Goal: Task Accomplishment & Management: Use online tool/utility

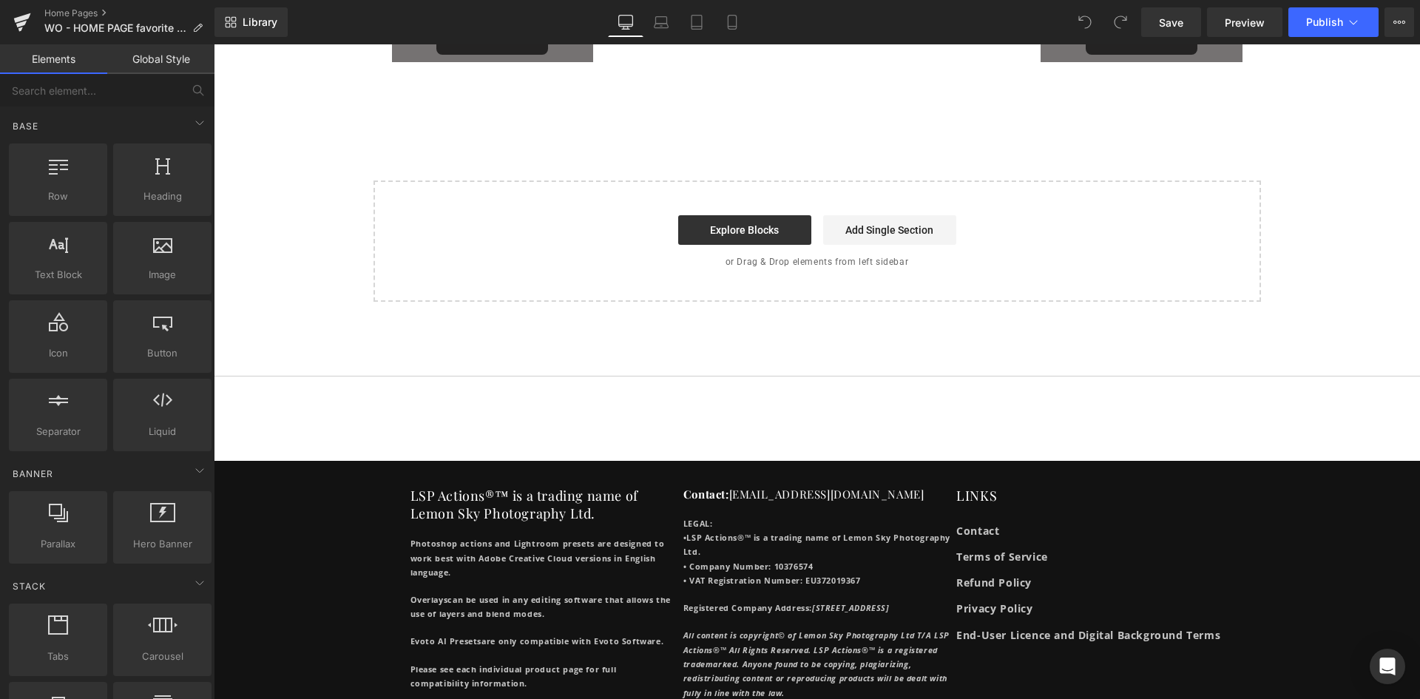
scroll to position [8383, 0]
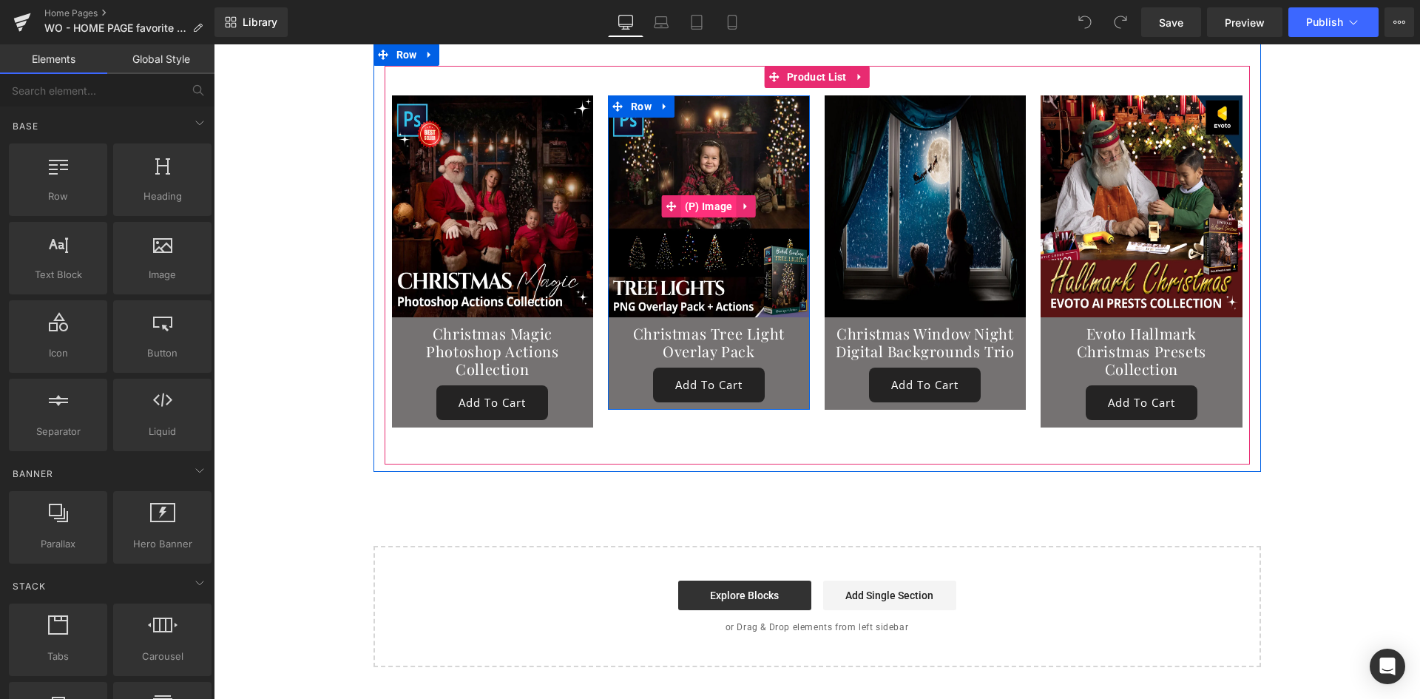
click at [704, 195] on span "(P) Image" at bounding box center [708, 206] width 55 height 22
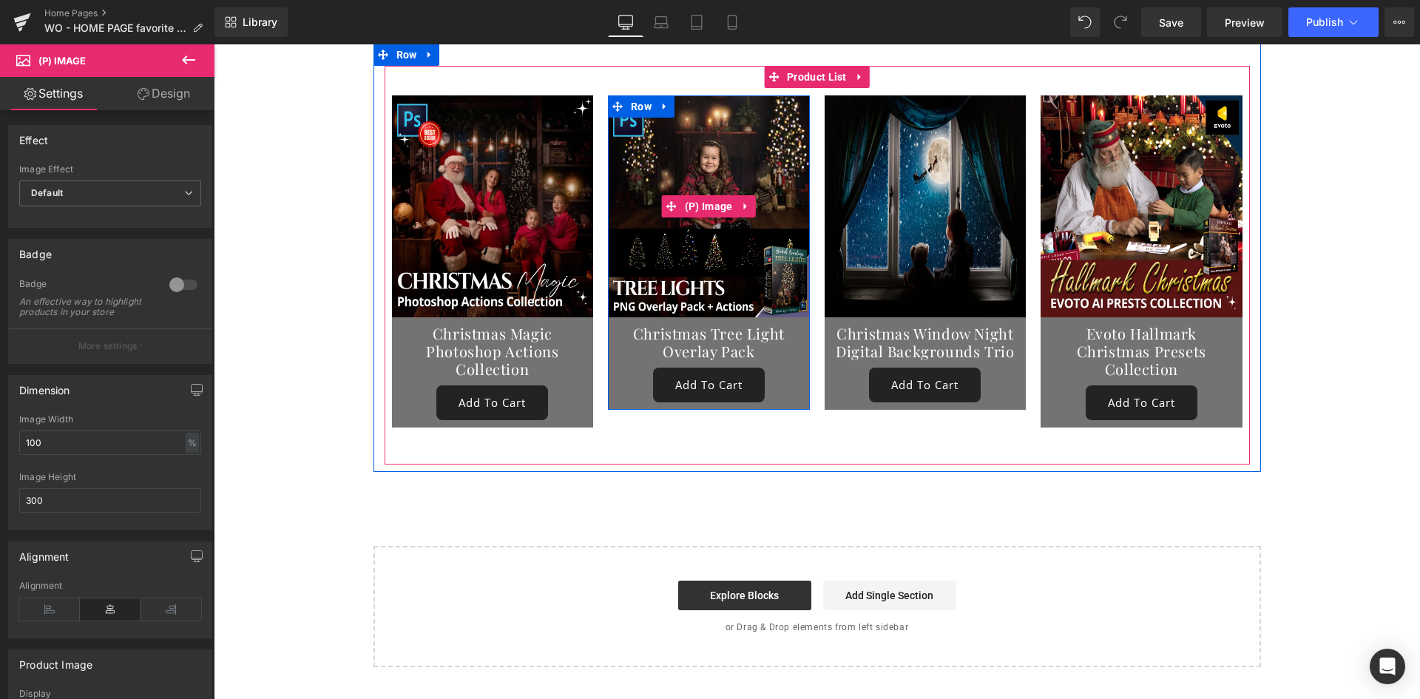
click at [681, 225] on img at bounding box center [709, 206] width 202 height 222
click at [757, 203] on img at bounding box center [709, 206] width 202 height 222
click at [709, 195] on span "(P) Image" at bounding box center [708, 206] width 55 height 22
click at [707, 268] on img at bounding box center [709, 206] width 202 height 222
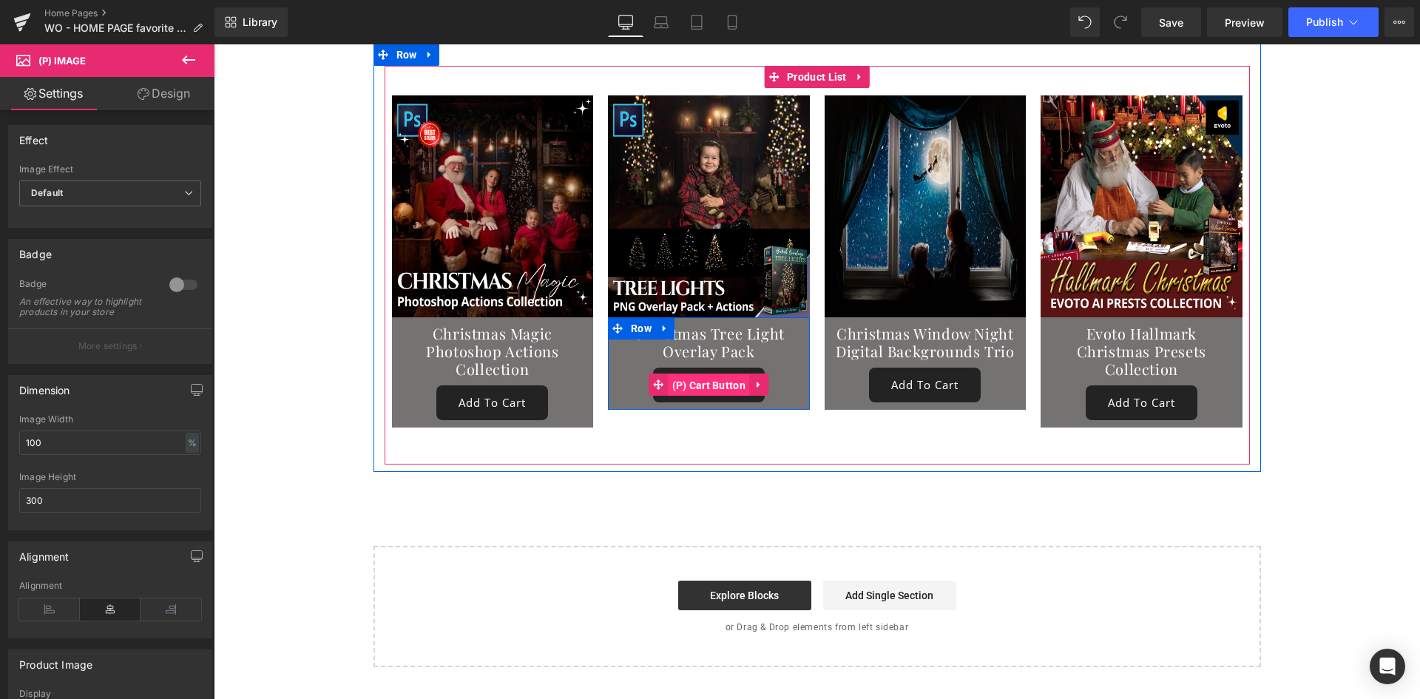
click at [718, 374] on span "(P) Cart Button" at bounding box center [709, 385] width 81 height 22
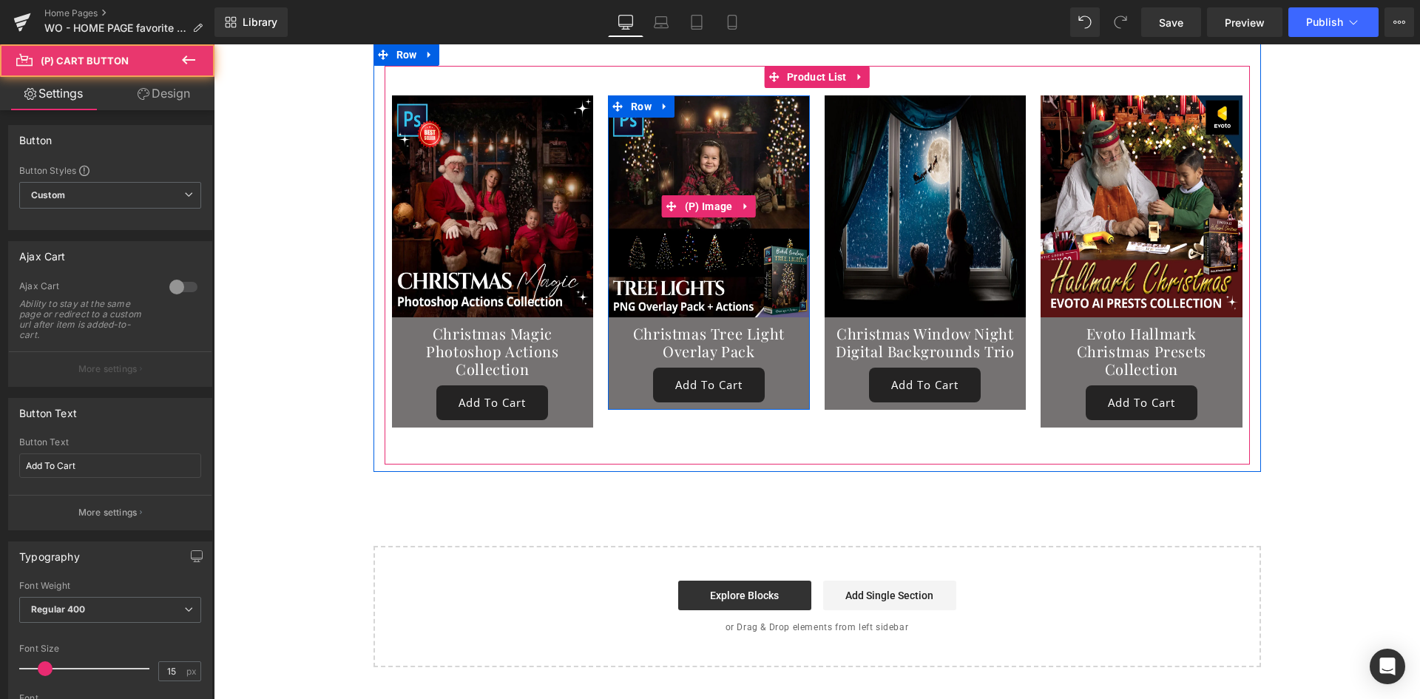
click at [715, 251] on img at bounding box center [709, 206] width 202 height 222
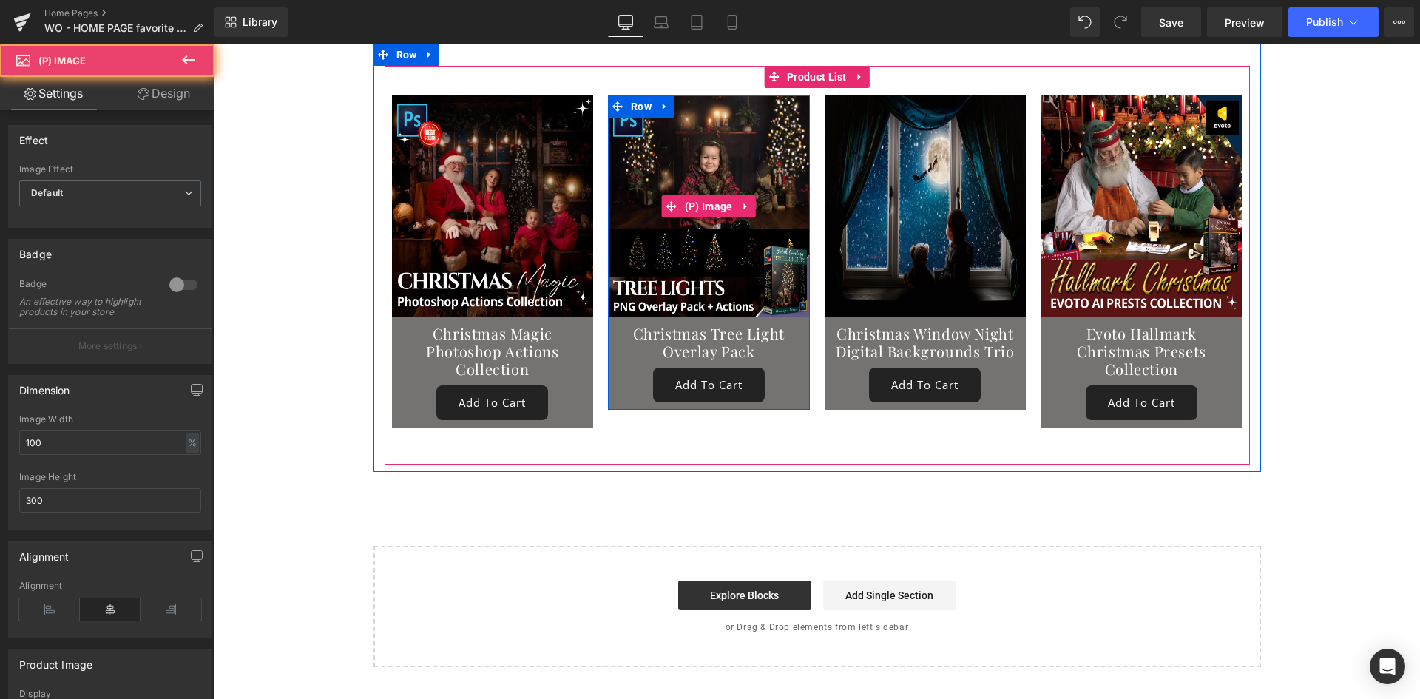
click at [519, 192] on img at bounding box center [493, 206] width 202 height 222
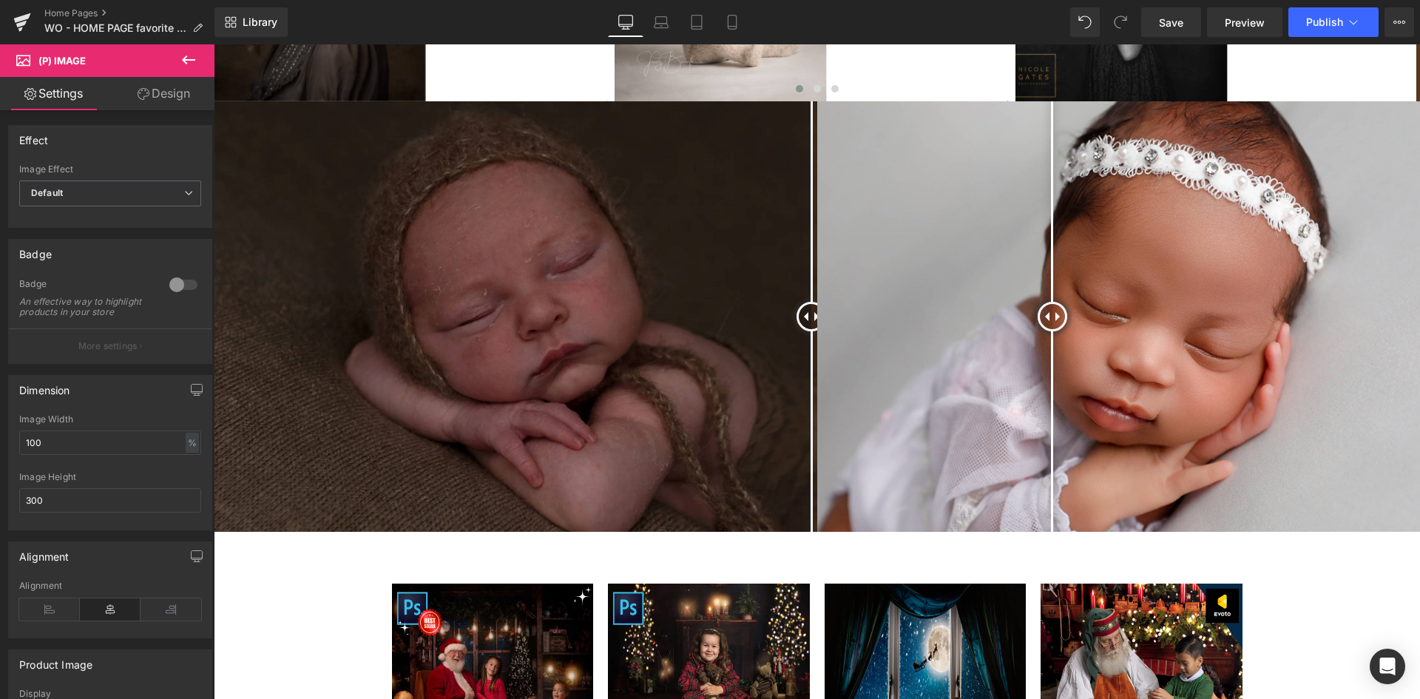
scroll to position [7890, 0]
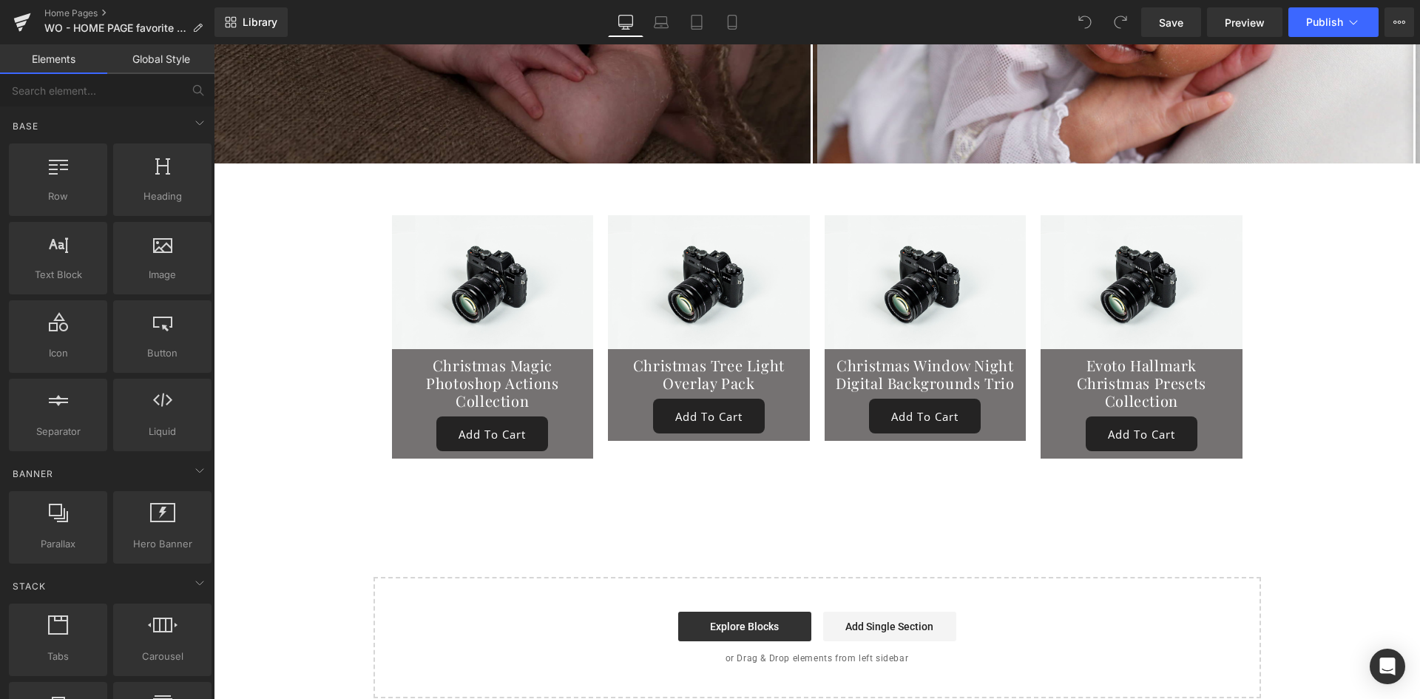
scroll to position [8260, 0]
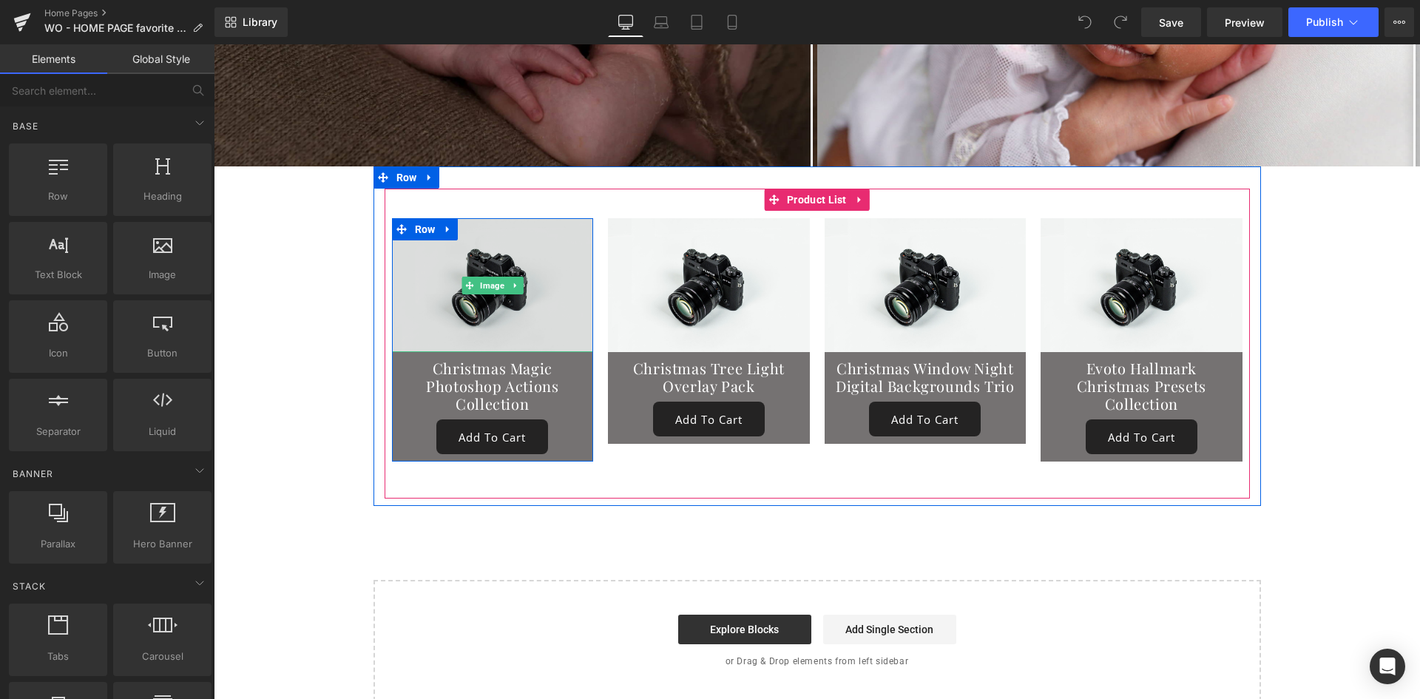
click at [528, 237] on img at bounding box center [493, 285] width 202 height 134
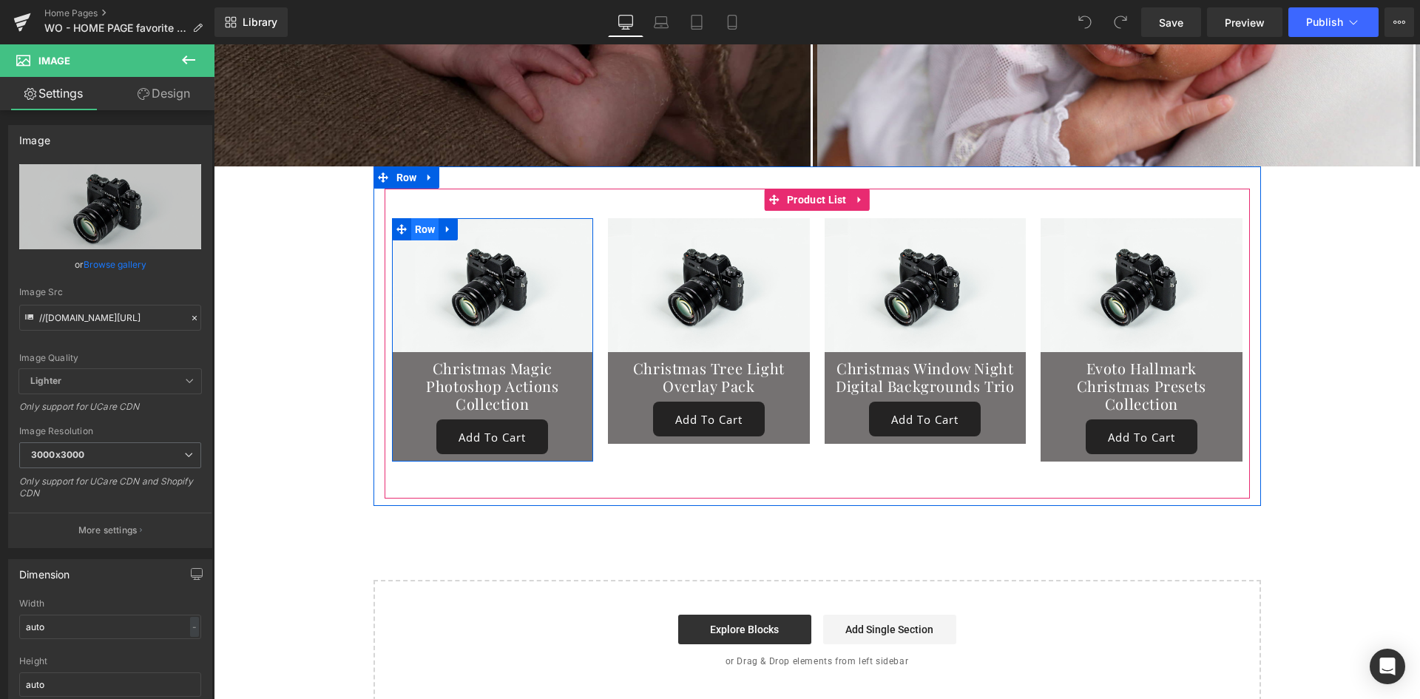
click at [416, 218] on span "Row" at bounding box center [425, 229] width 28 height 22
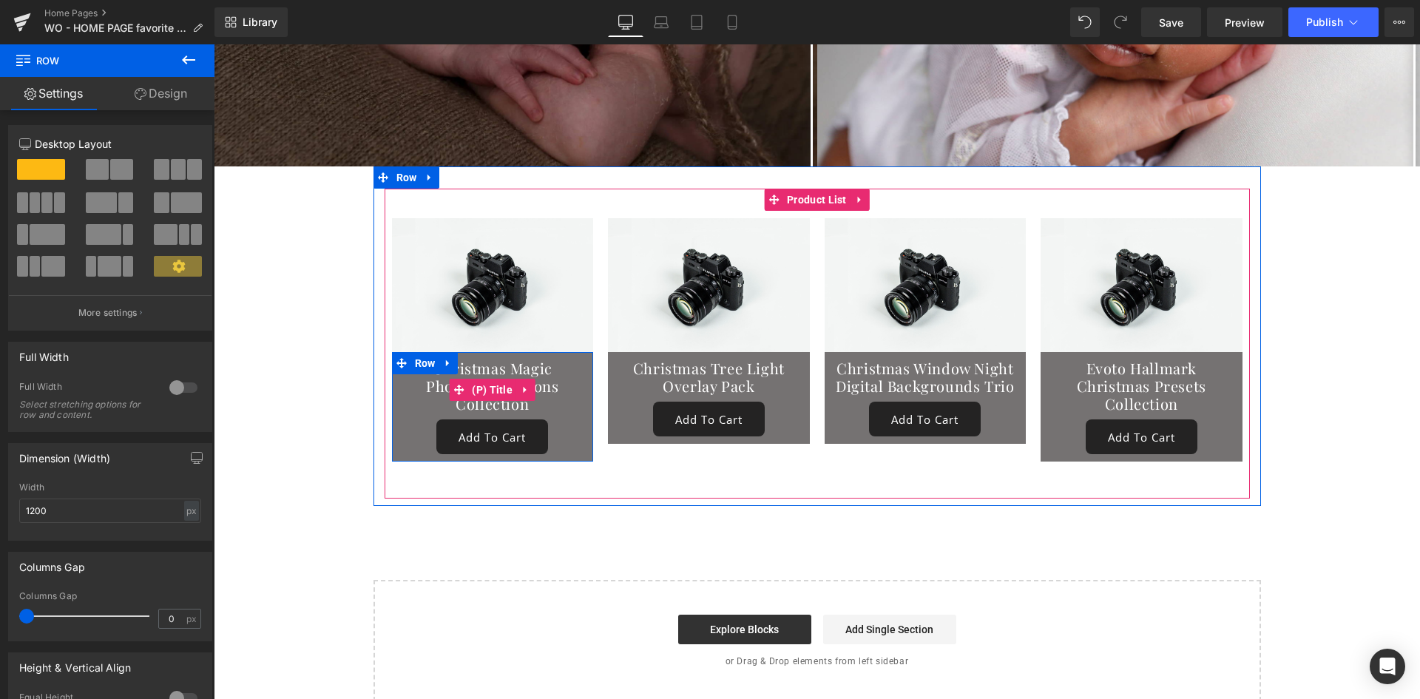
click at [400, 370] on link "Christmas Magic Photoshop Actions Collection" at bounding box center [492, 385] width 187 height 53
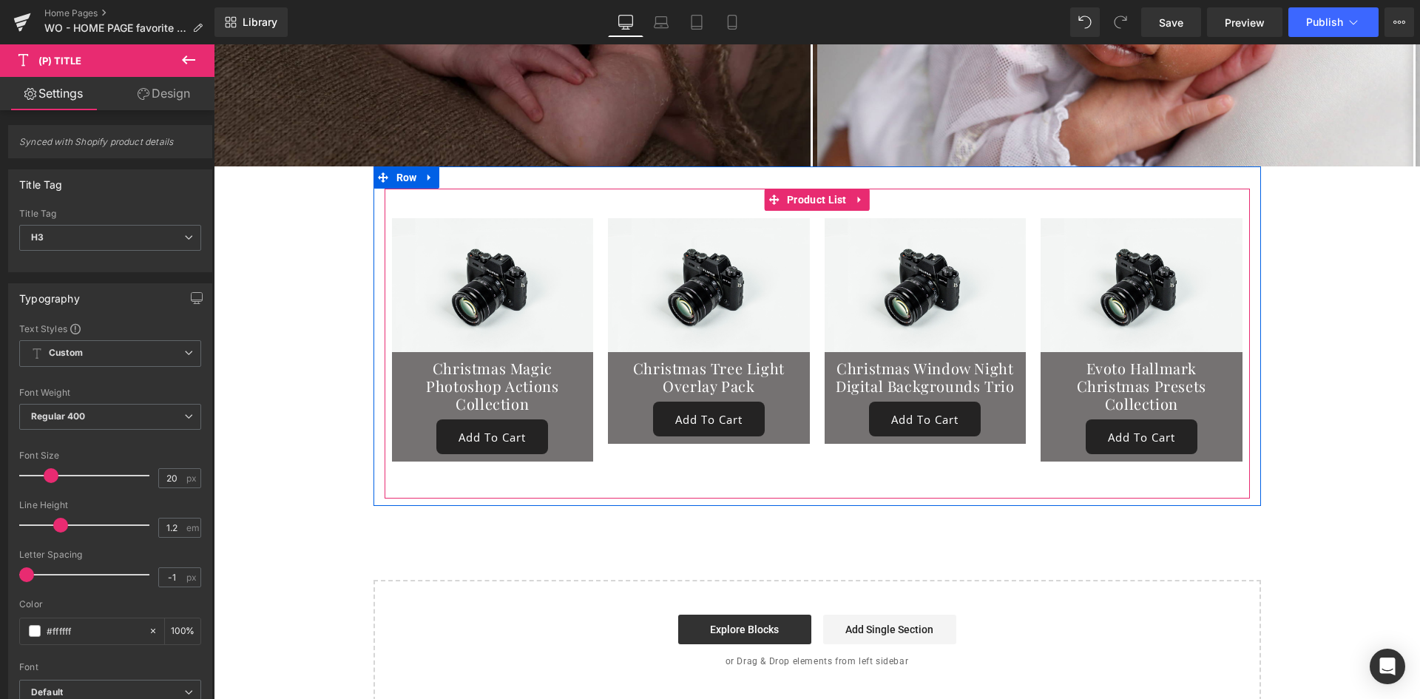
click at [495, 189] on div "Image Christmas Magic Photoshop Actions Collection (P) Title Add To Cart (P) Ca…" at bounding box center [817, 333] width 865 height 288
click at [421, 352] on span "Row" at bounding box center [425, 363] width 28 height 22
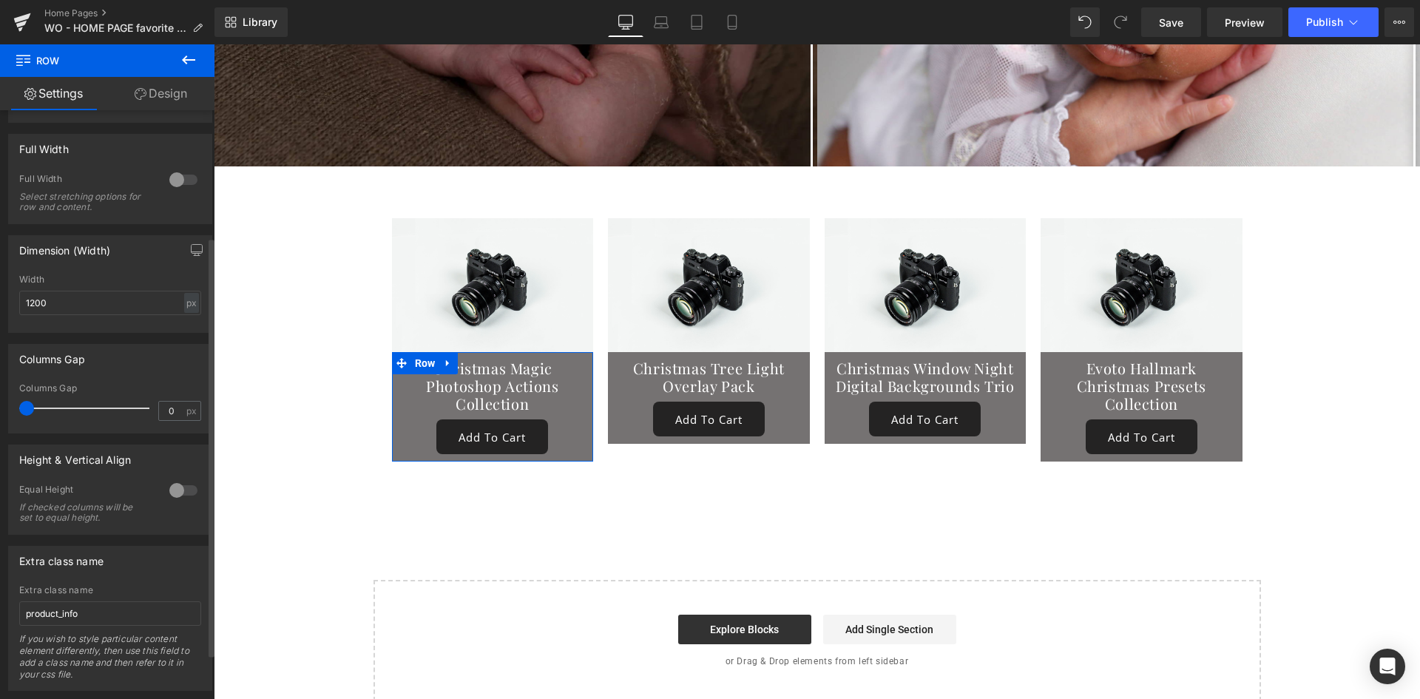
scroll to position [241, 0]
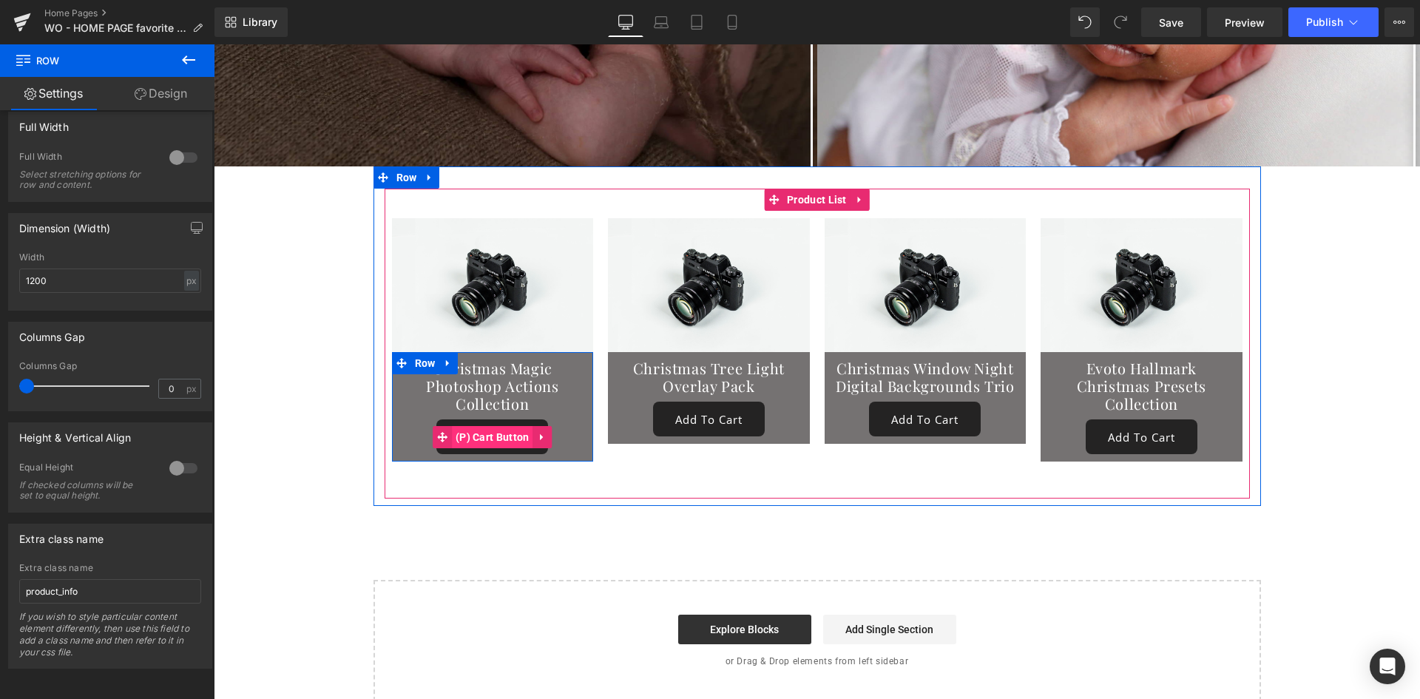
click at [491, 426] on span "(P) Cart Button" at bounding box center [492, 437] width 81 height 22
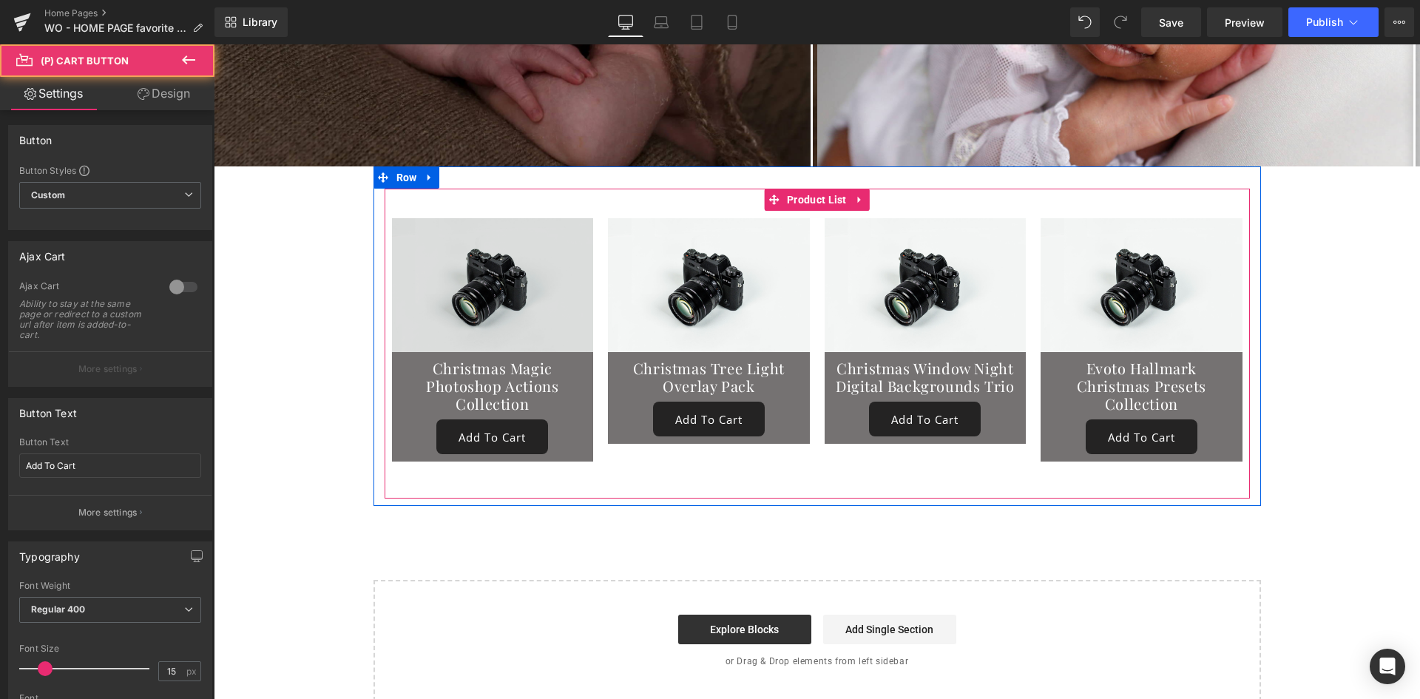
click at [515, 280] on img at bounding box center [493, 285] width 202 height 134
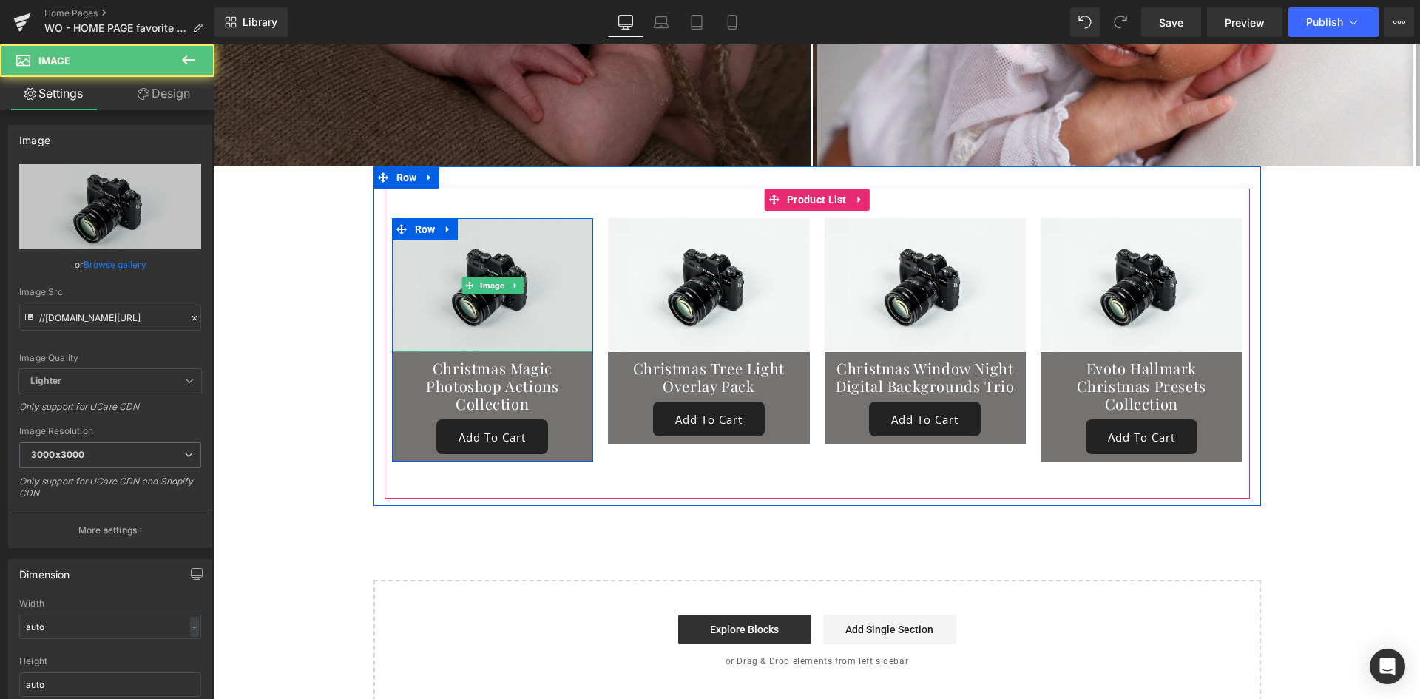
click at [448, 290] on img at bounding box center [493, 285] width 202 height 134
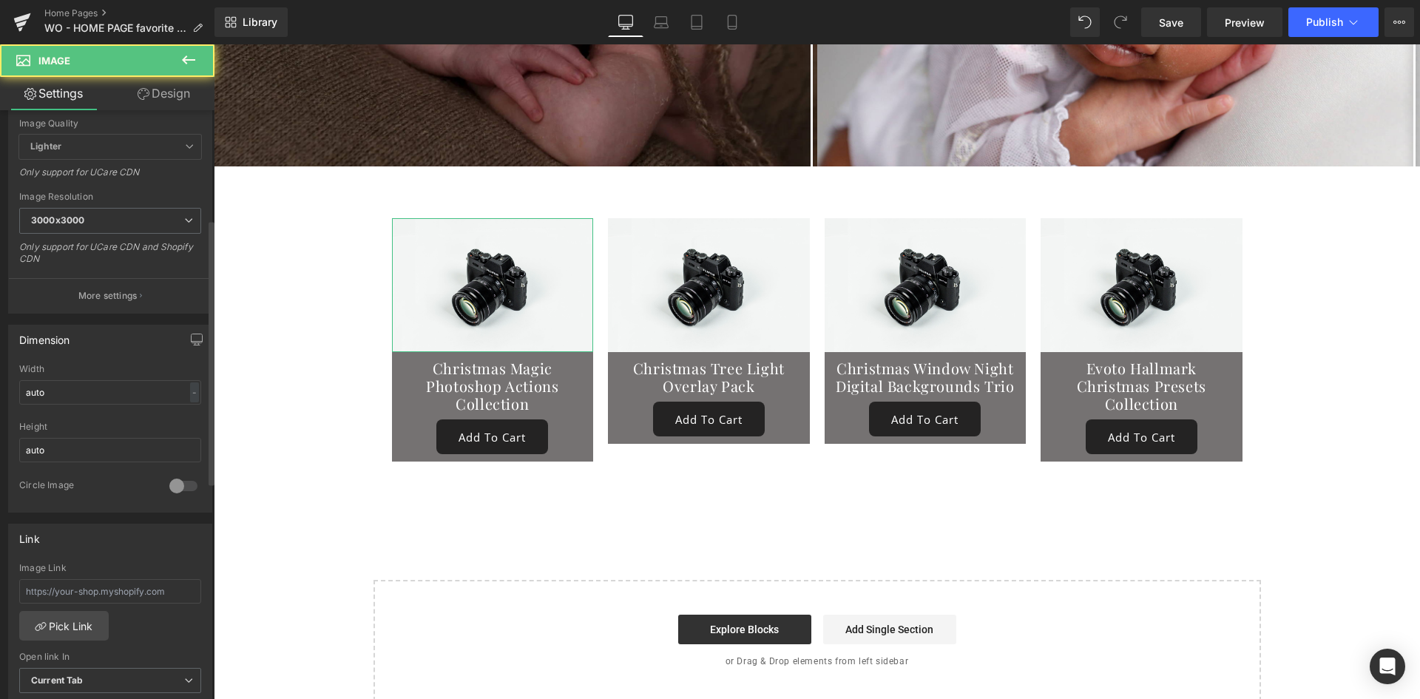
scroll to position [246, 0]
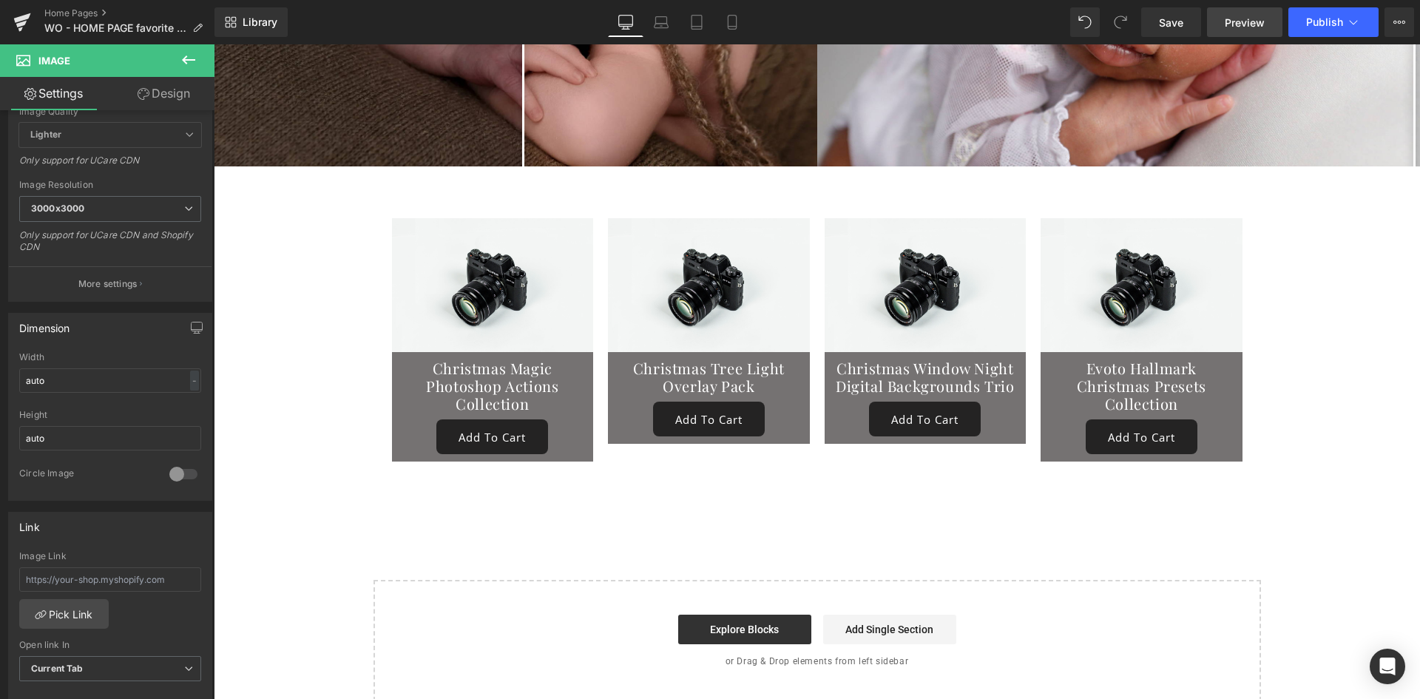
click at [1224, 26] on link "Preview" at bounding box center [1244, 22] width 75 height 30
click at [1400, 33] on button "View Live Page View with current Template Save Template to Library Schedule Pub…" at bounding box center [1400, 22] width 30 height 30
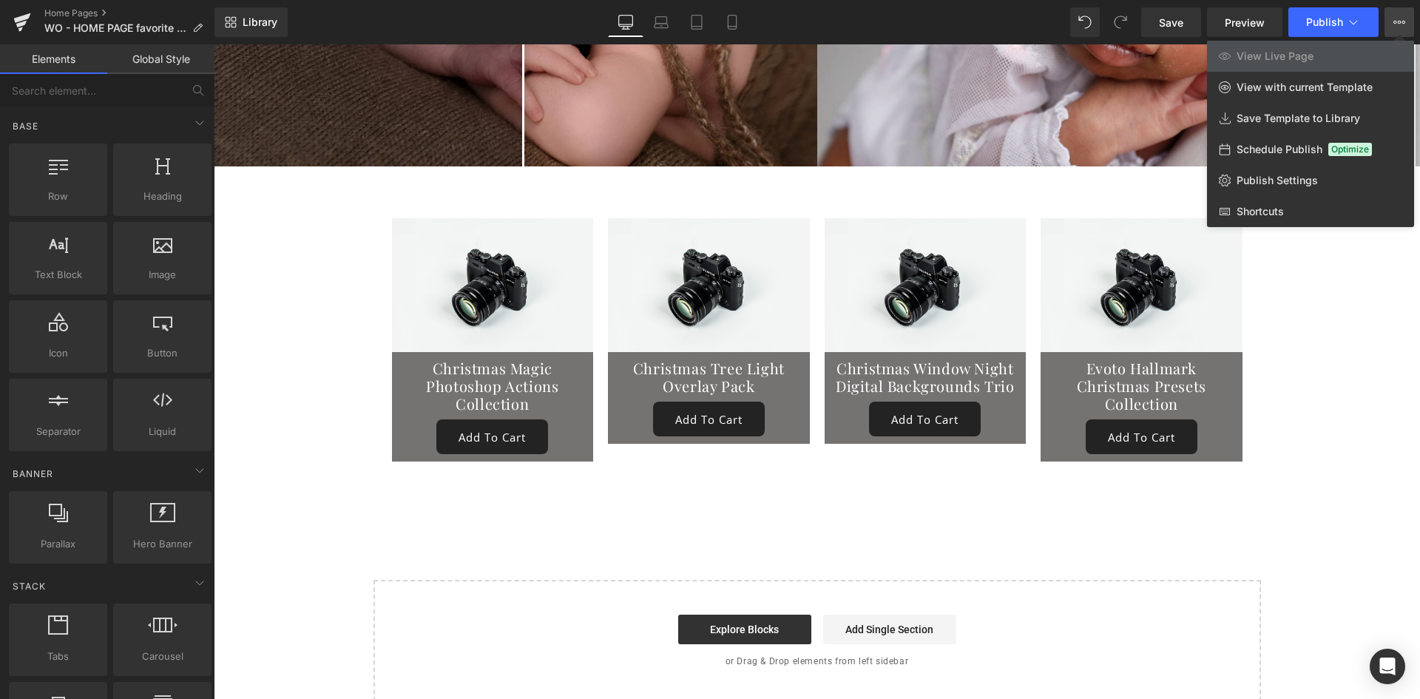
drag, startPoint x: 720, startPoint y: 271, endPoint x: 506, endPoint y: 226, distance: 218.5
click at [720, 271] on div at bounding box center [817, 371] width 1206 height 655
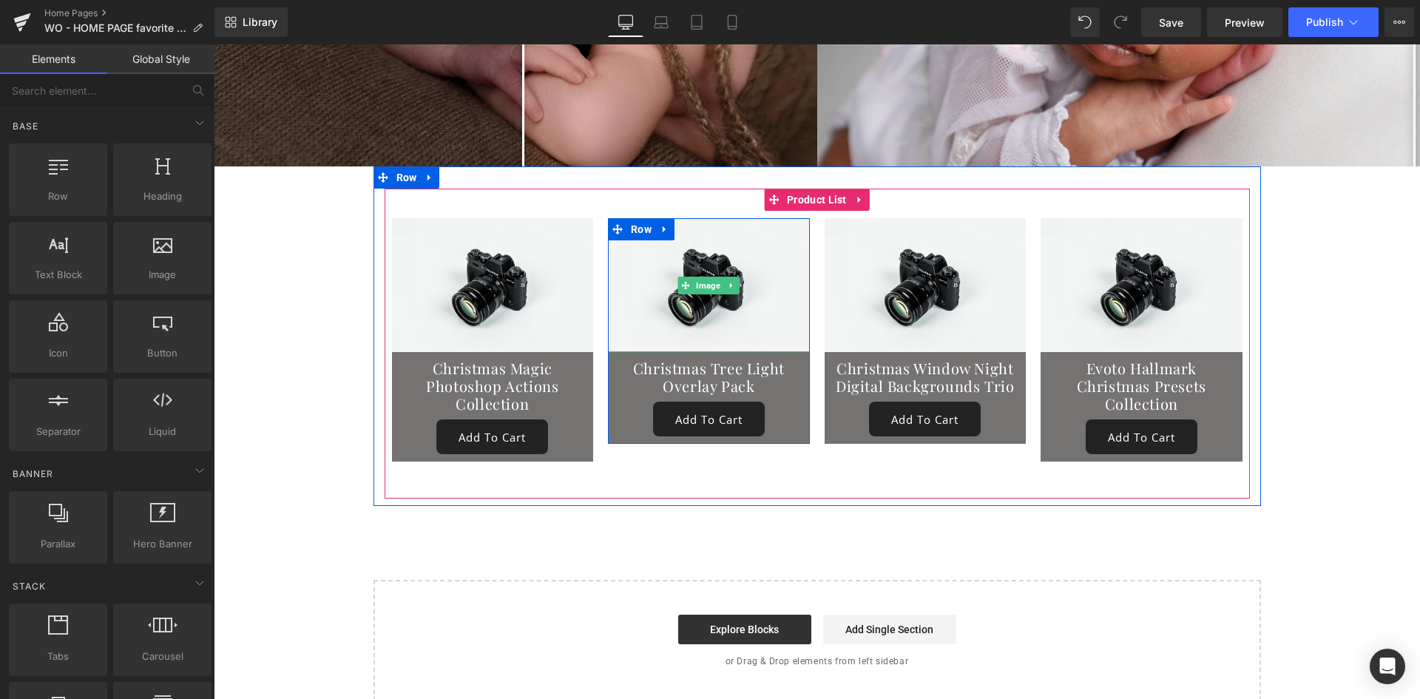
click at [705, 277] on span "Image" at bounding box center [709, 286] width 30 height 18
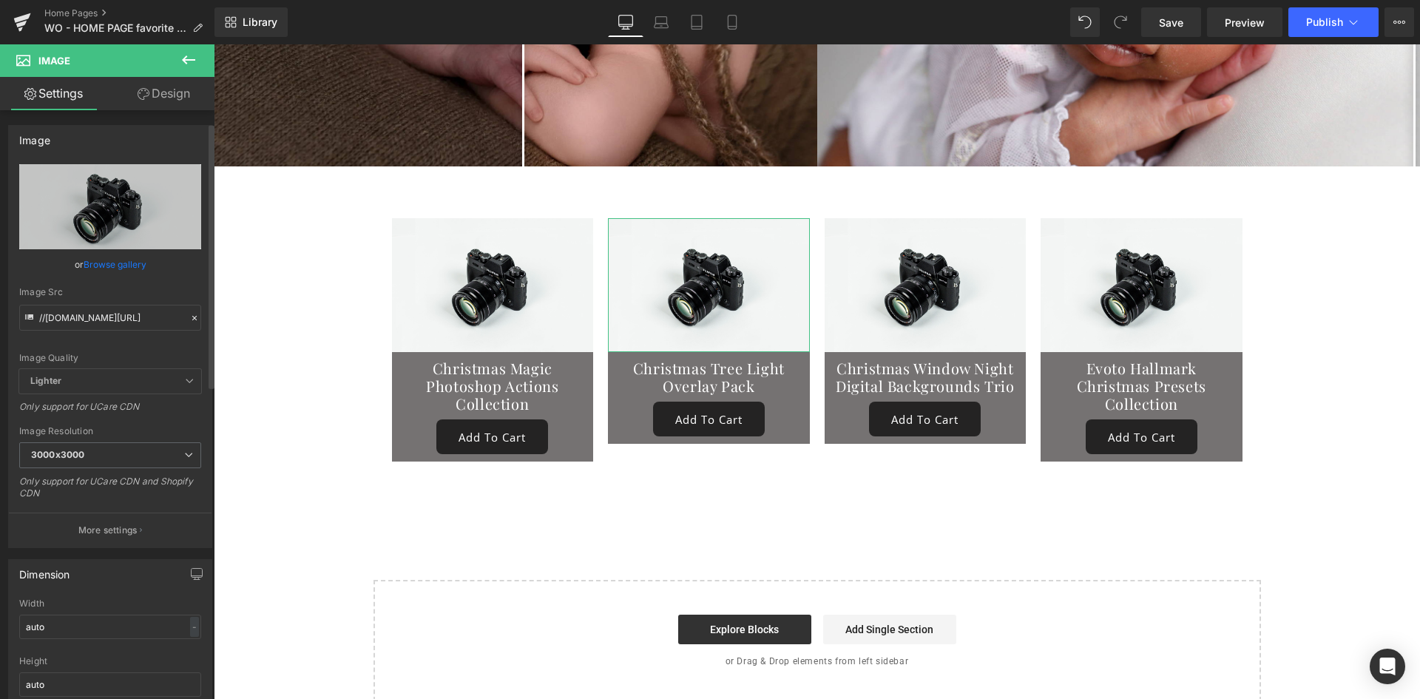
scroll to position [124, 0]
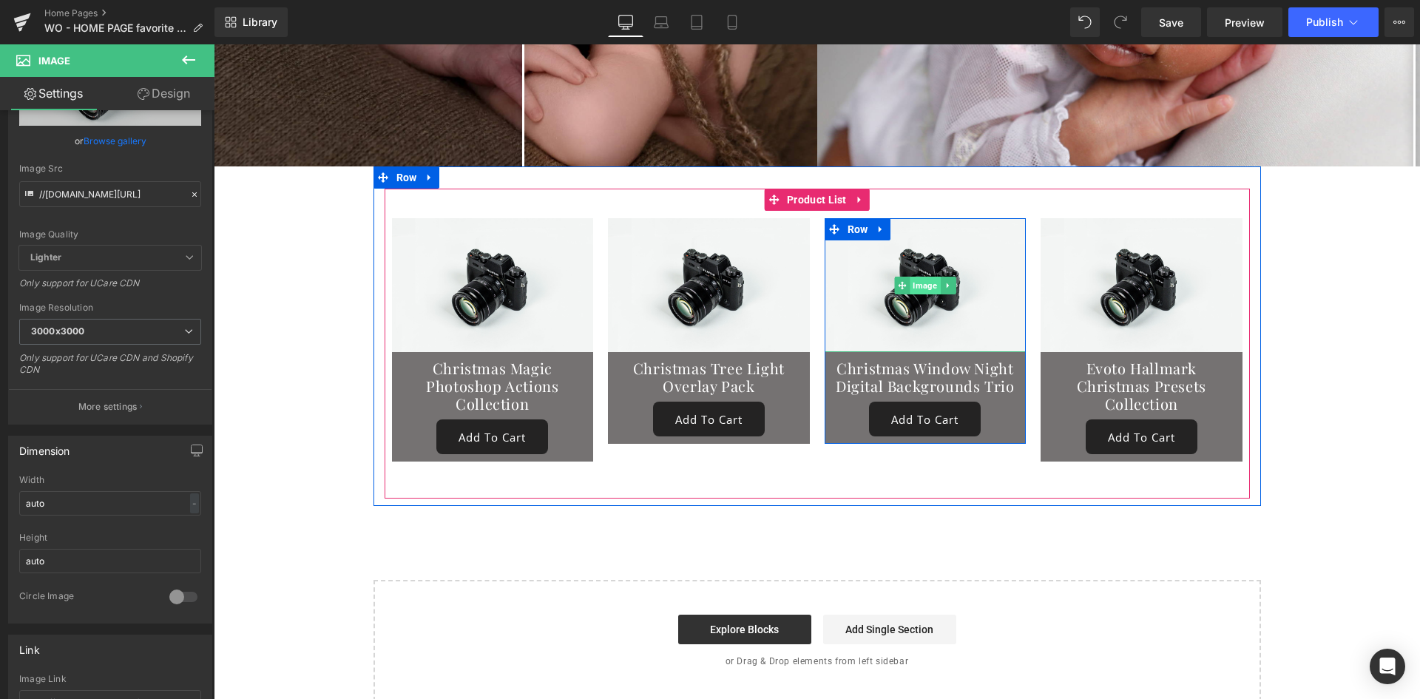
click at [923, 277] on span "Image" at bounding box center [925, 286] width 30 height 18
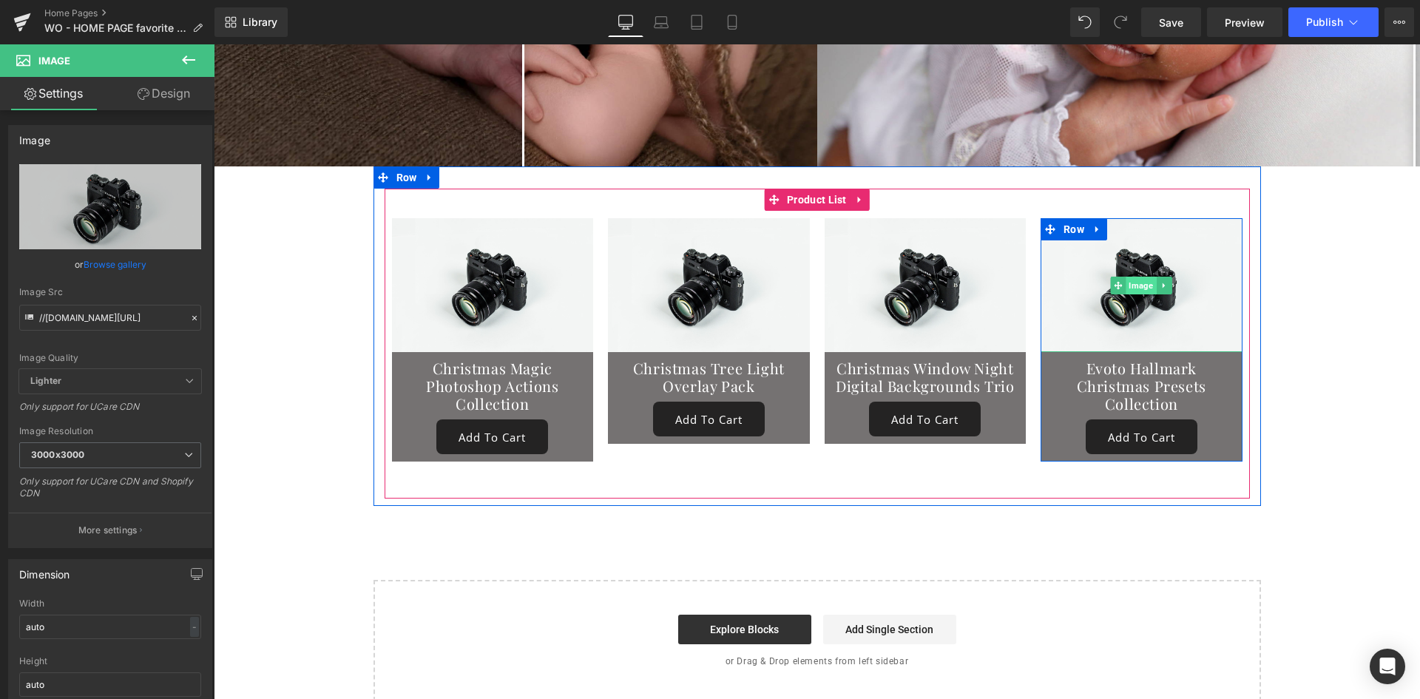
click at [1145, 277] on span "Image" at bounding box center [1142, 286] width 30 height 18
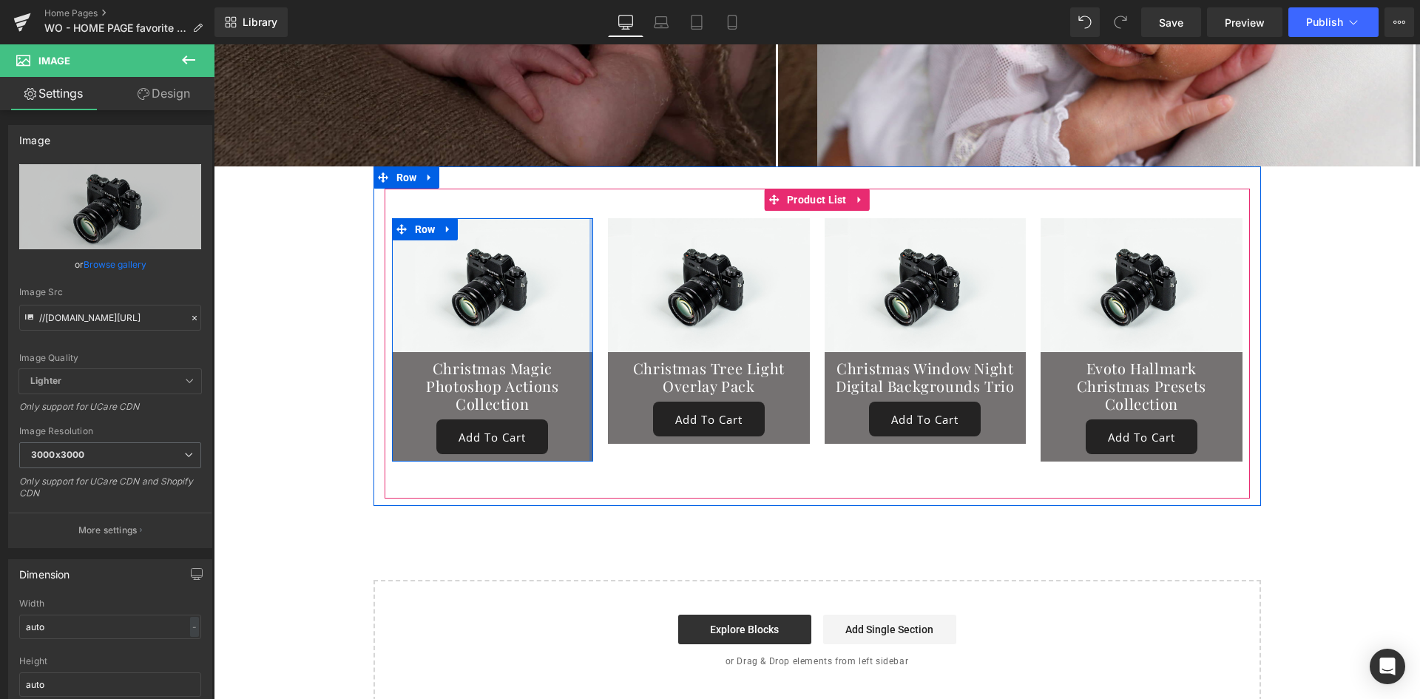
click at [562, 309] on img at bounding box center [493, 285] width 202 height 134
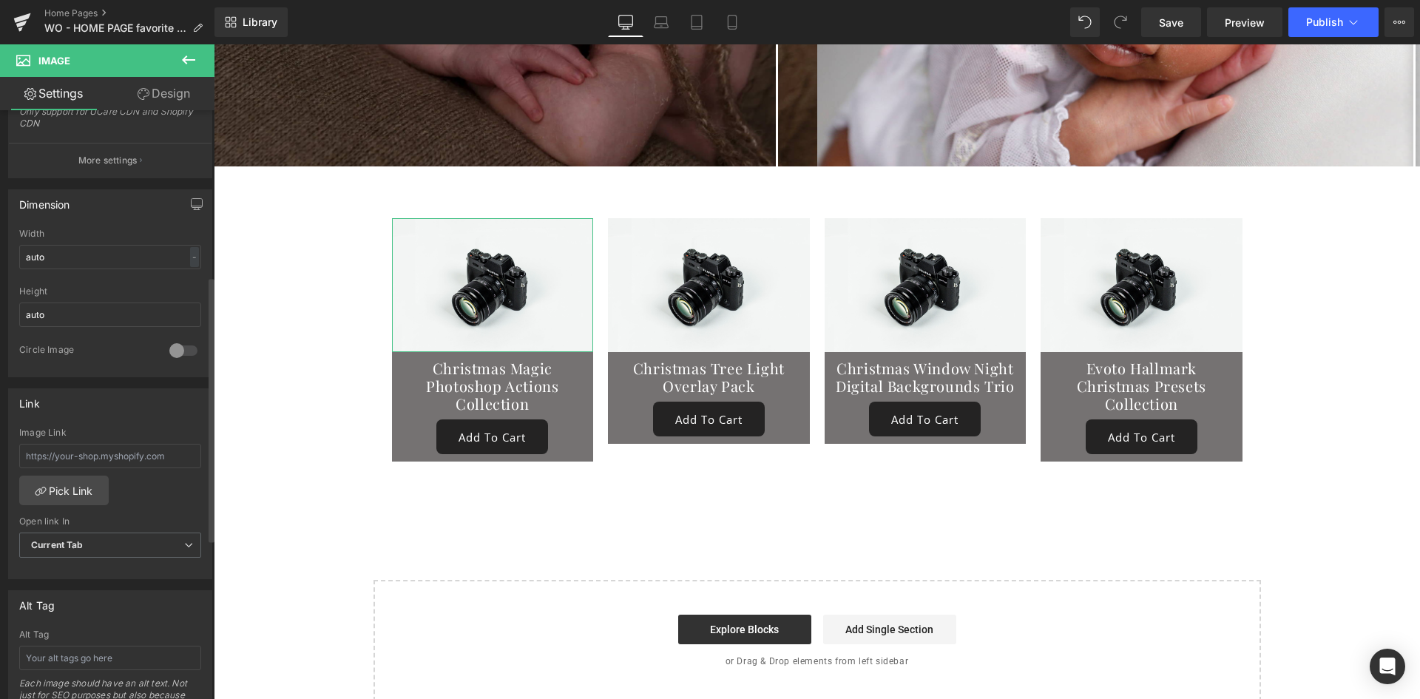
scroll to position [368, 0]
click at [101, 263] on input "auto" at bounding box center [110, 258] width 182 height 24
click at [103, 263] on input "auto" at bounding box center [110, 258] width 182 height 24
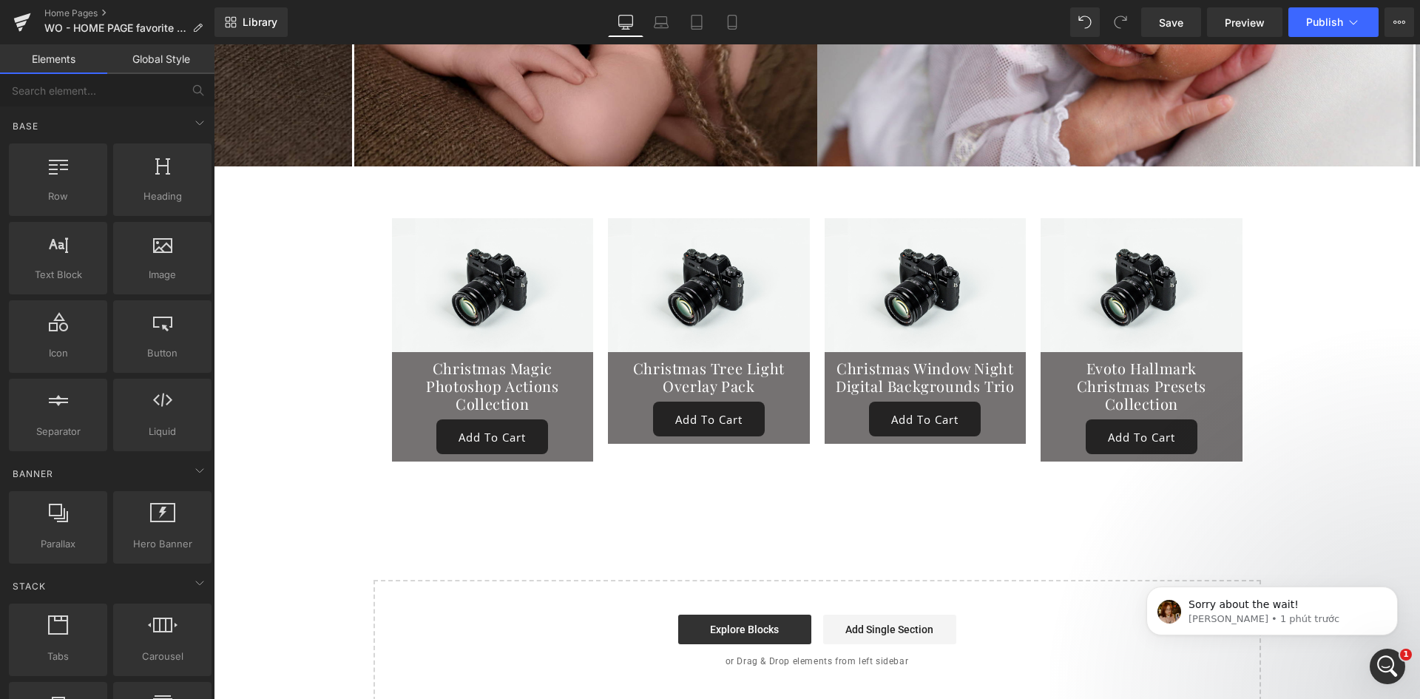
scroll to position [0, 0]
click at [30, 20] on icon at bounding box center [22, 22] width 18 height 37
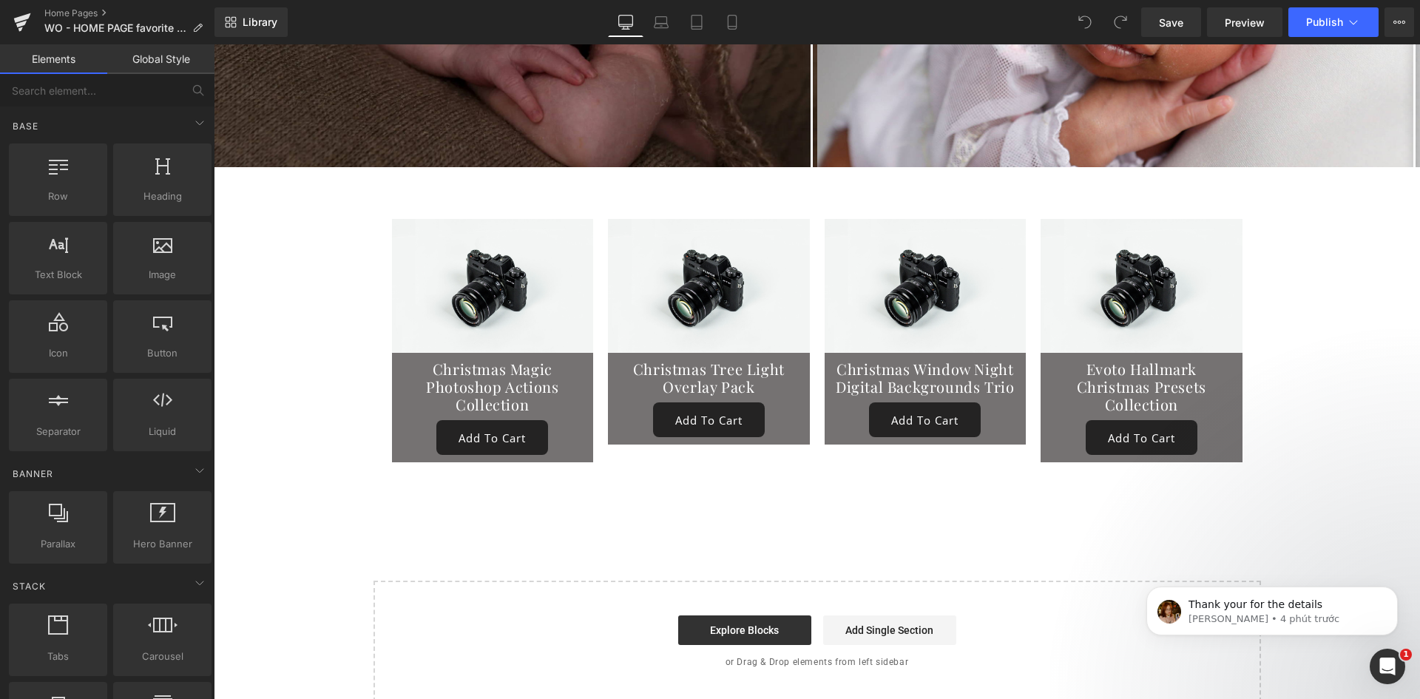
scroll to position [8240, 0]
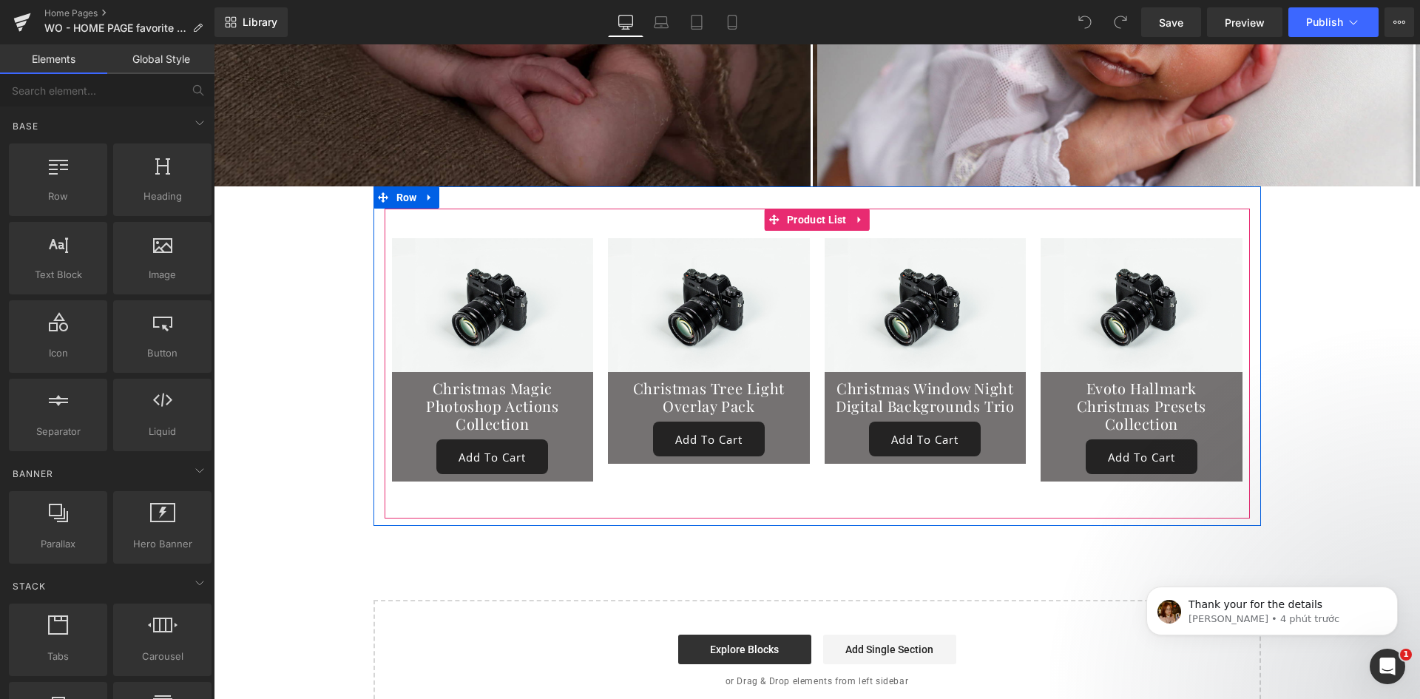
click at [655, 463] on div "Image Christmas Magic Photoshop Actions Collection (P) Title Add To Cart (P) Ca…" at bounding box center [817, 353] width 865 height 288
click at [815, 209] on span "Product List" at bounding box center [816, 220] width 67 height 22
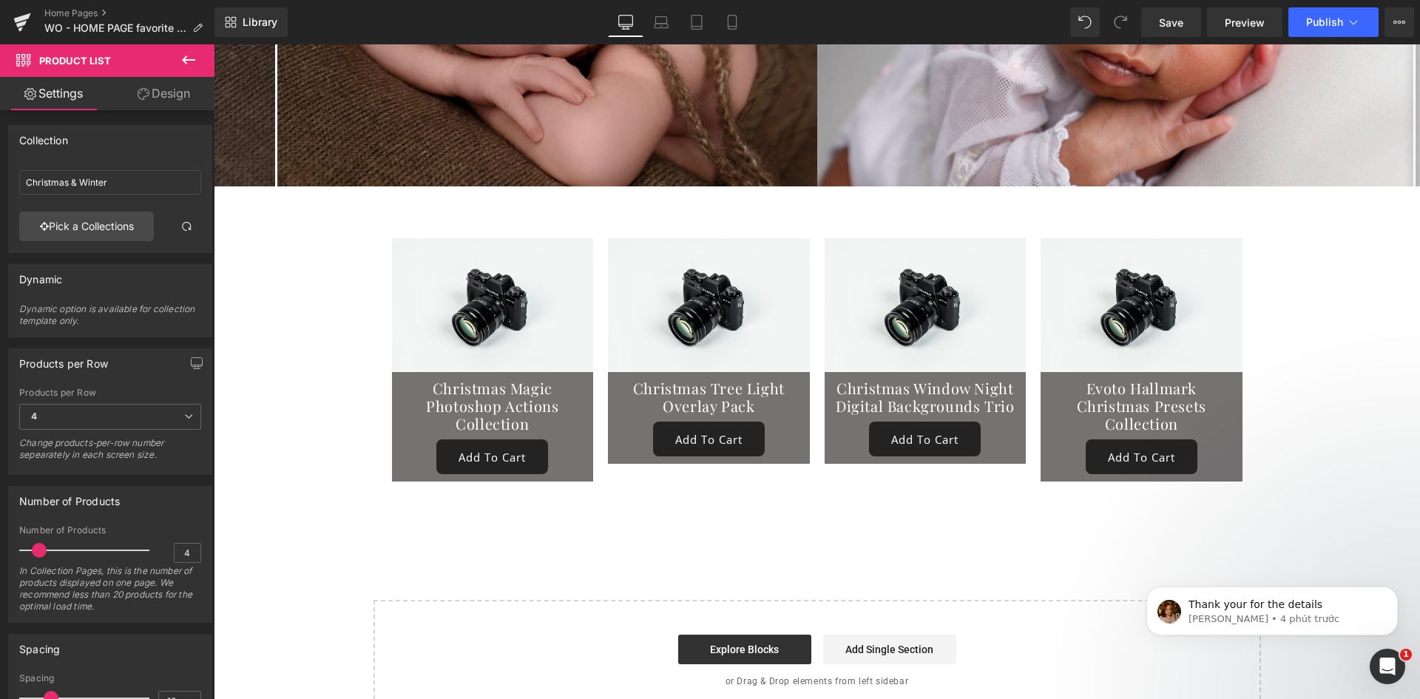
click at [192, 61] on icon at bounding box center [188, 59] width 13 height 9
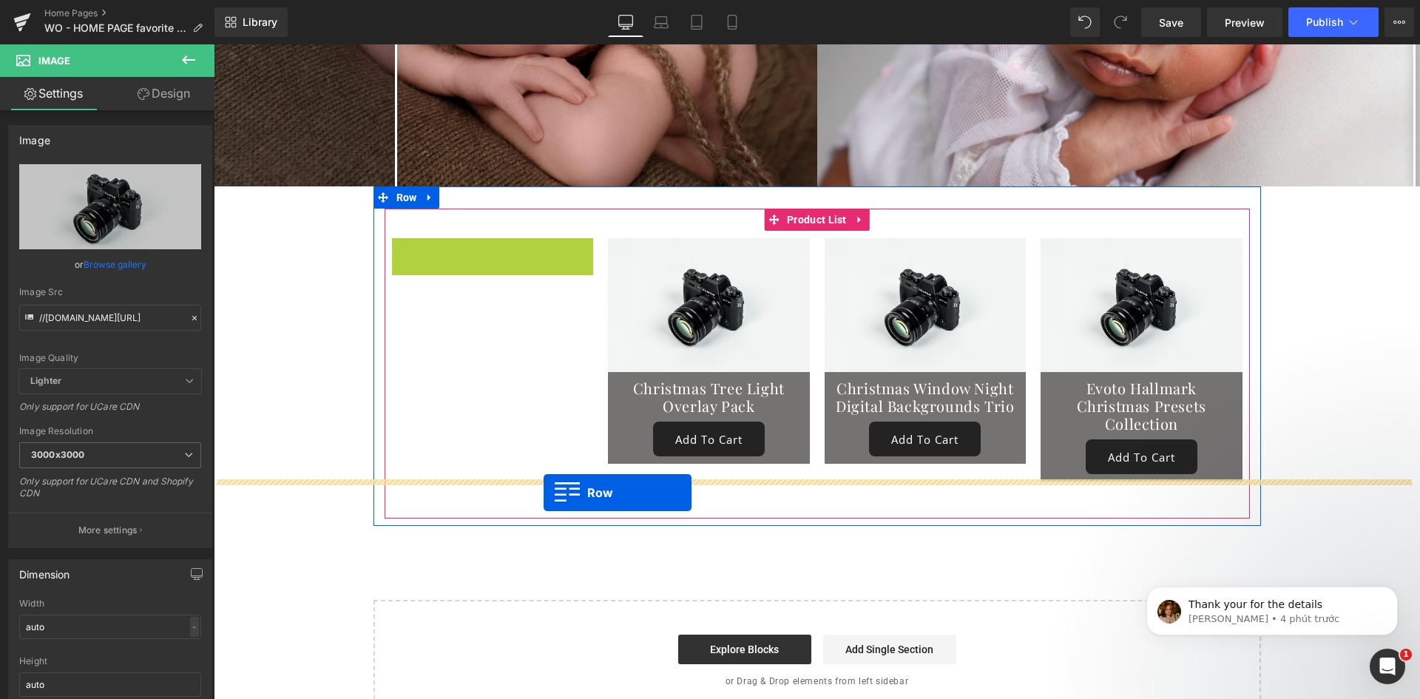
drag, startPoint x: 428, startPoint y: 221, endPoint x: 544, endPoint y: 493, distance: 295.3
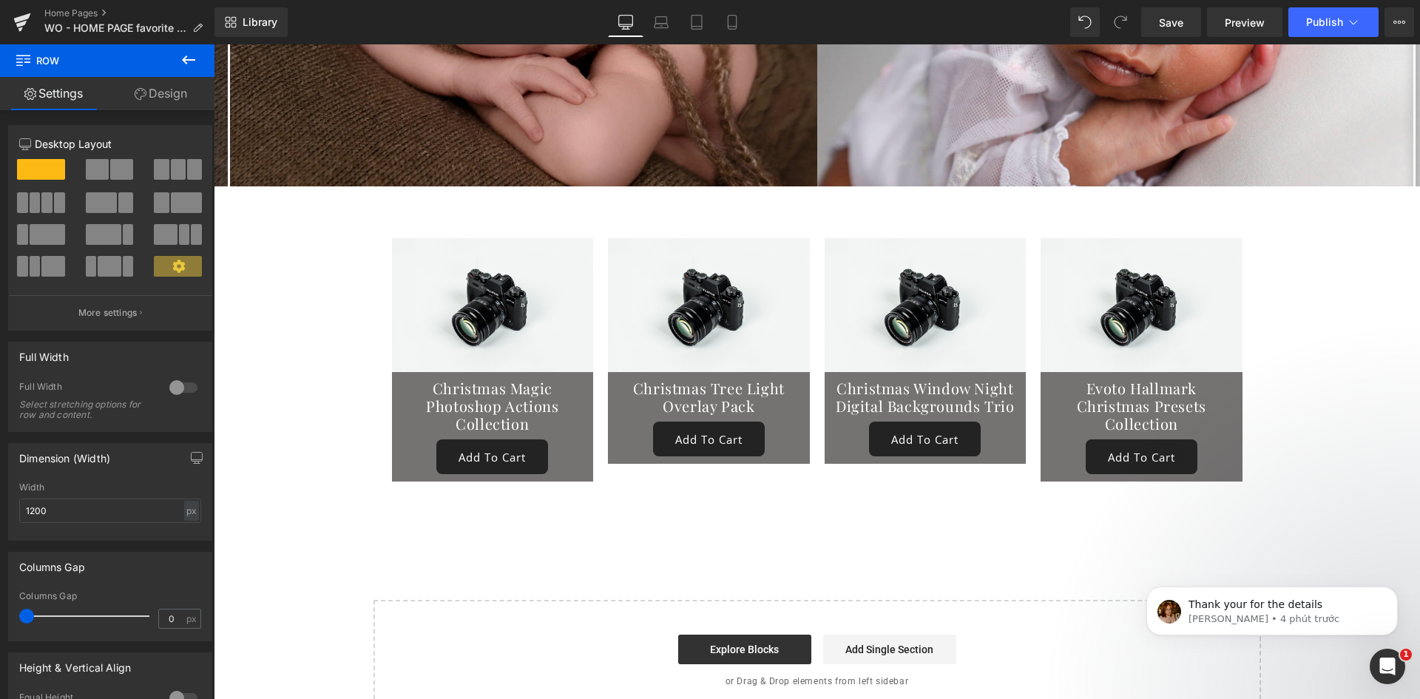
click at [193, 55] on icon at bounding box center [189, 60] width 18 height 18
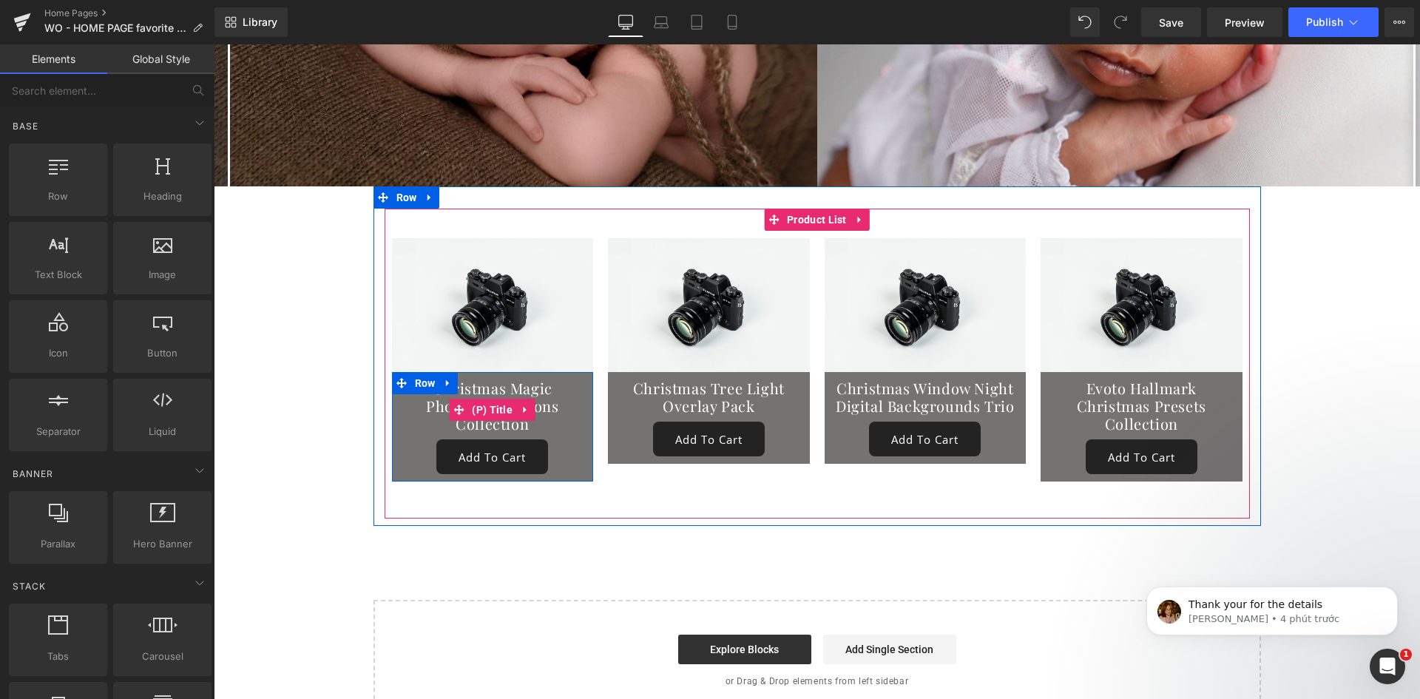
click at [570, 402] on link "Christmas Magic Photoshop Actions Collection" at bounding box center [492, 405] width 187 height 53
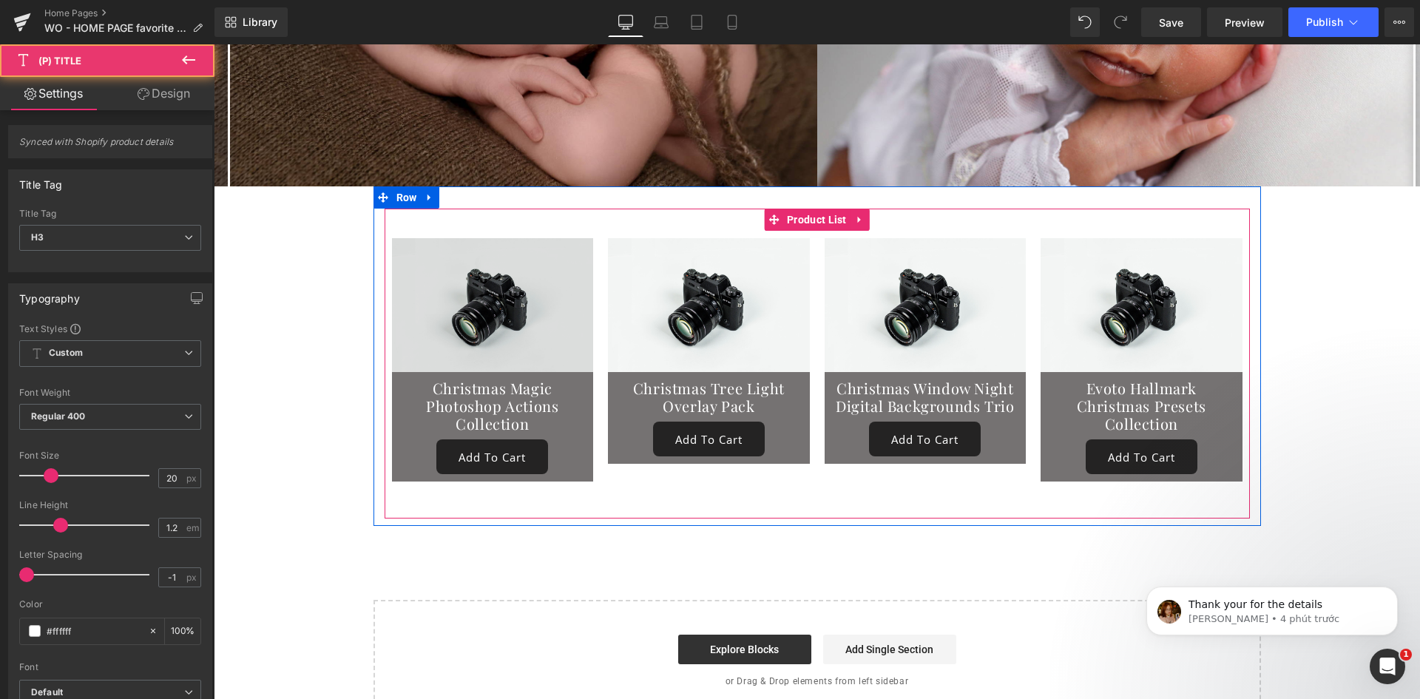
click at [549, 297] on img at bounding box center [493, 305] width 202 height 134
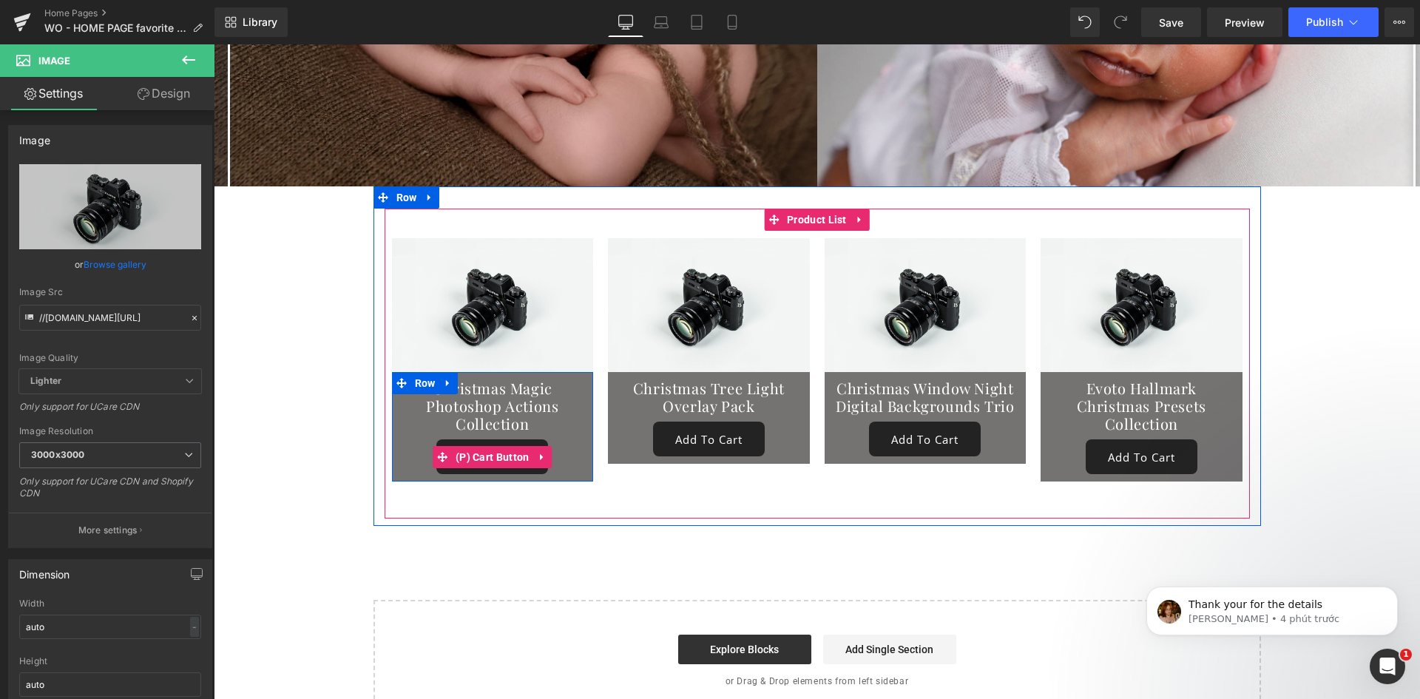
click at [479, 446] on span "(P) Cart Button" at bounding box center [492, 457] width 81 height 22
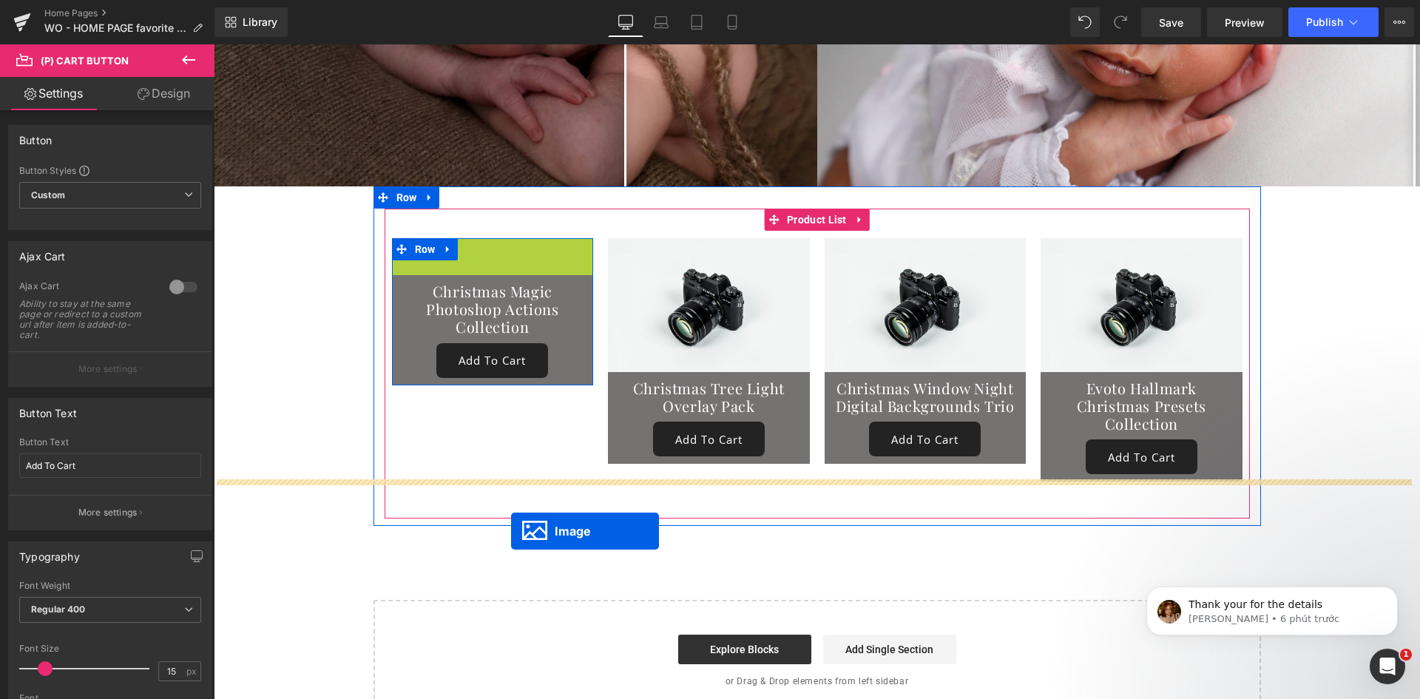
drag, startPoint x: 480, startPoint y: 280, endPoint x: 511, endPoint y: 531, distance: 252.7
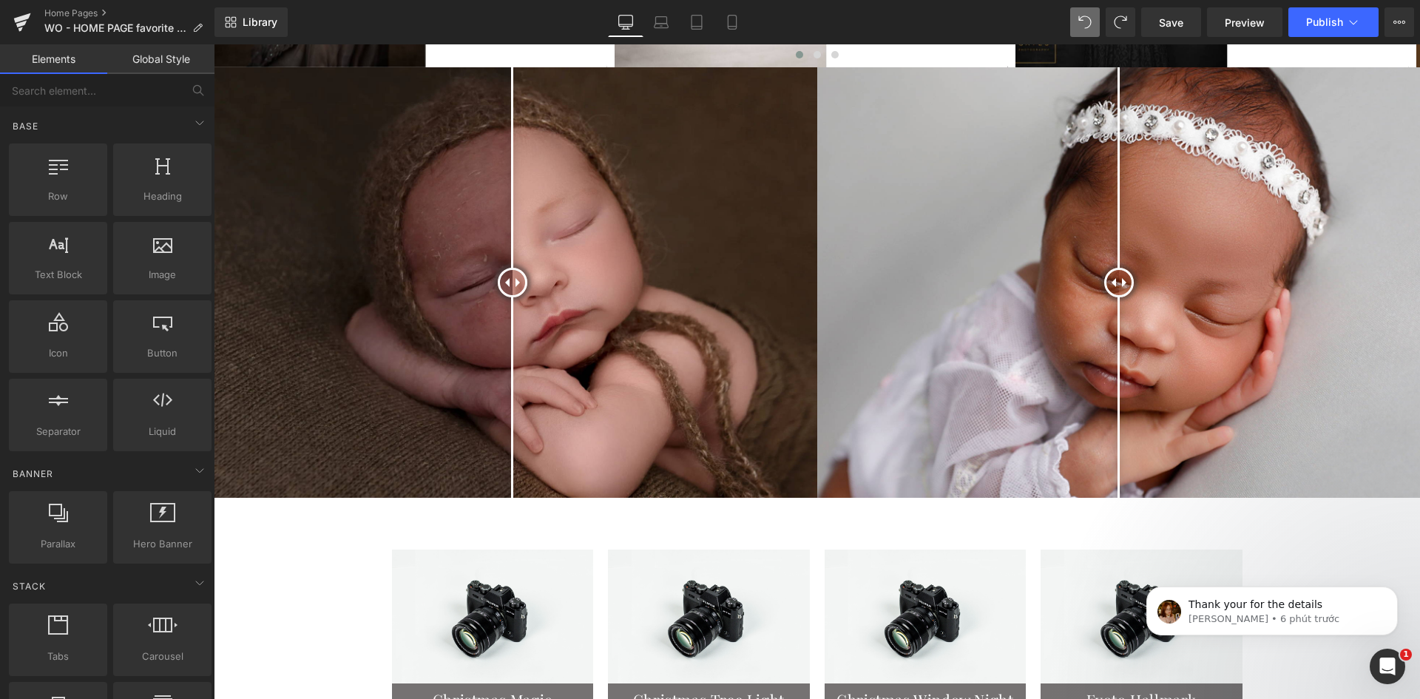
scroll to position [8297, 0]
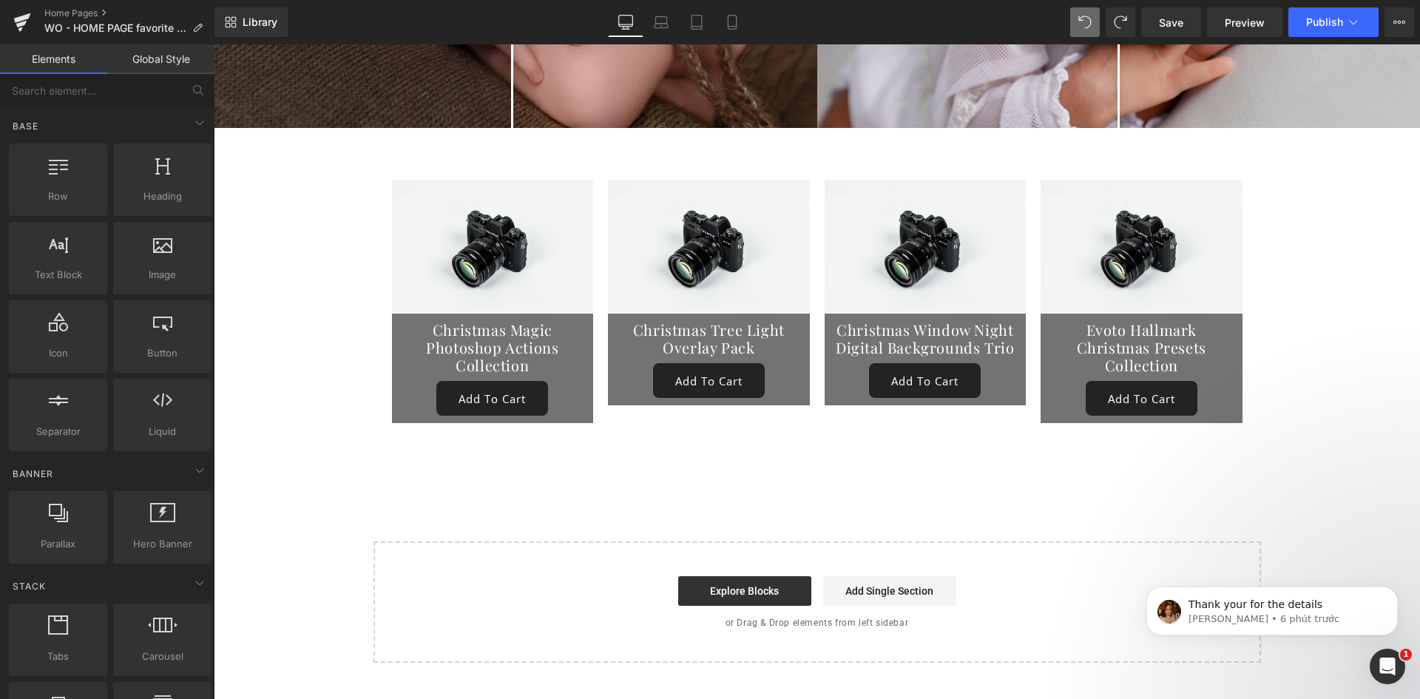
click at [87, 109] on div "Base Row rows, columns, layouts, div Heading headings, titles, h1,h2,h3,h4,h5,h…" at bounding box center [110, 281] width 209 height 348
click at [92, 90] on input "text" at bounding box center [91, 90] width 182 height 33
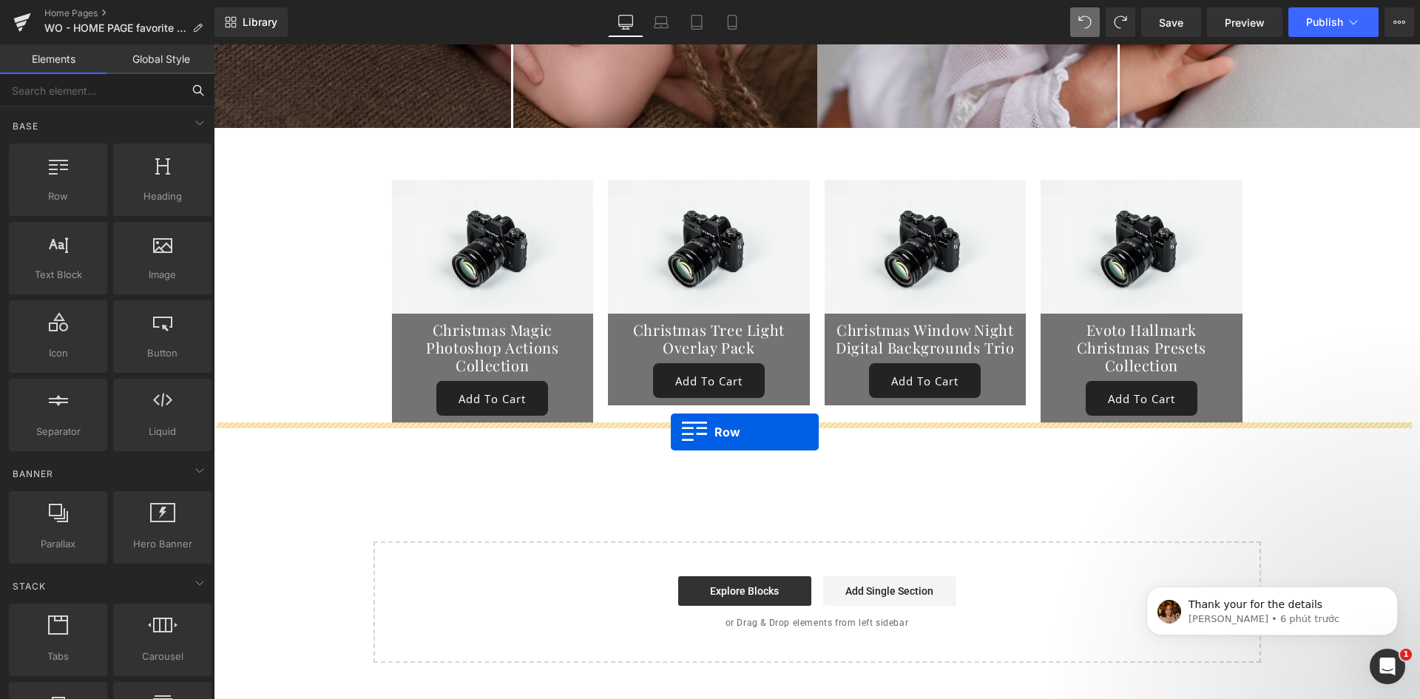
drag, startPoint x: 290, startPoint y: 221, endPoint x: 671, endPoint y: 432, distance: 435.4
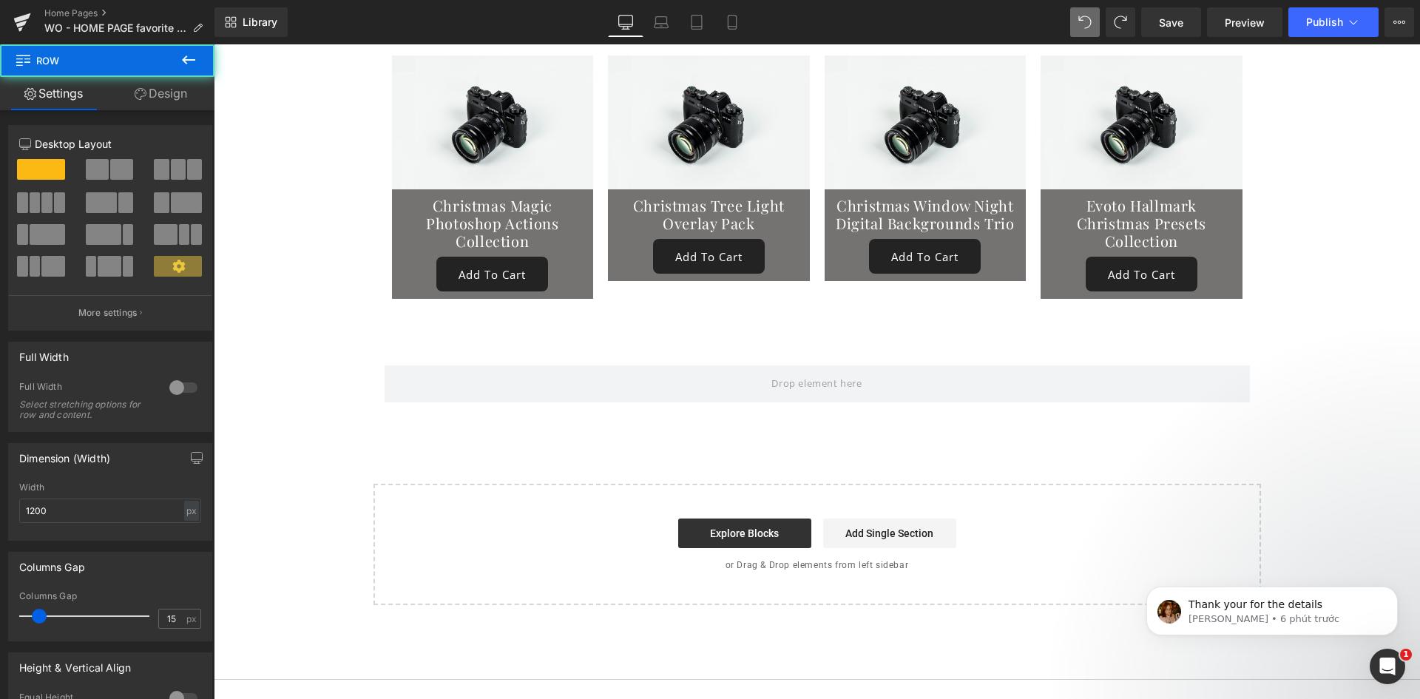
scroll to position [8421, 0]
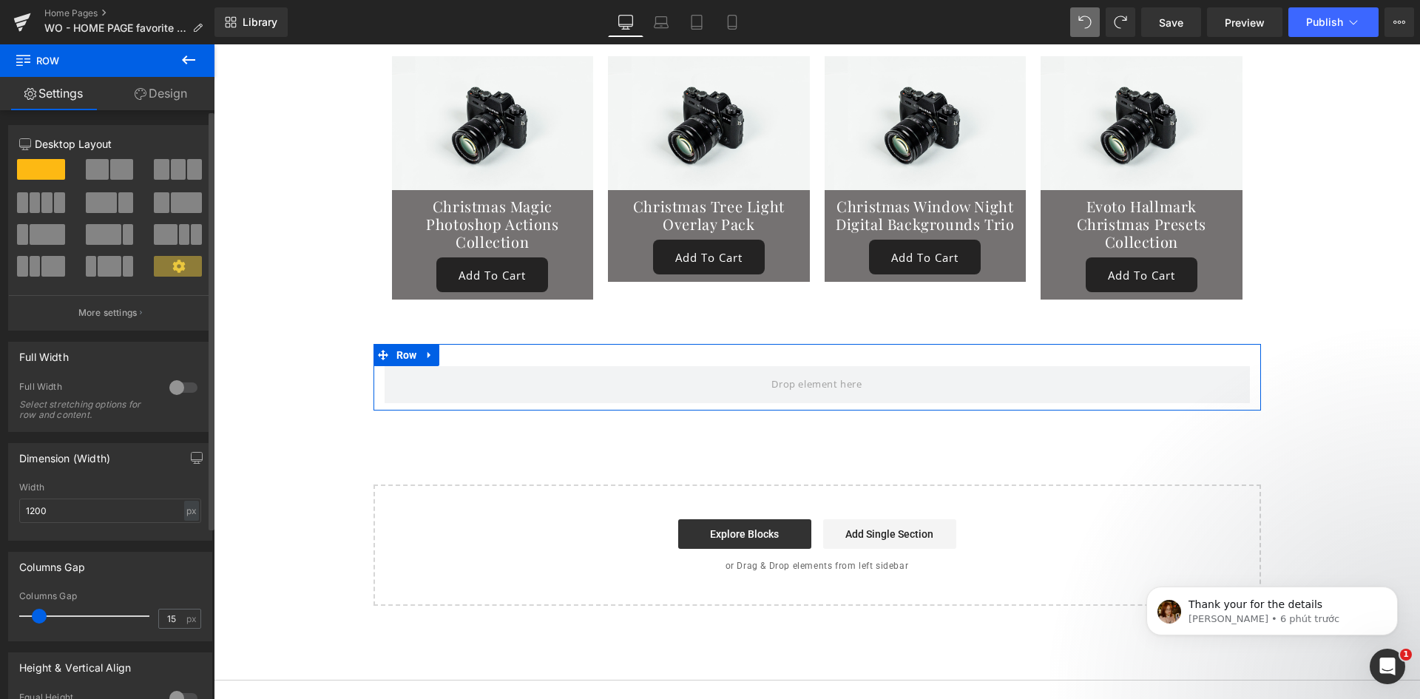
click at [44, 207] on span at bounding box center [46, 202] width 11 height 21
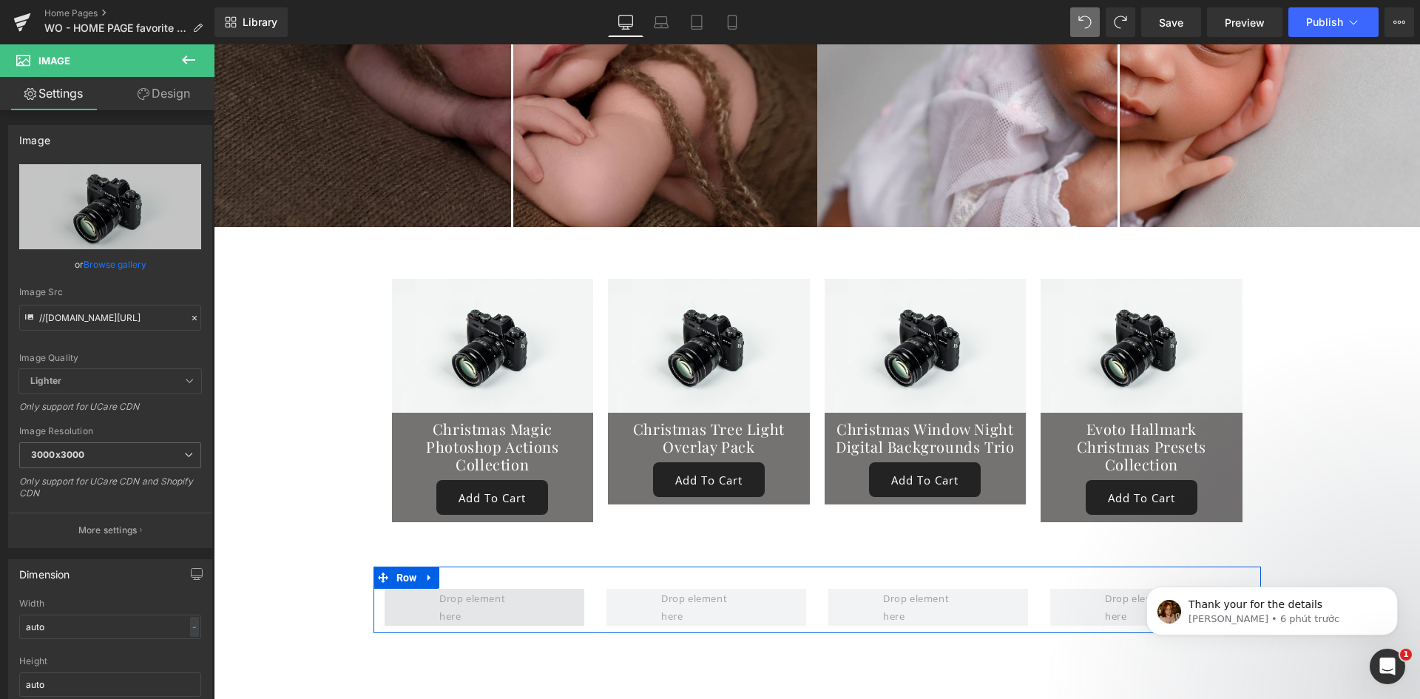
scroll to position [8174, 0]
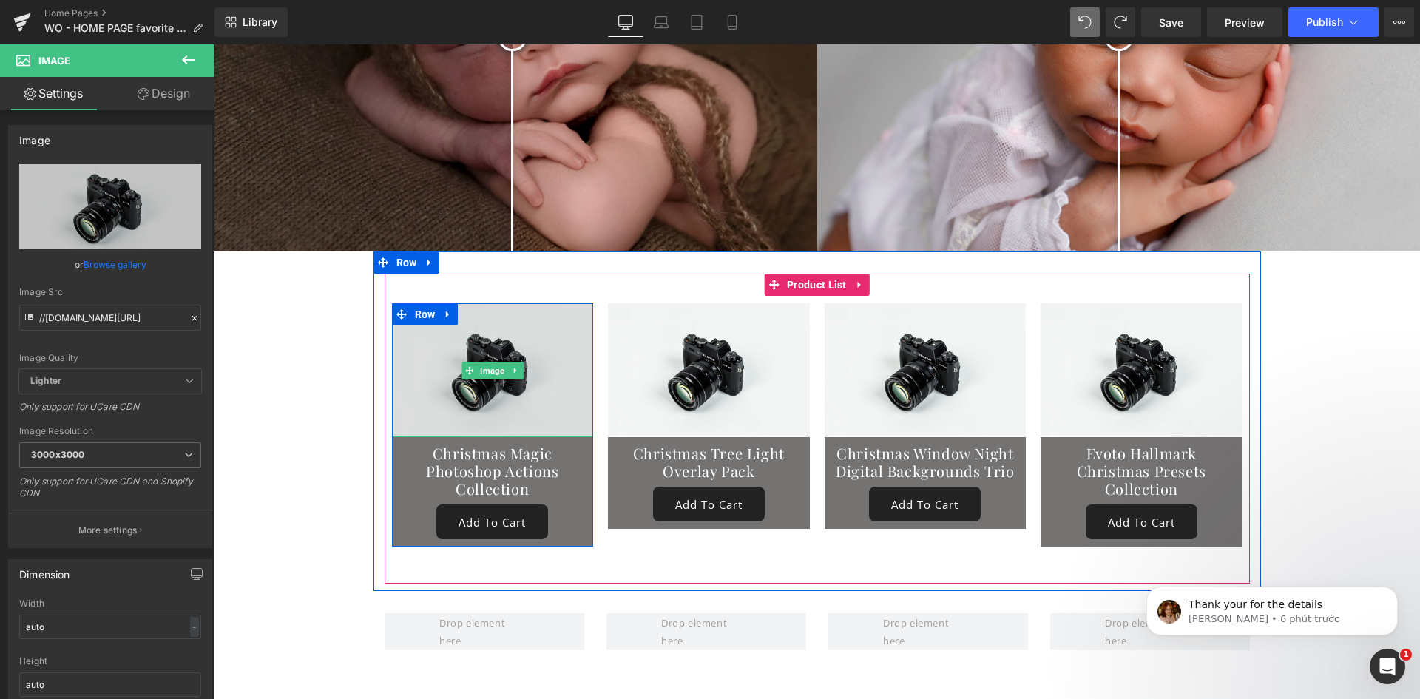
click at [477, 362] on span "Image" at bounding box center [492, 371] width 30 height 18
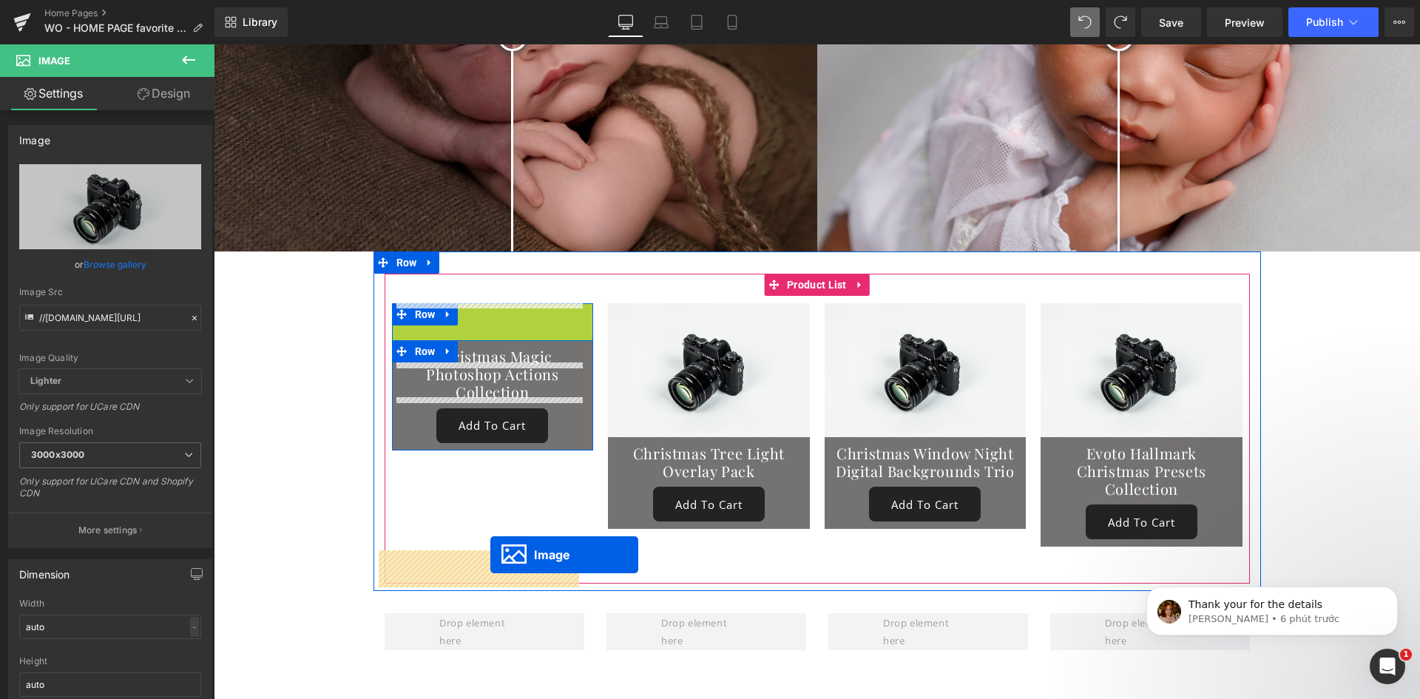
drag, startPoint x: 485, startPoint y: 328, endPoint x: 486, endPoint y: 553, distance: 225.6
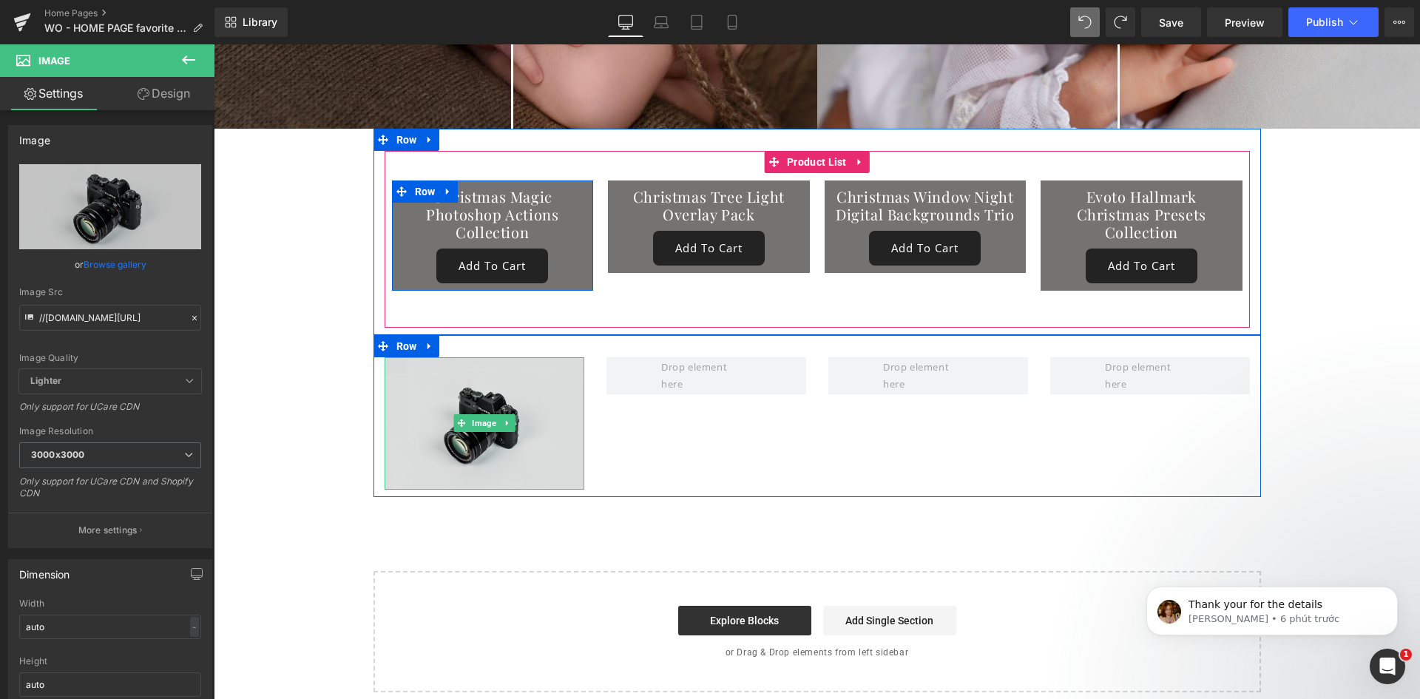
scroll to position [8297, 0]
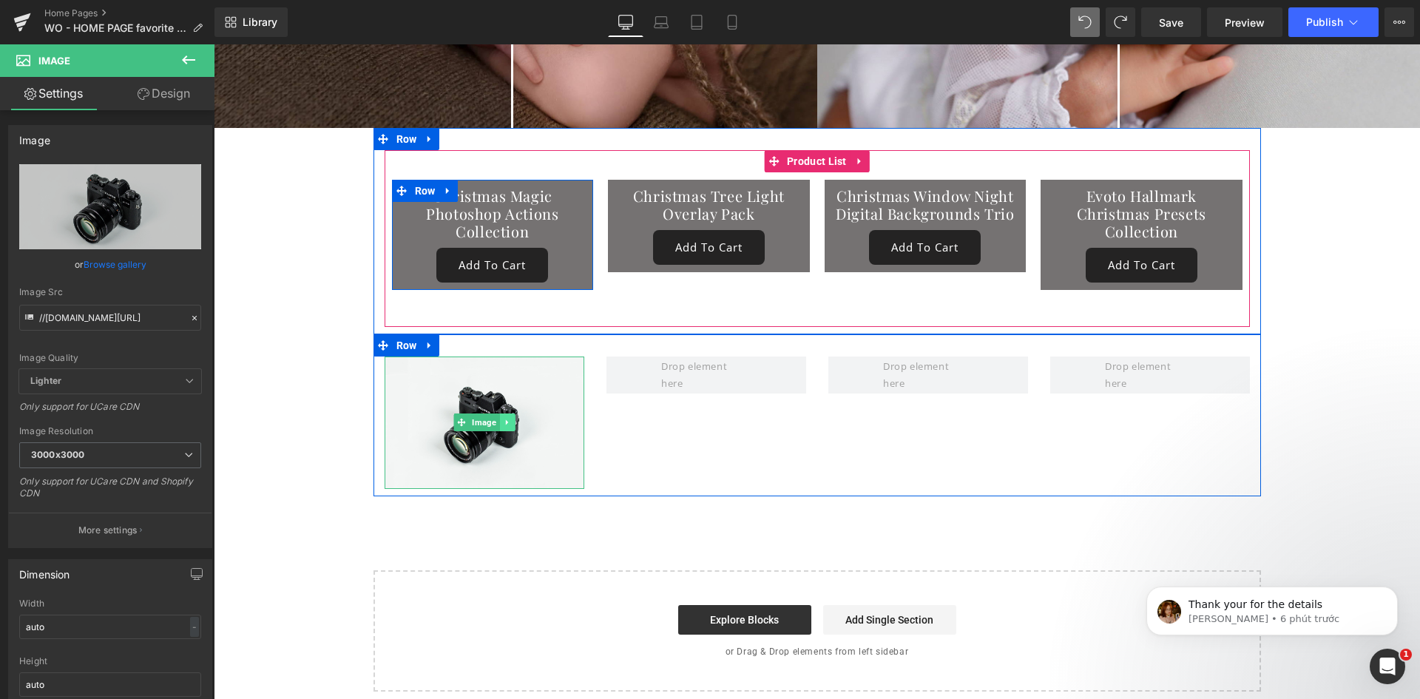
click at [504, 418] on icon at bounding box center [507, 422] width 8 height 9
click at [496, 419] on icon at bounding box center [500, 423] width 8 height 8
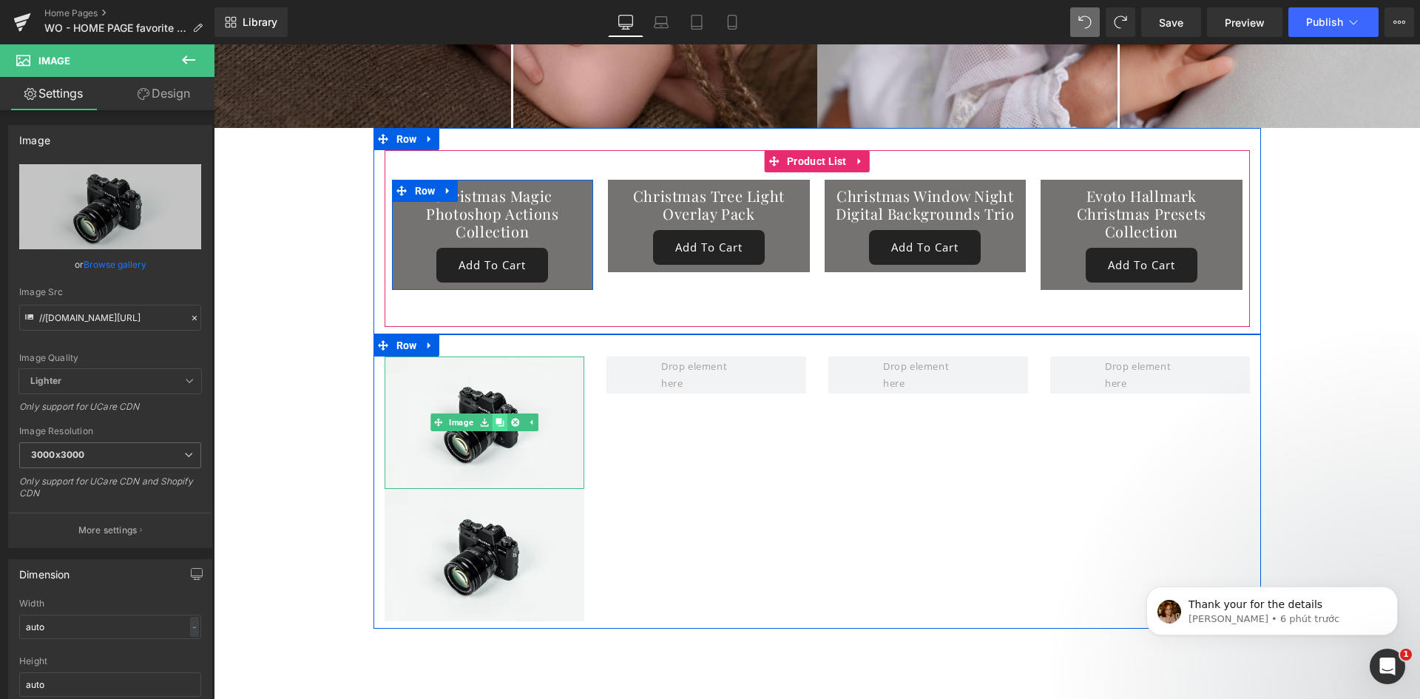
click at [492, 413] on link at bounding box center [500, 422] width 16 height 18
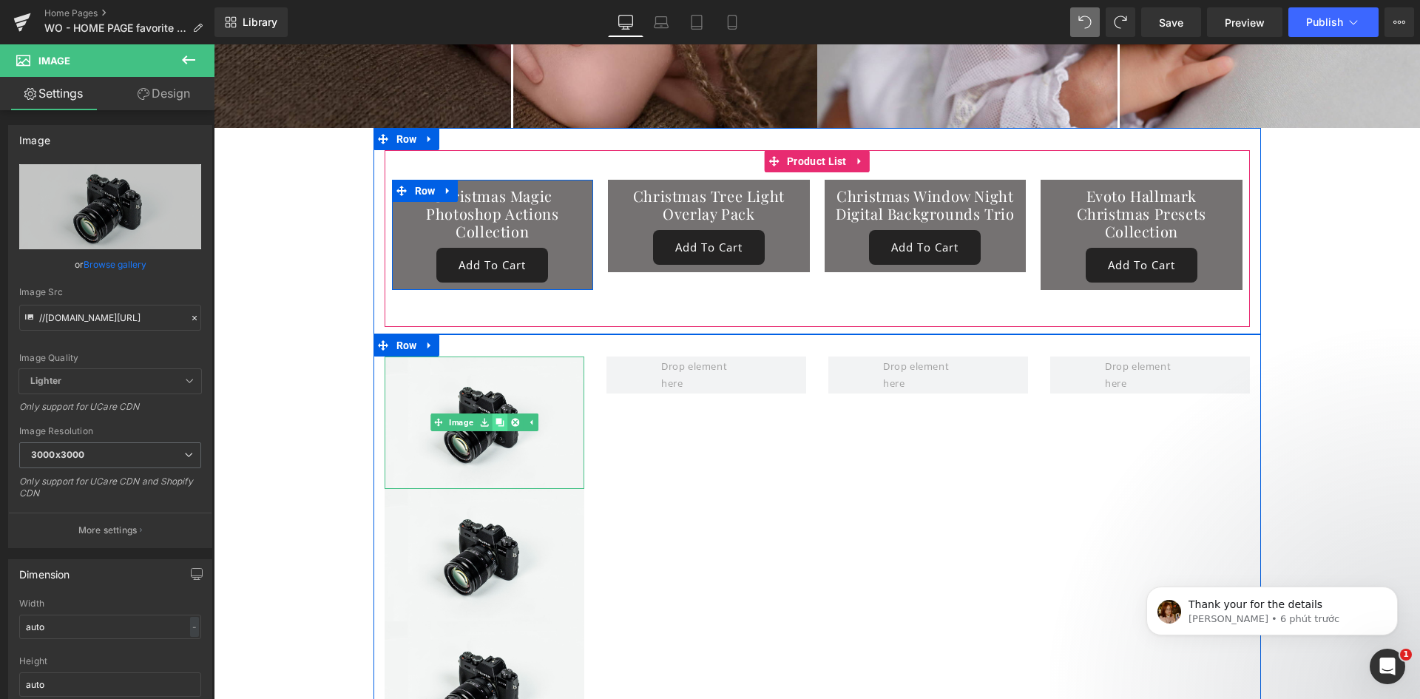
click at [496, 418] on icon at bounding box center [500, 422] width 8 height 9
drag, startPoint x: 507, startPoint y: 504, endPoint x: 742, endPoint y: 332, distance: 291.2
click at [742, 334] on div "Image Image Image Image Row" at bounding box center [818, 613] width 888 height 559
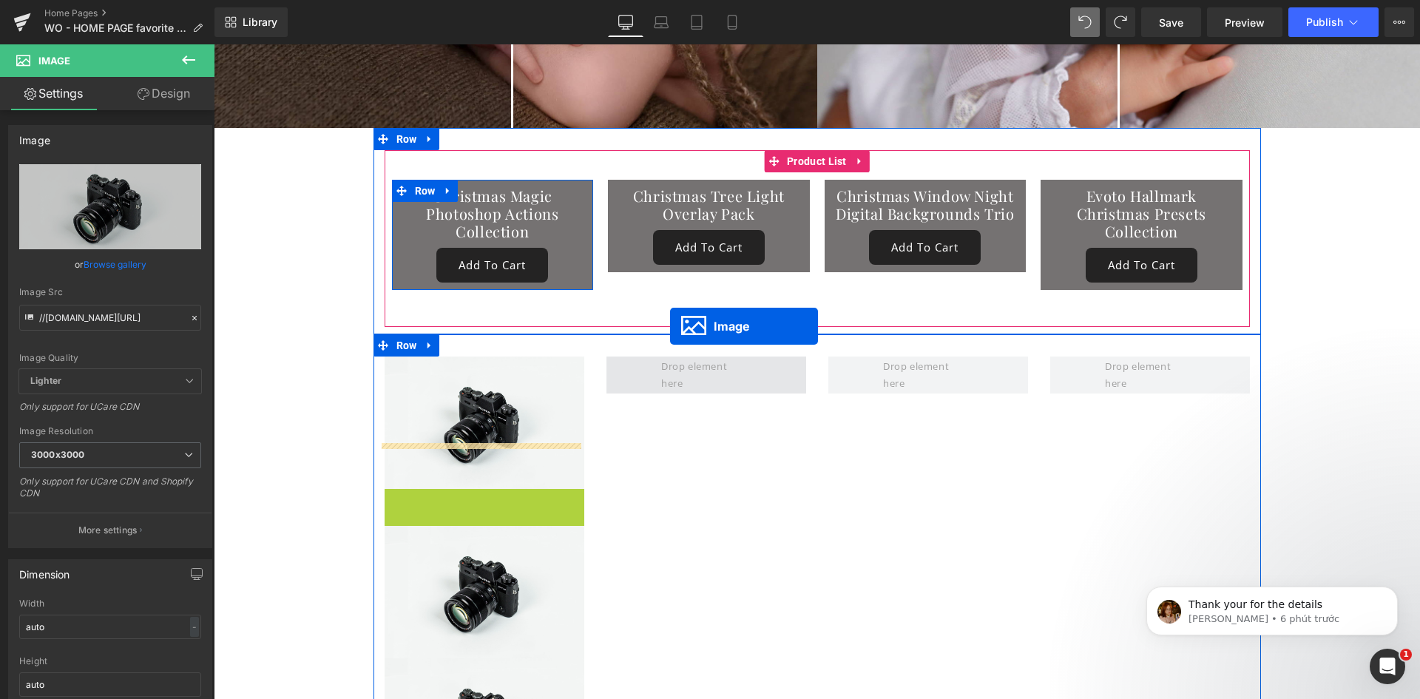
drag, startPoint x: 473, startPoint y: 510, endPoint x: 670, endPoint y: 326, distance: 269.5
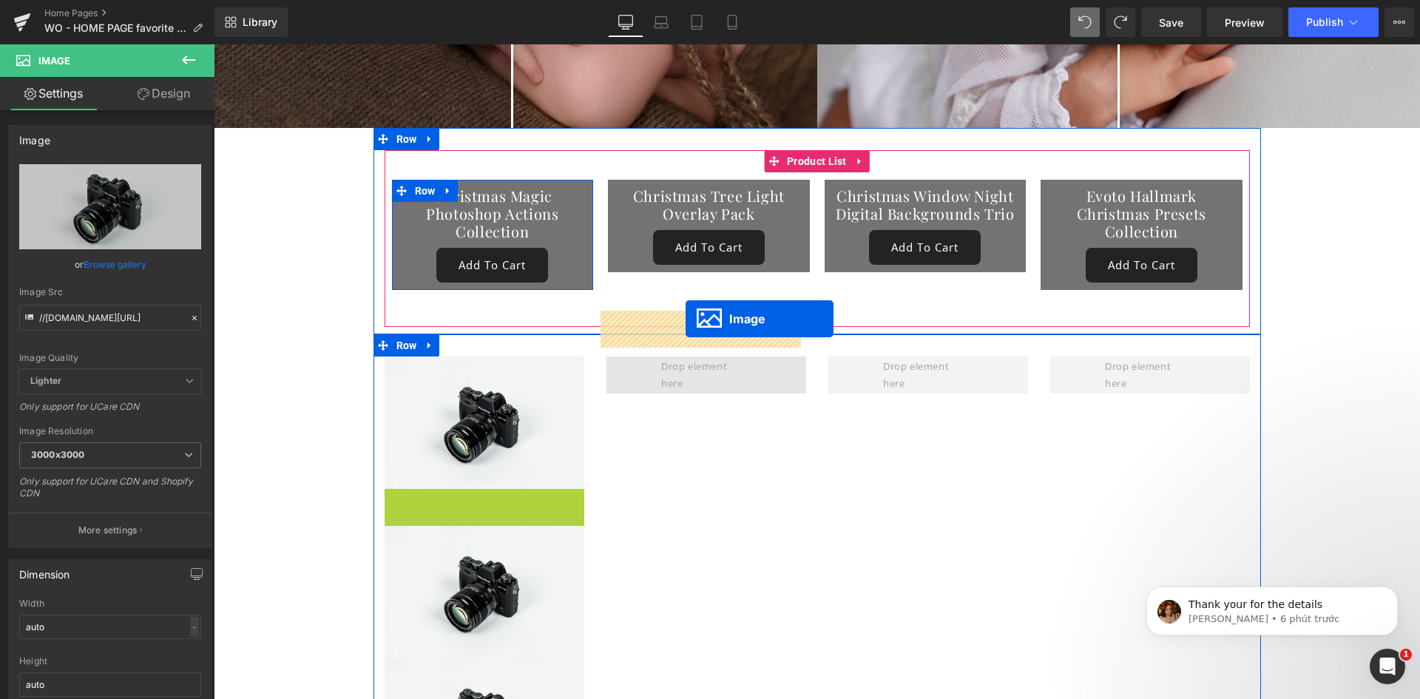
drag, startPoint x: 479, startPoint y: 511, endPoint x: 686, endPoint y: 319, distance: 282.1
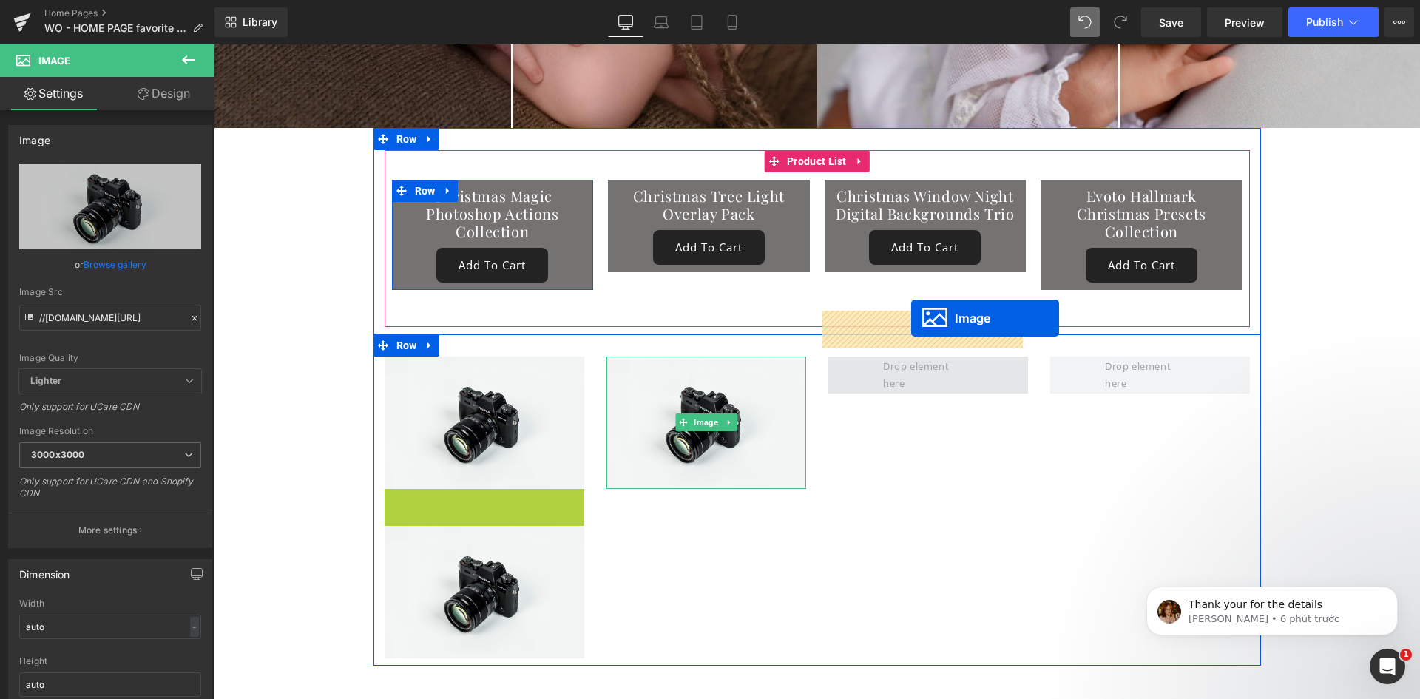
drag, startPoint x: 474, startPoint y: 507, endPoint x: 911, endPoint y: 318, distance: 476.4
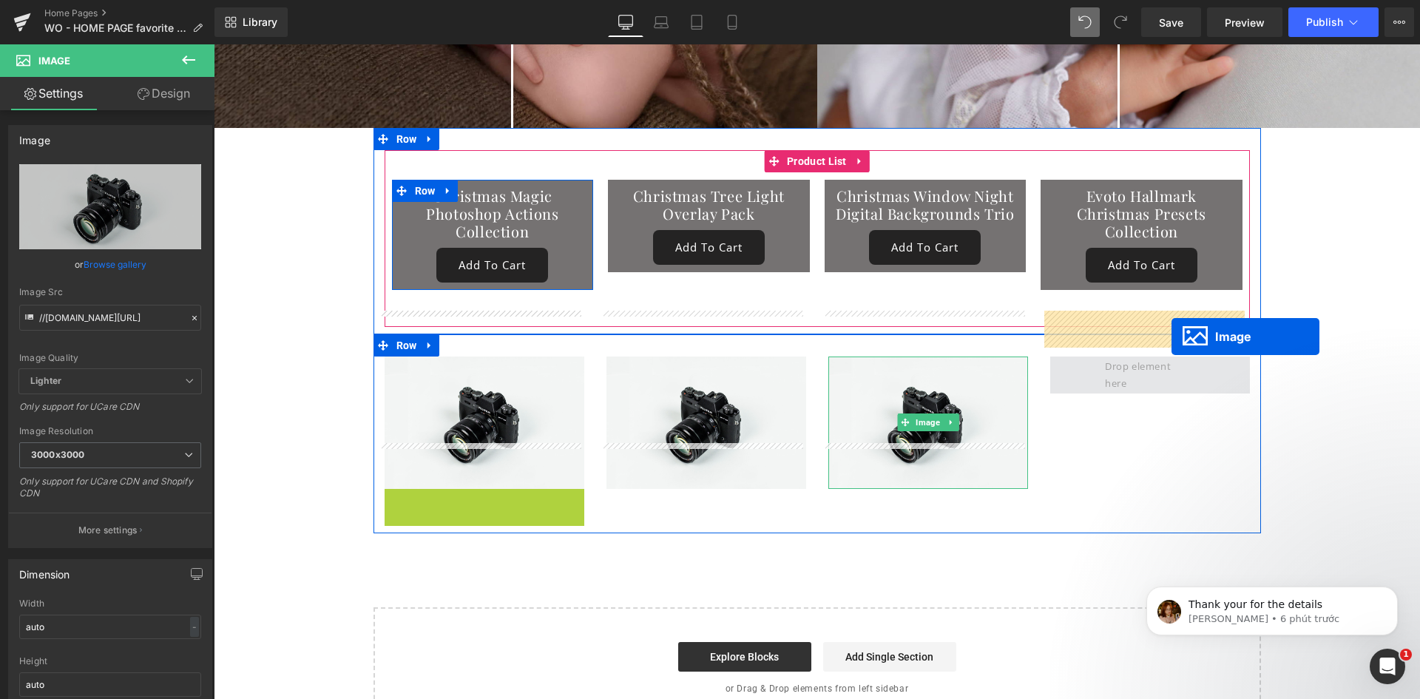
drag, startPoint x: 476, startPoint y: 509, endPoint x: 1172, endPoint y: 337, distance: 717.1
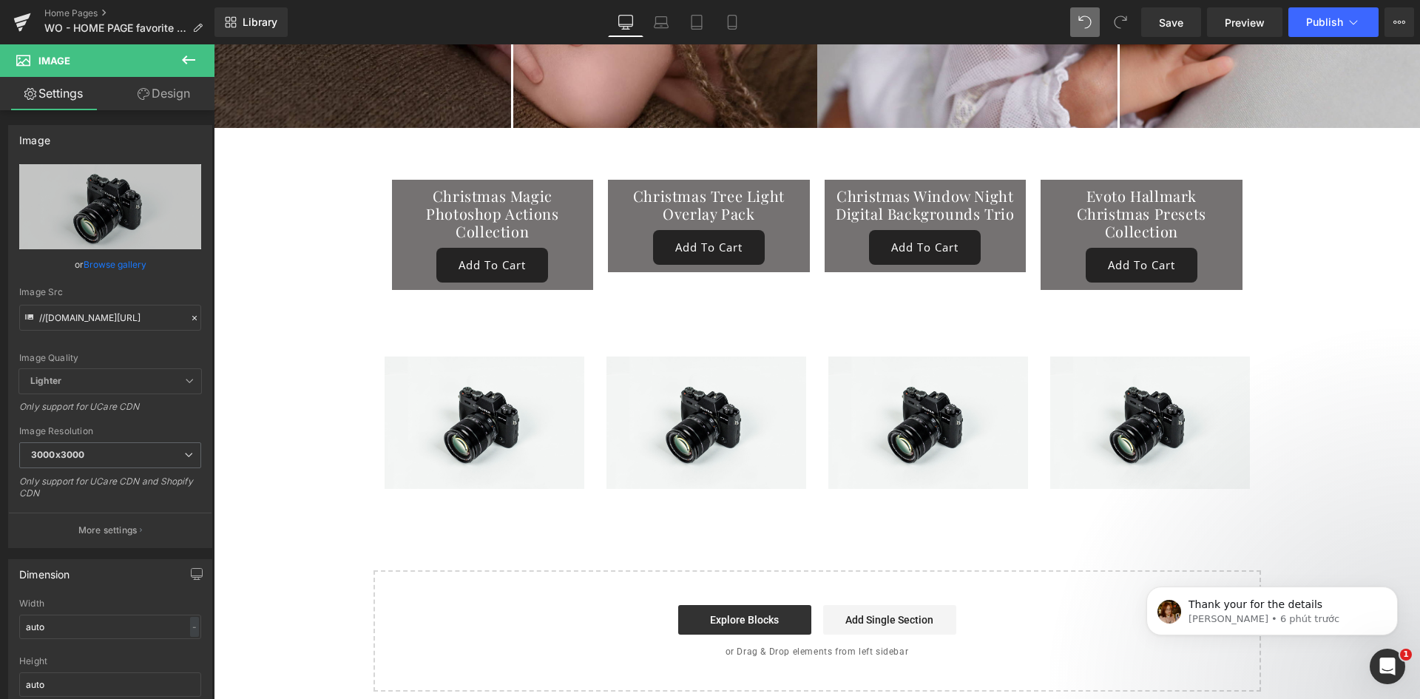
click at [190, 61] on icon at bounding box center [188, 59] width 13 height 9
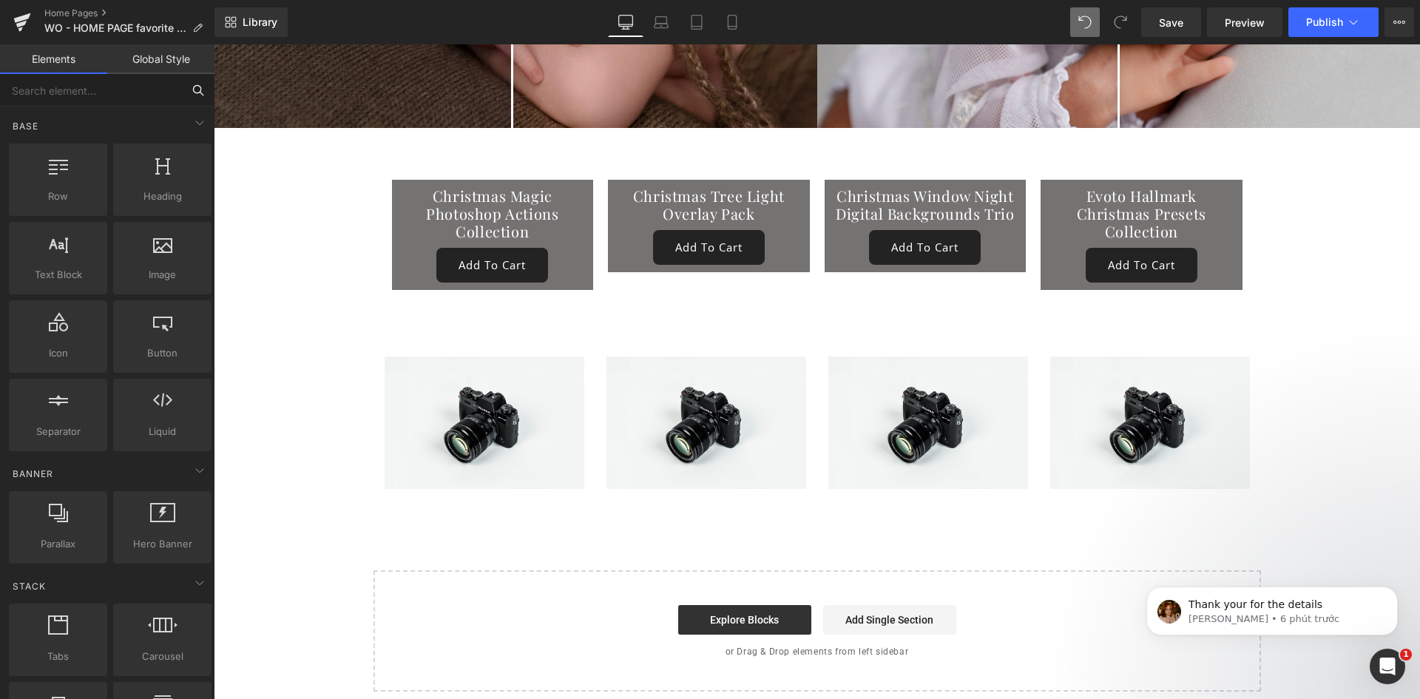
click at [80, 100] on input "text" at bounding box center [91, 90] width 182 height 33
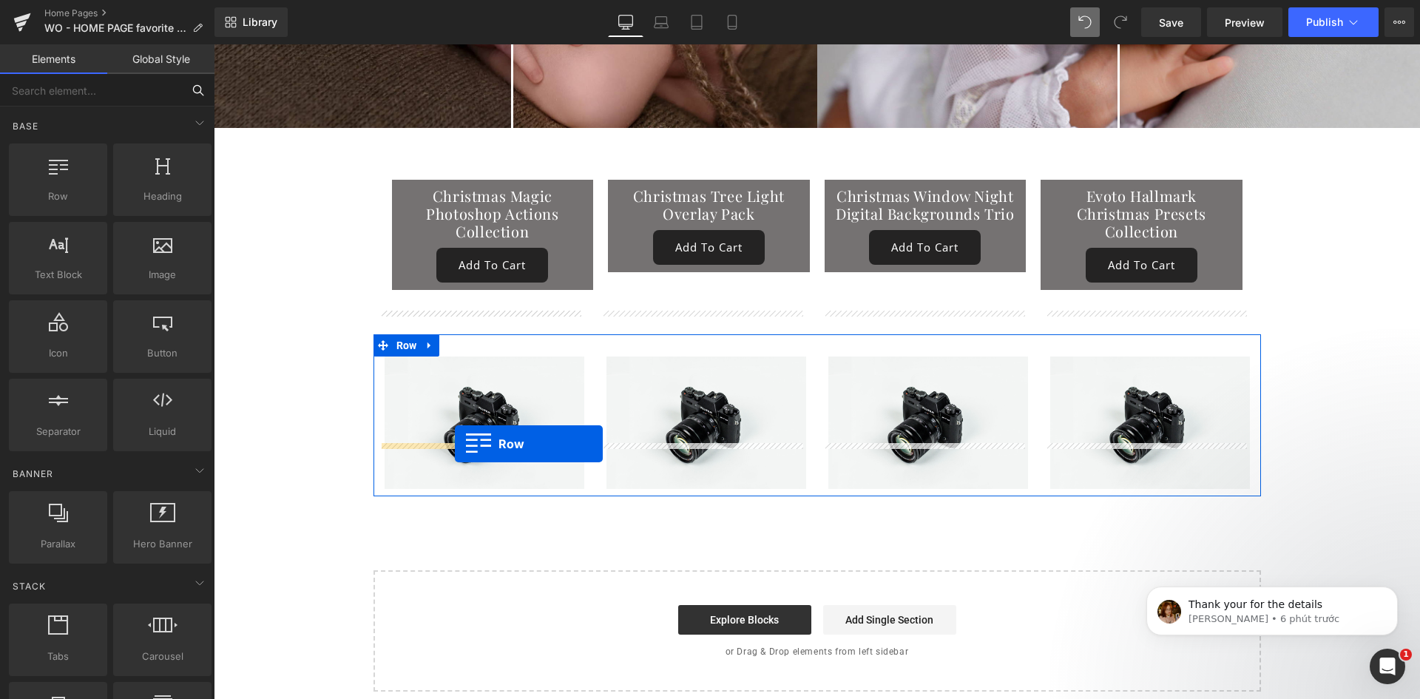
drag, startPoint x: 287, startPoint y: 222, endPoint x: 455, endPoint y: 444, distance: 278.3
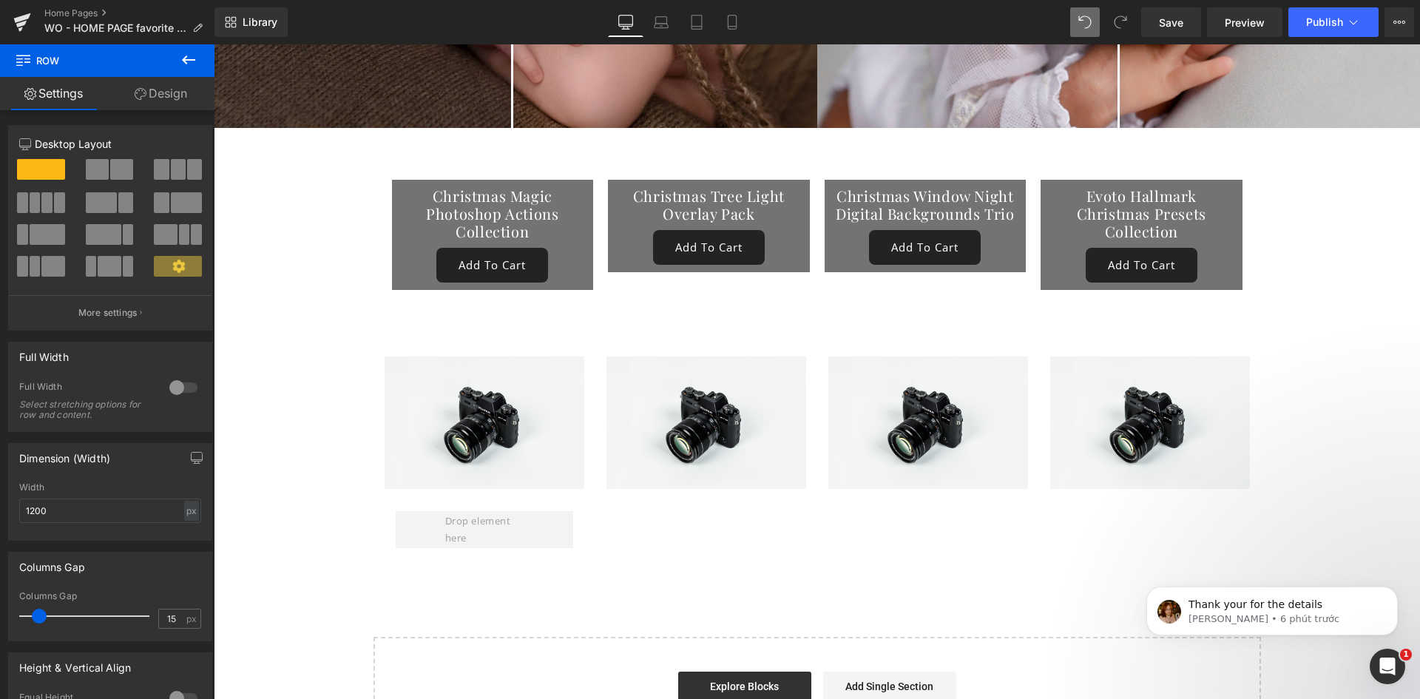
click at [189, 58] on icon at bounding box center [189, 60] width 18 height 18
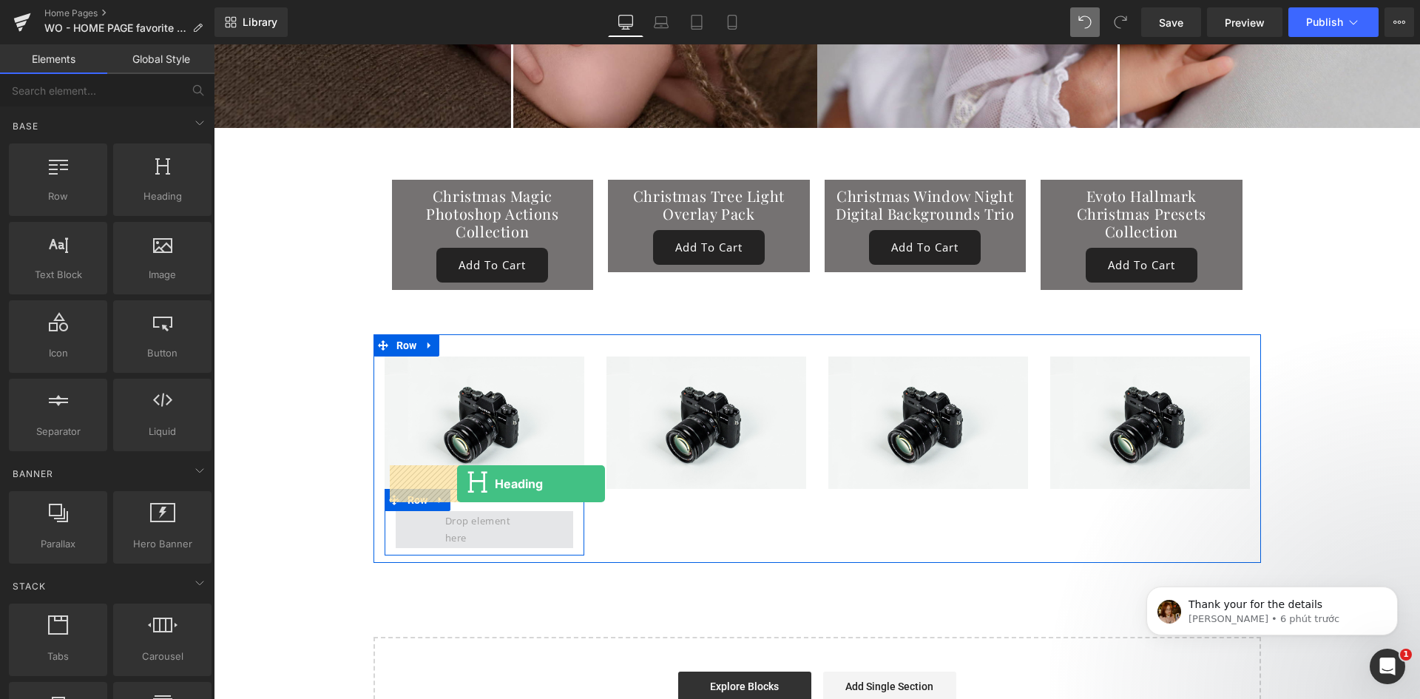
drag, startPoint x: 392, startPoint y: 458, endPoint x: 457, endPoint y: 484, distance: 70.1
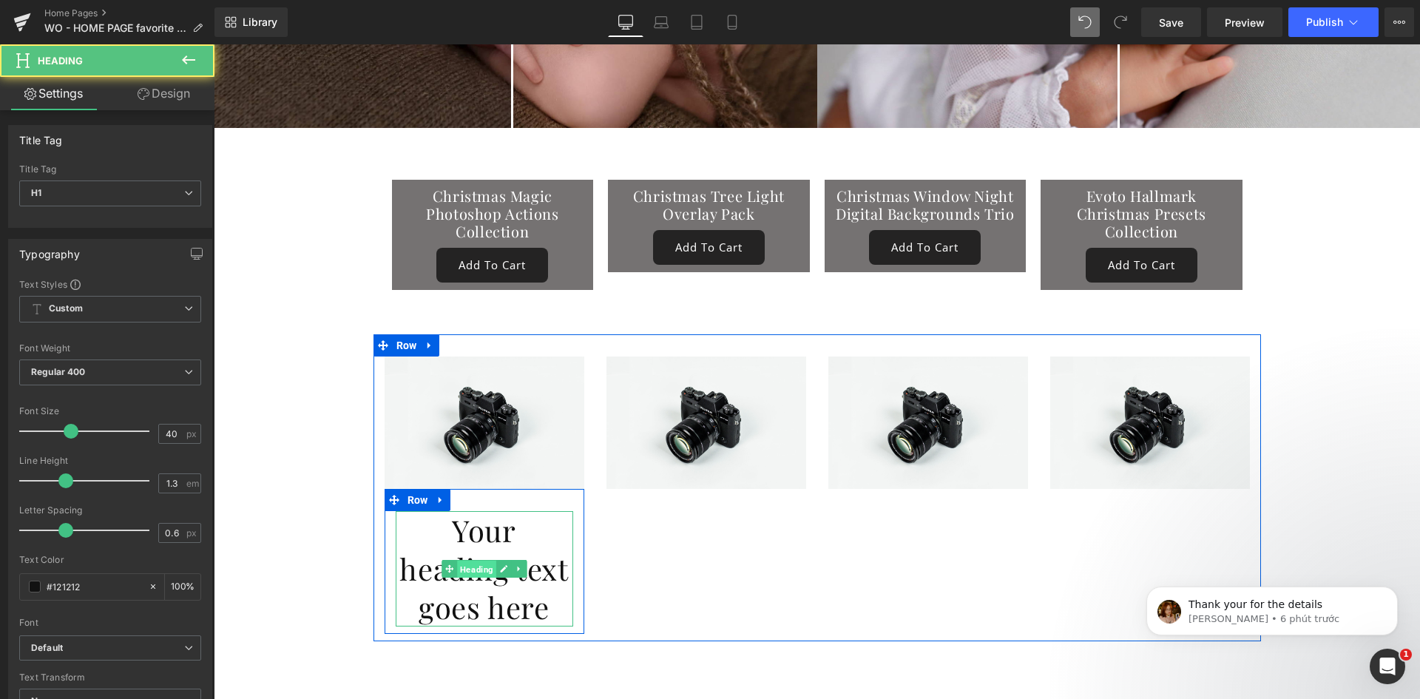
click at [479, 560] on span "Heading" at bounding box center [476, 569] width 39 height 18
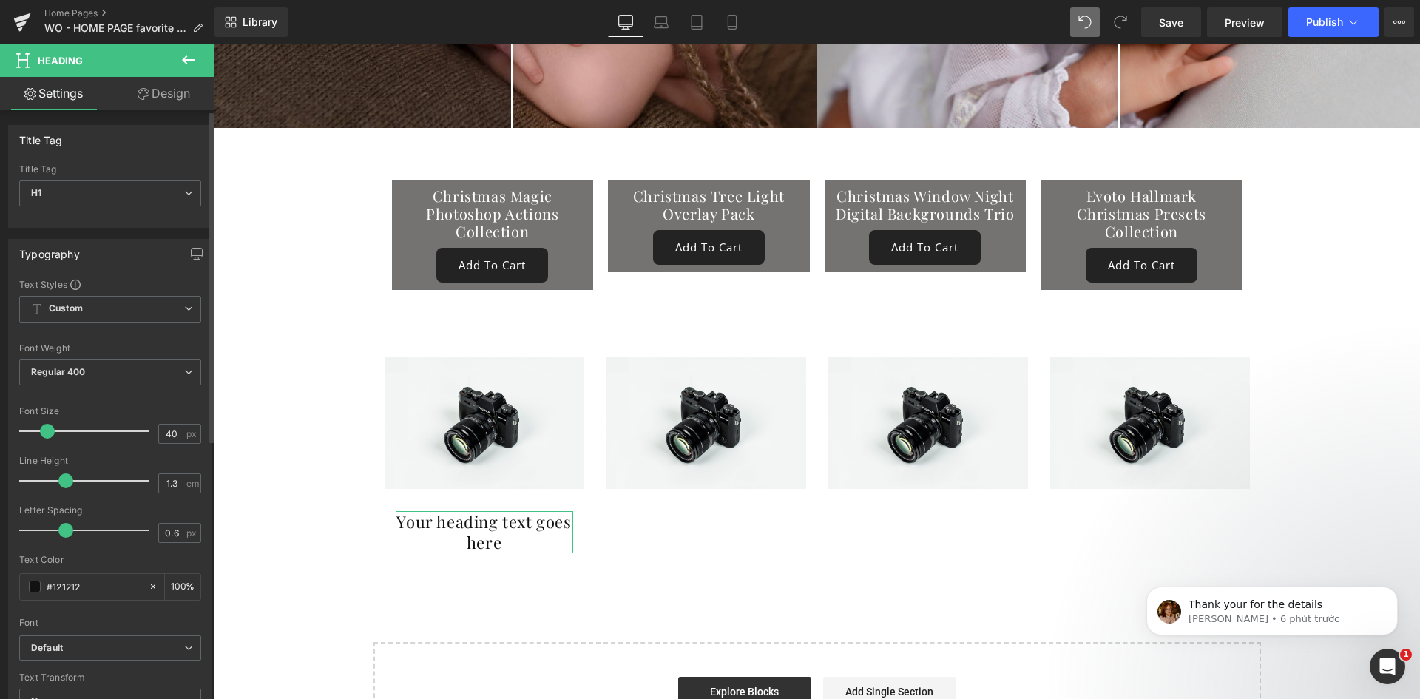
drag, startPoint x: 64, startPoint y: 429, endPoint x: 41, endPoint y: 433, distance: 23.2
click at [41, 433] on span at bounding box center [47, 431] width 15 height 15
drag, startPoint x: 183, startPoint y: 57, endPoint x: 159, endPoint y: 63, distance: 25.1
click at [183, 56] on icon at bounding box center [189, 60] width 18 height 18
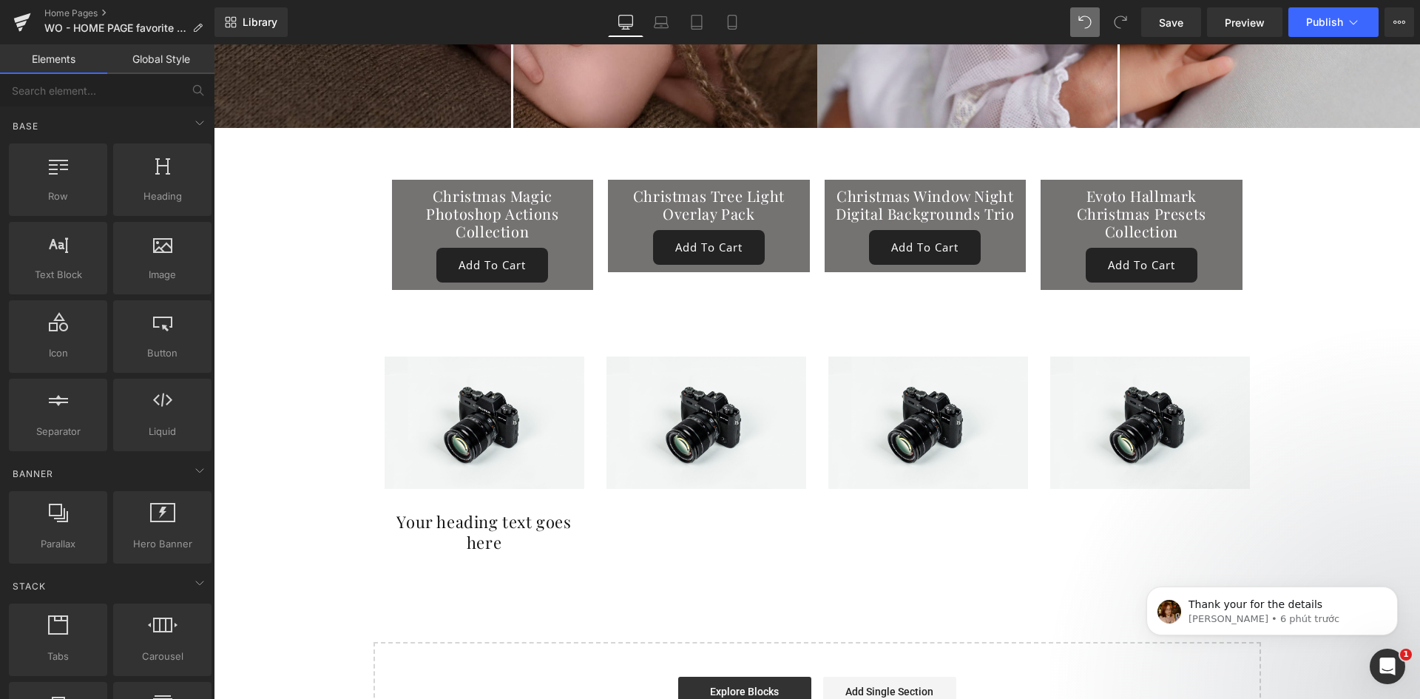
click at [104, 67] on link "Elements" at bounding box center [53, 59] width 107 height 30
click at [91, 98] on input "text" at bounding box center [91, 90] width 182 height 33
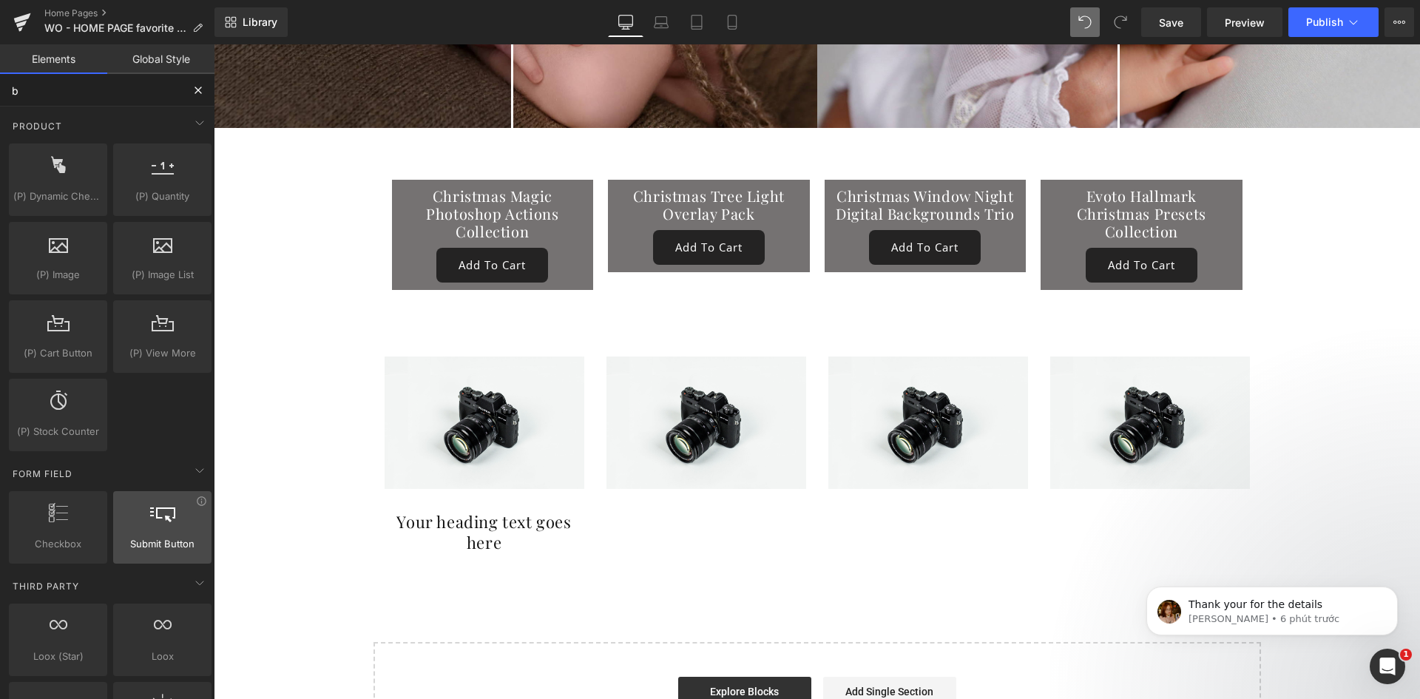
type input "bu"
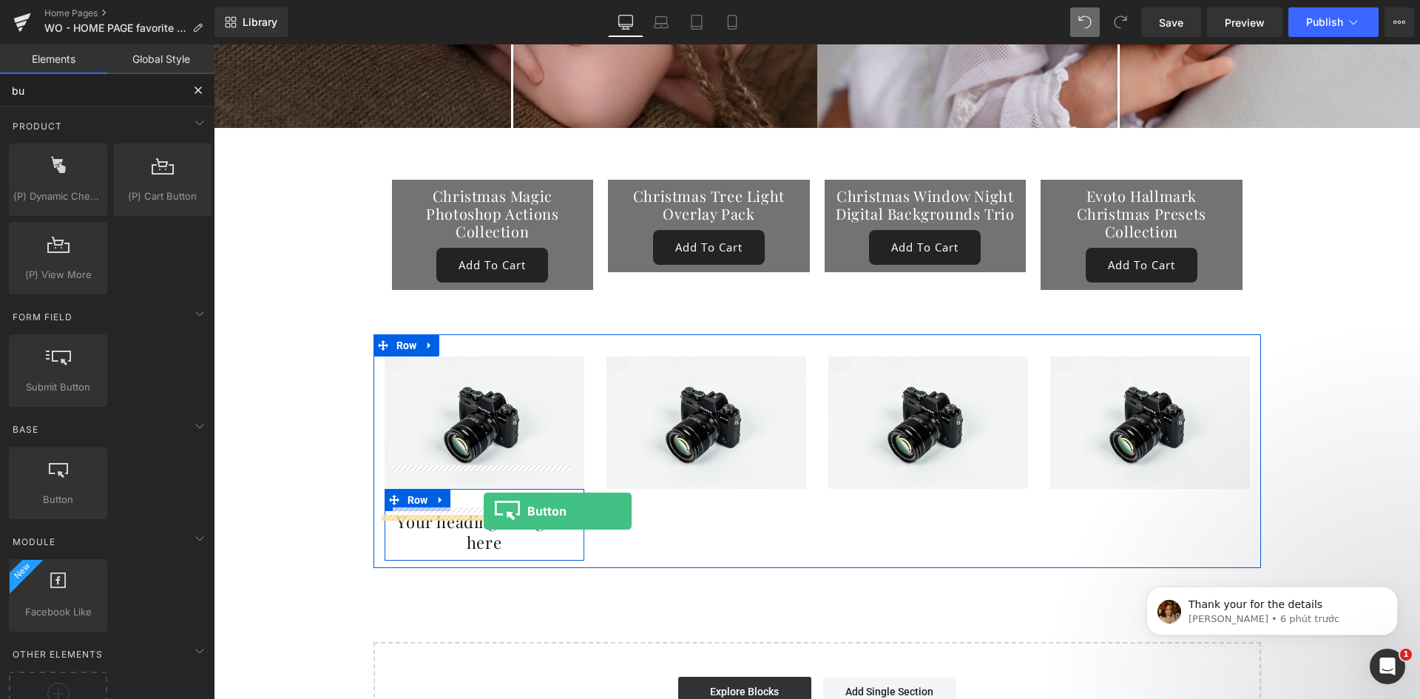
drag, startPoint x: 295, startPoint y: 527, endPoint x: 484, endPoint y: 512, distance: 189.2
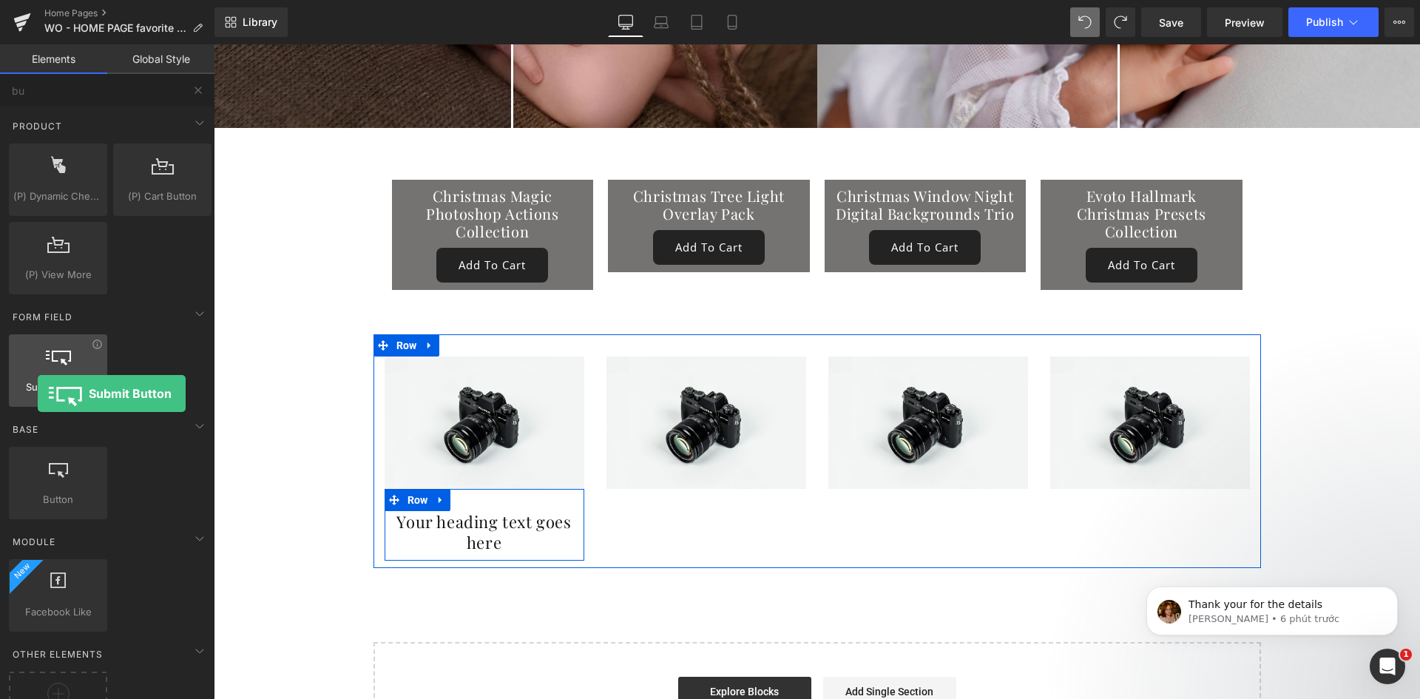
drag, startPoint x: 72, startPoint y: 381, endPoint x: 38, endPoint y: 394, distance: 37.0
click at [38, 394] on span "Submit Button" at bounding box center [58, 387] width 90 height 16
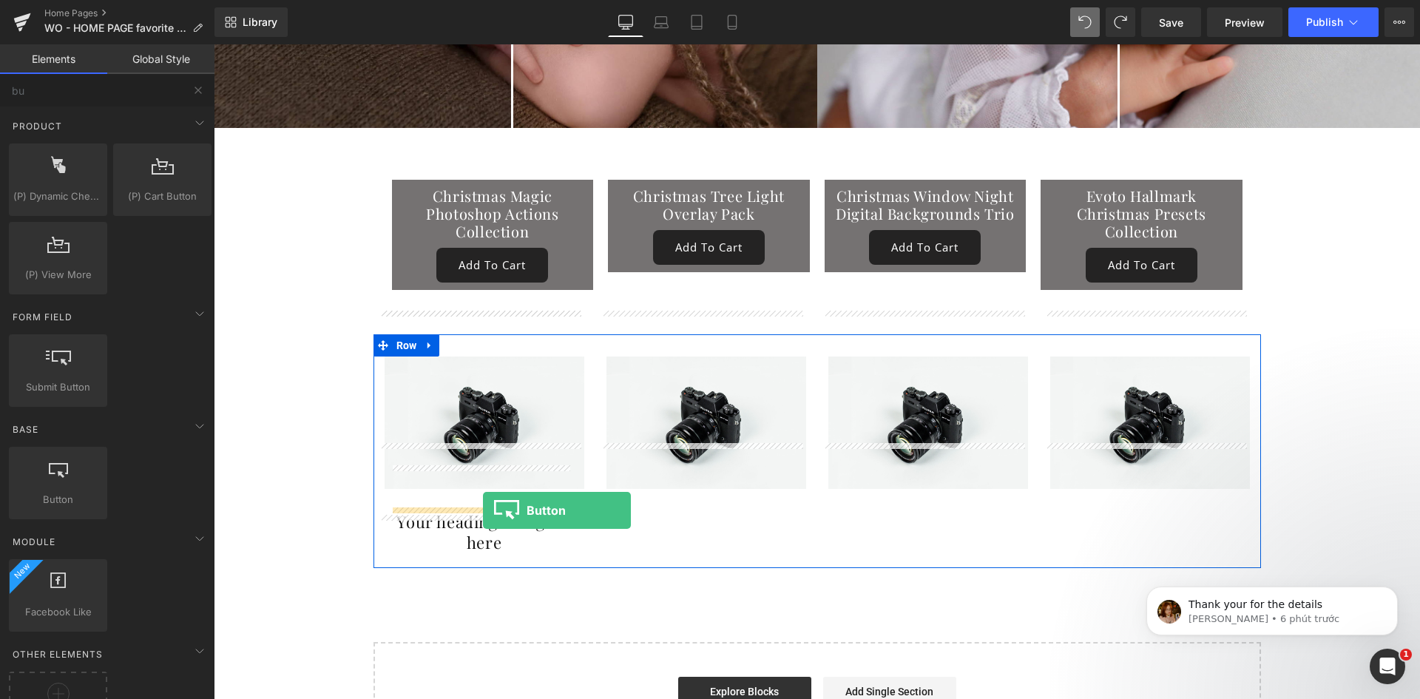
drag, startPoint x: 462, startPoint y: 499, endPoint x: 483, endPoint y: 510, distance: 24.5
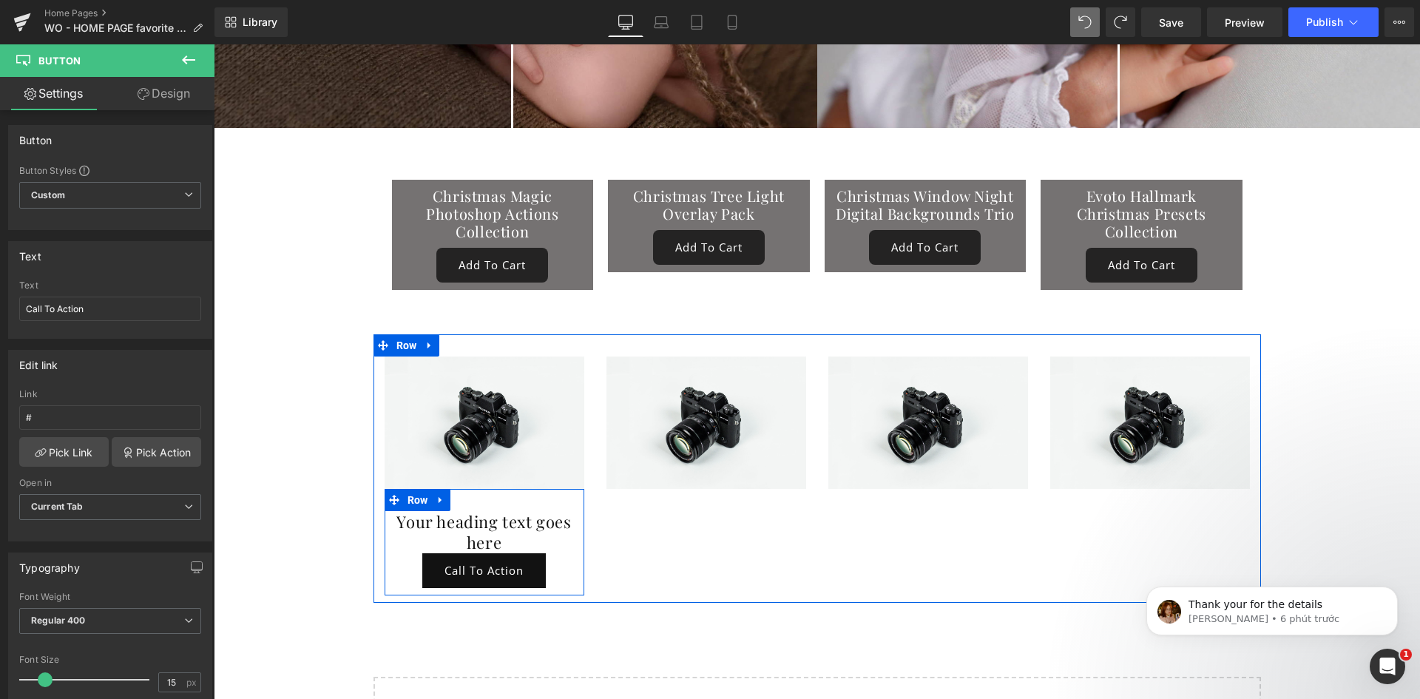
click at [487, 489] on div "Your heading text goes here Heading Call To Action [GEOGRAPHIC_DATA]" at bounding box center [485, 542] width 200 height 107
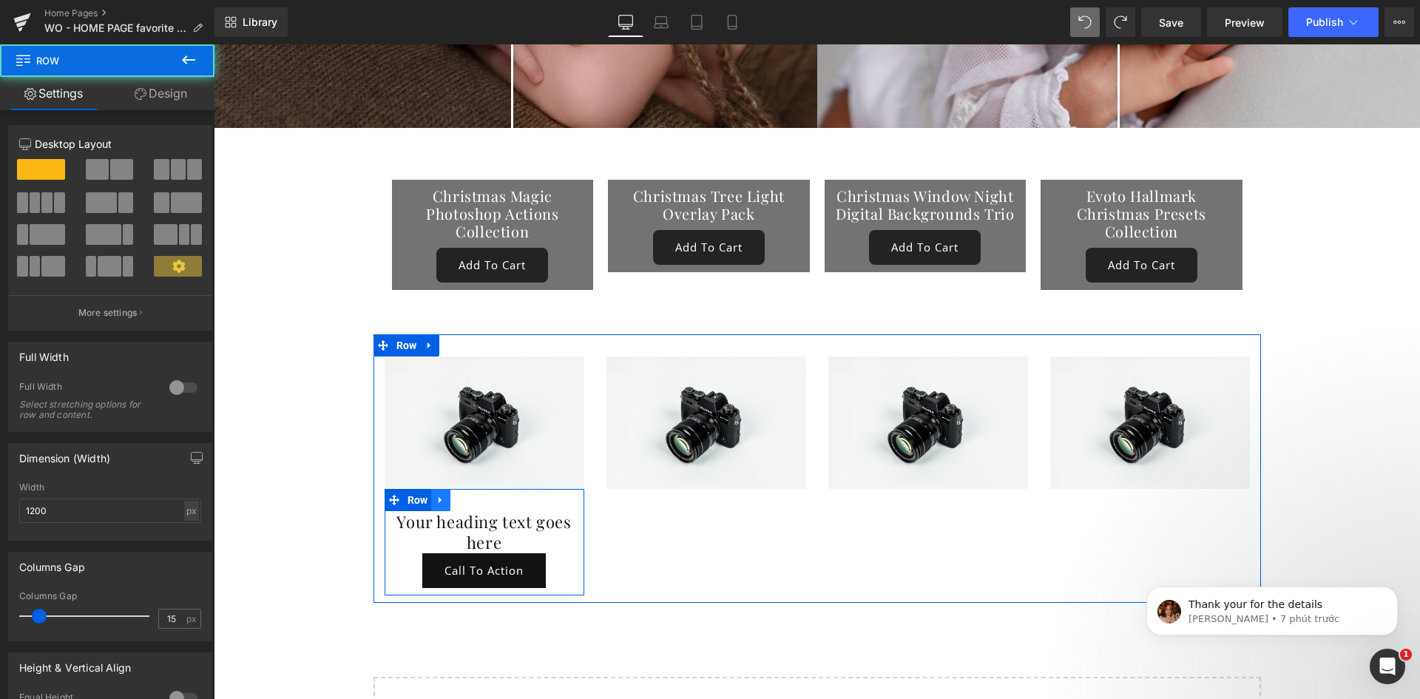
click at [437, 494] on icon at bounding box center [441, 499] width 10 height 11
click at [450, 489] on link at bounding box center [459, 500] width 19 height 22
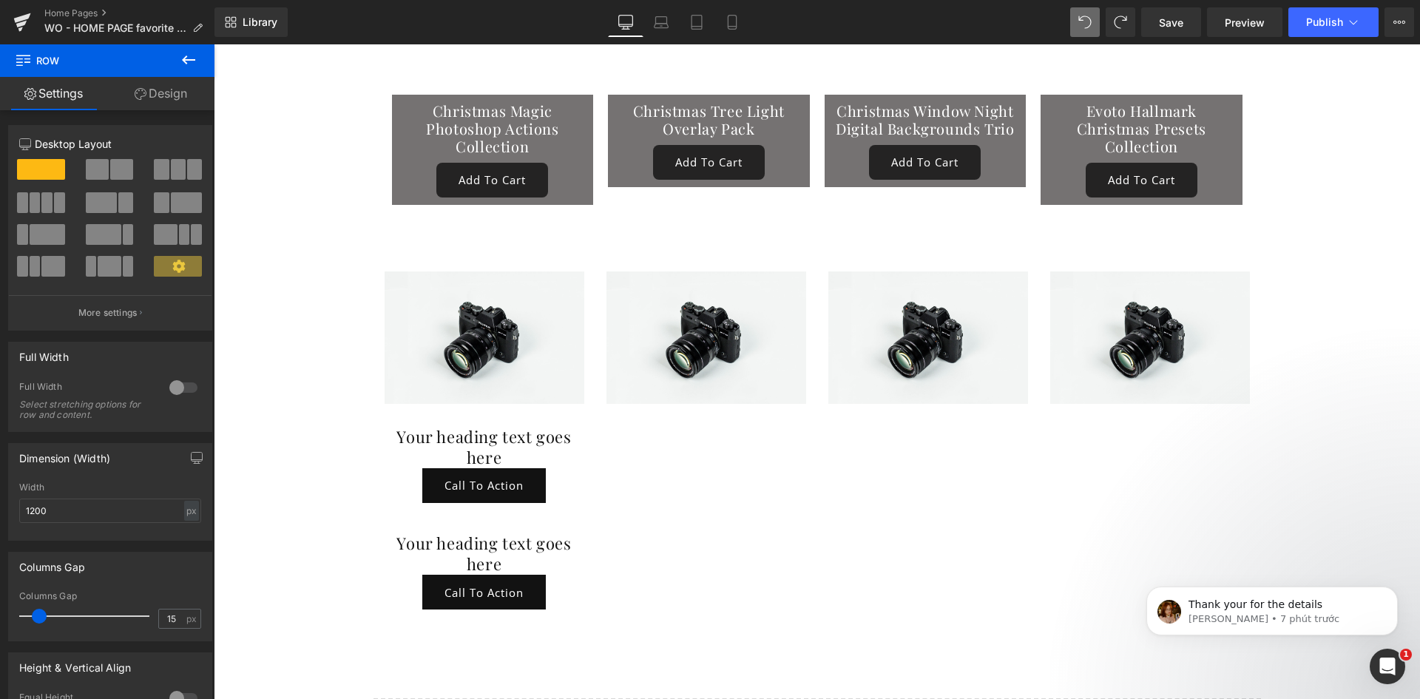
scroll to position [8374, 0]
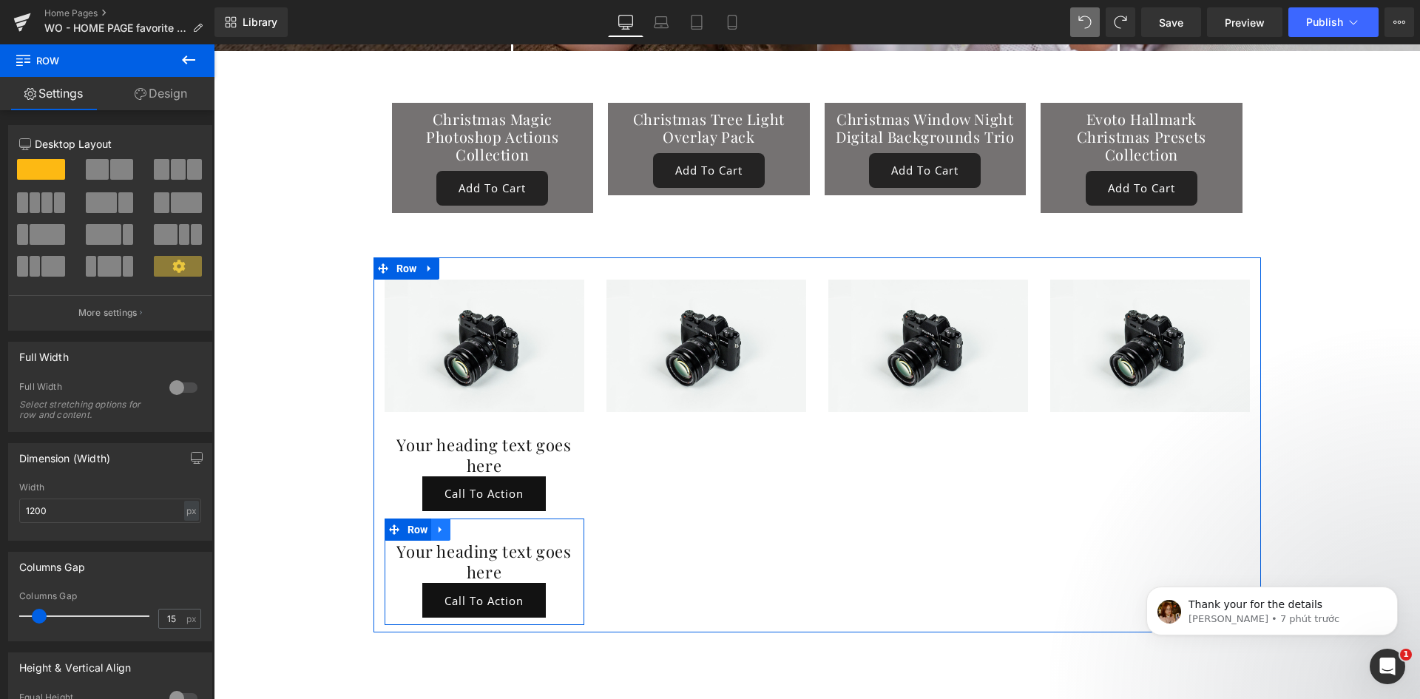
click at [439, 527] on icon at bounding box center [440, 530] width 3 height 7
click at [456, 524] on icon at bounding box center [460, 529] width 10 height 10
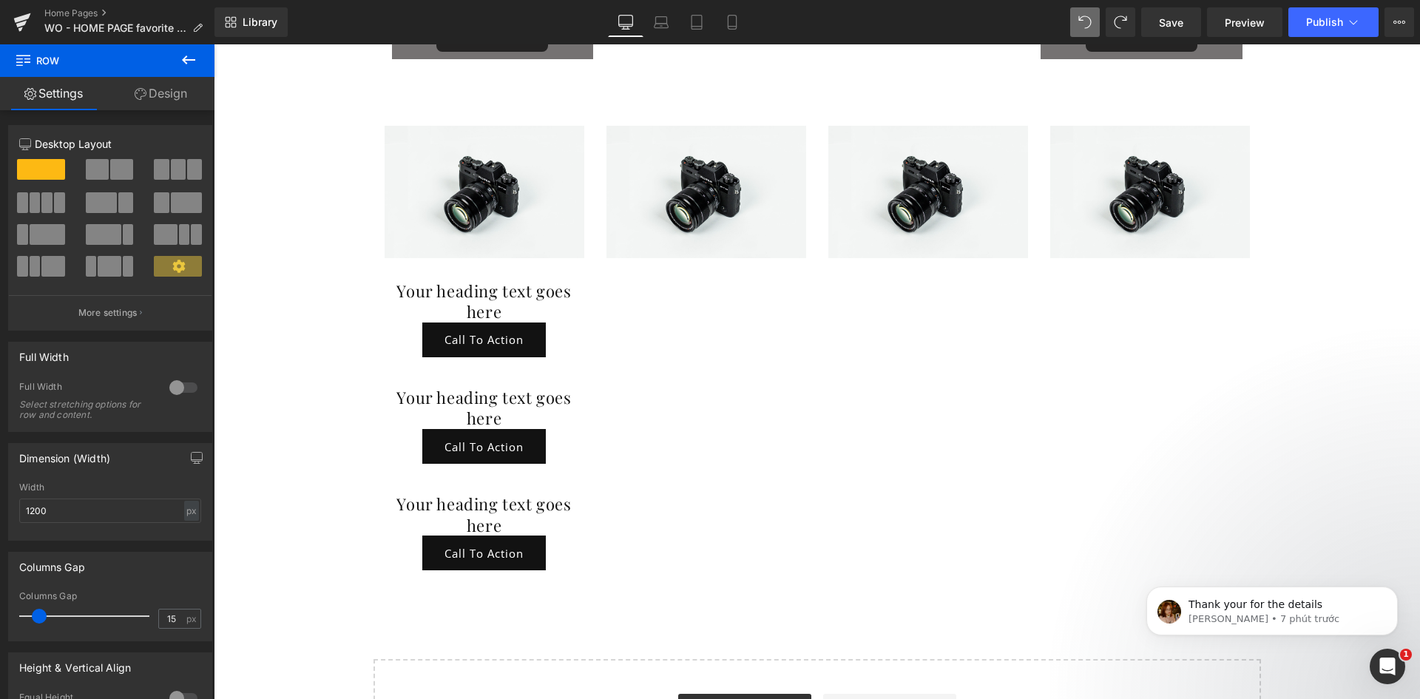
scroll to position [8405, 0]
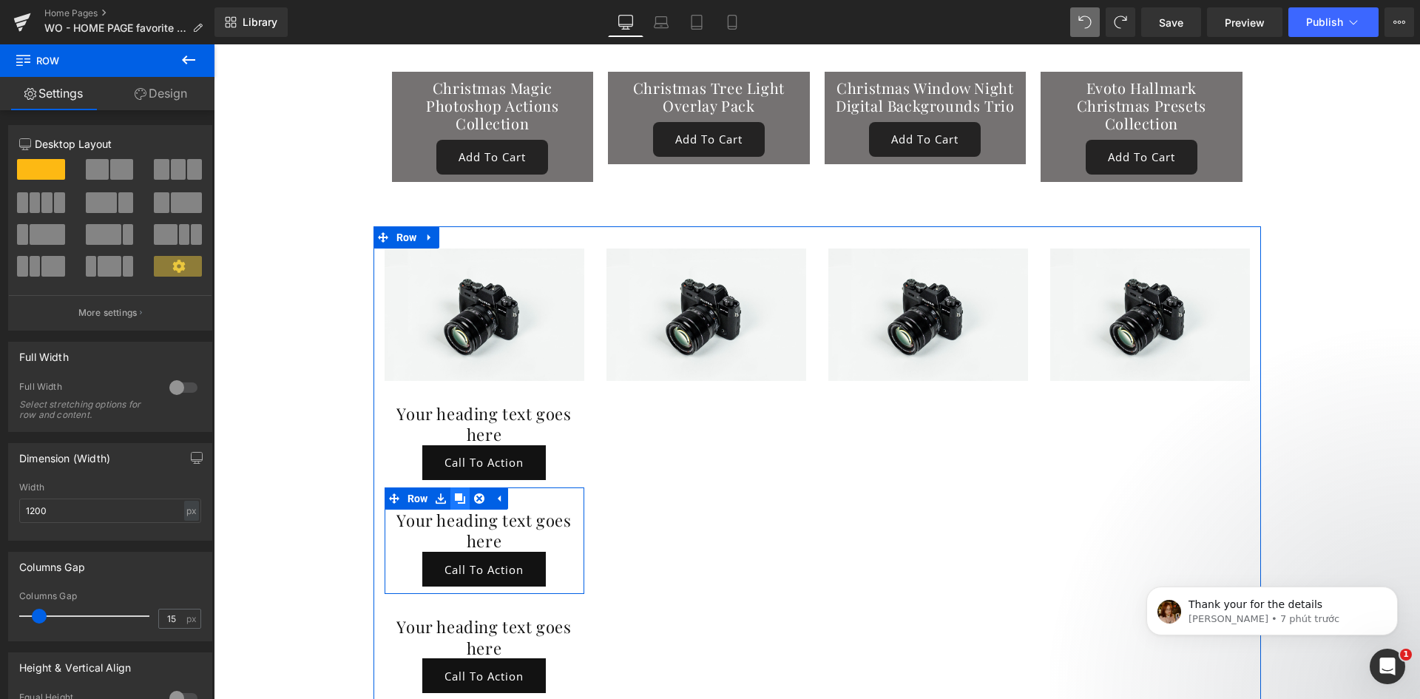
click at [462, 493] on icon at bounding box center [460, 498] width 10 height 10
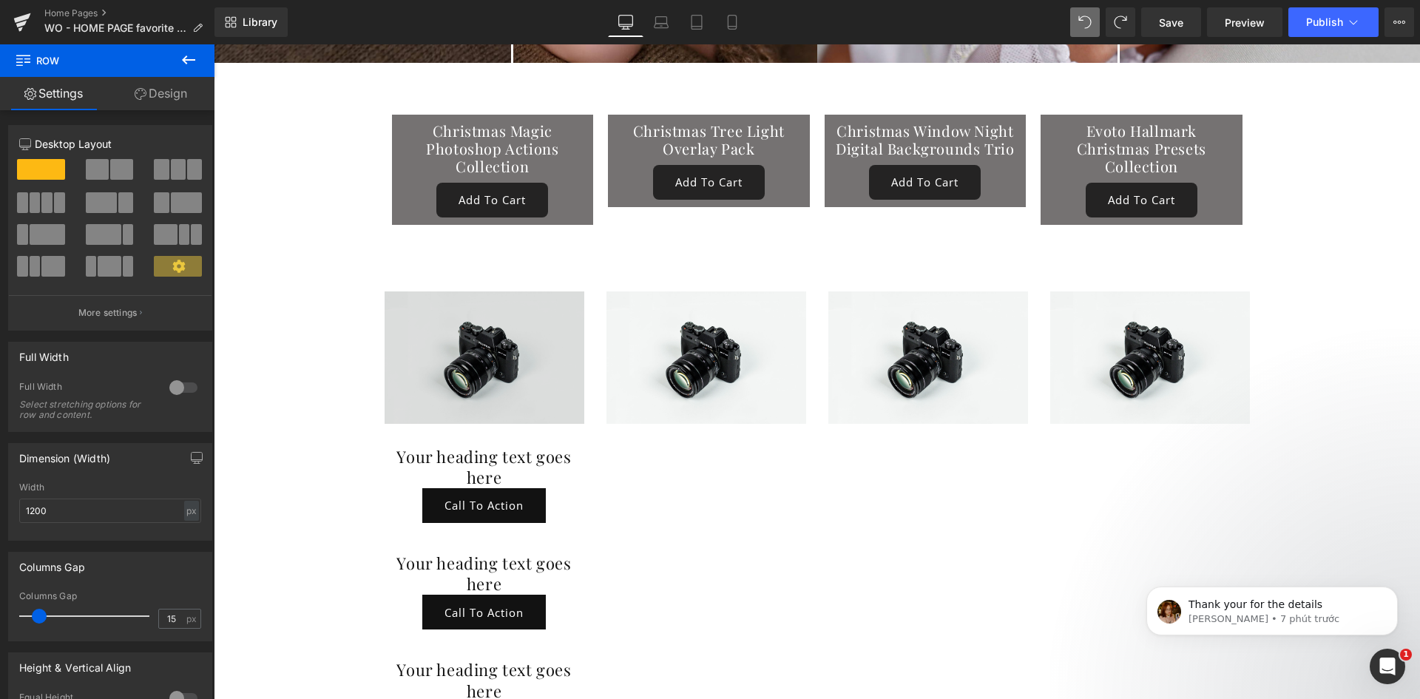
scroll to position [8357, 0]
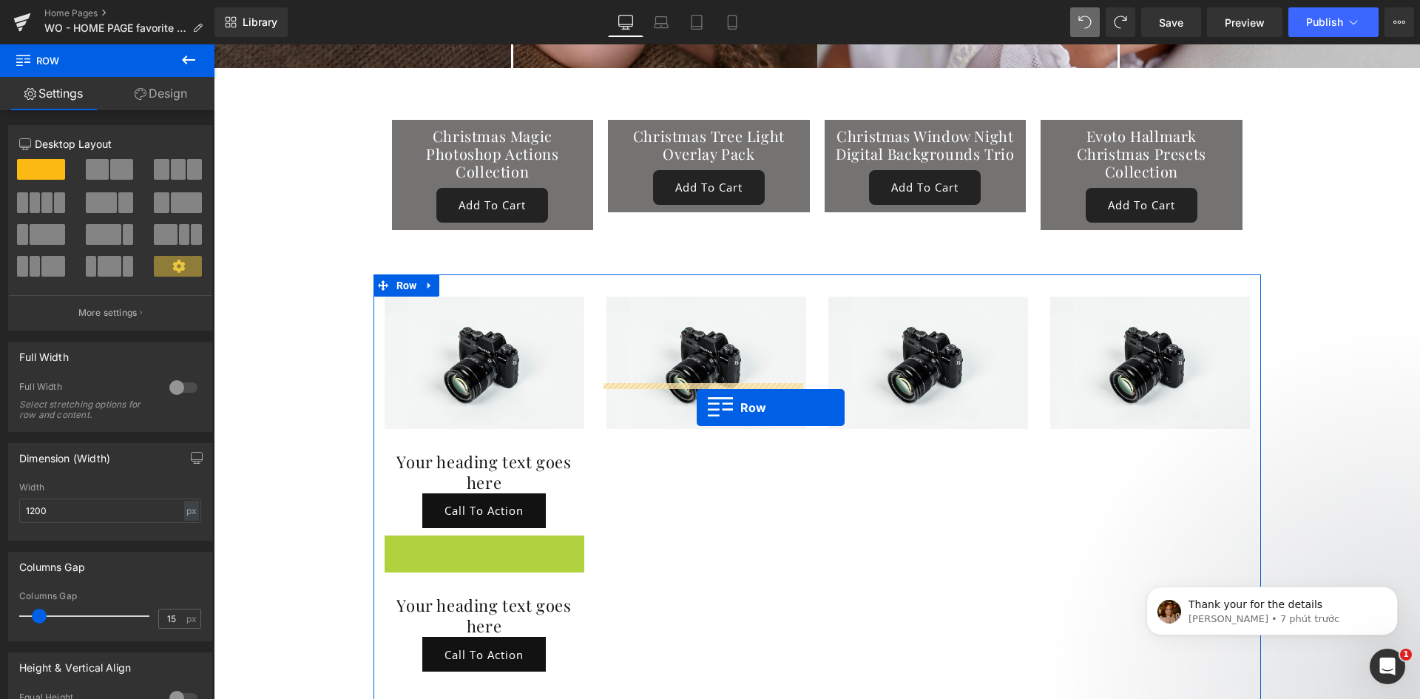
drag, startPoint x: 420, startPoint y: 505, endPoint x: 697, endPoint y: 407, distance: 293.6
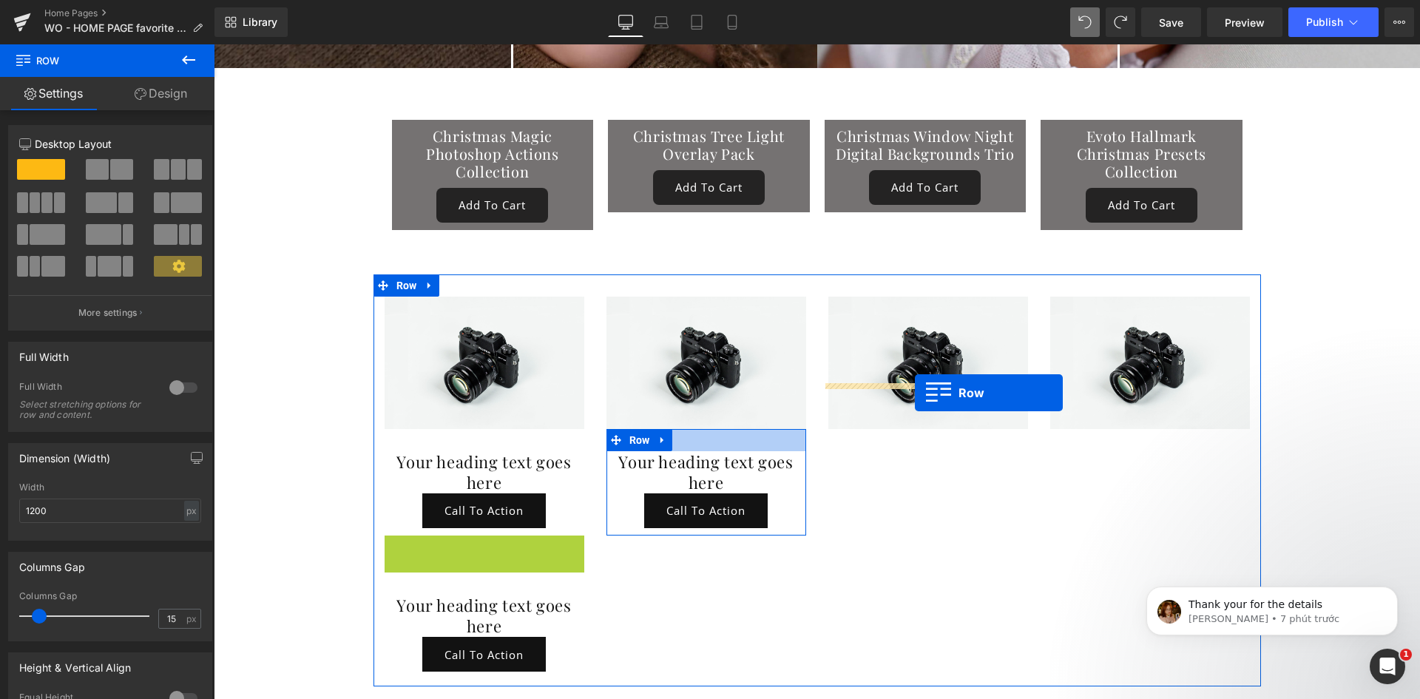
drag, startPoint x: 414, startPoint y: 502, endPoint x: 915, endPoint y: 393, distance: 512.6
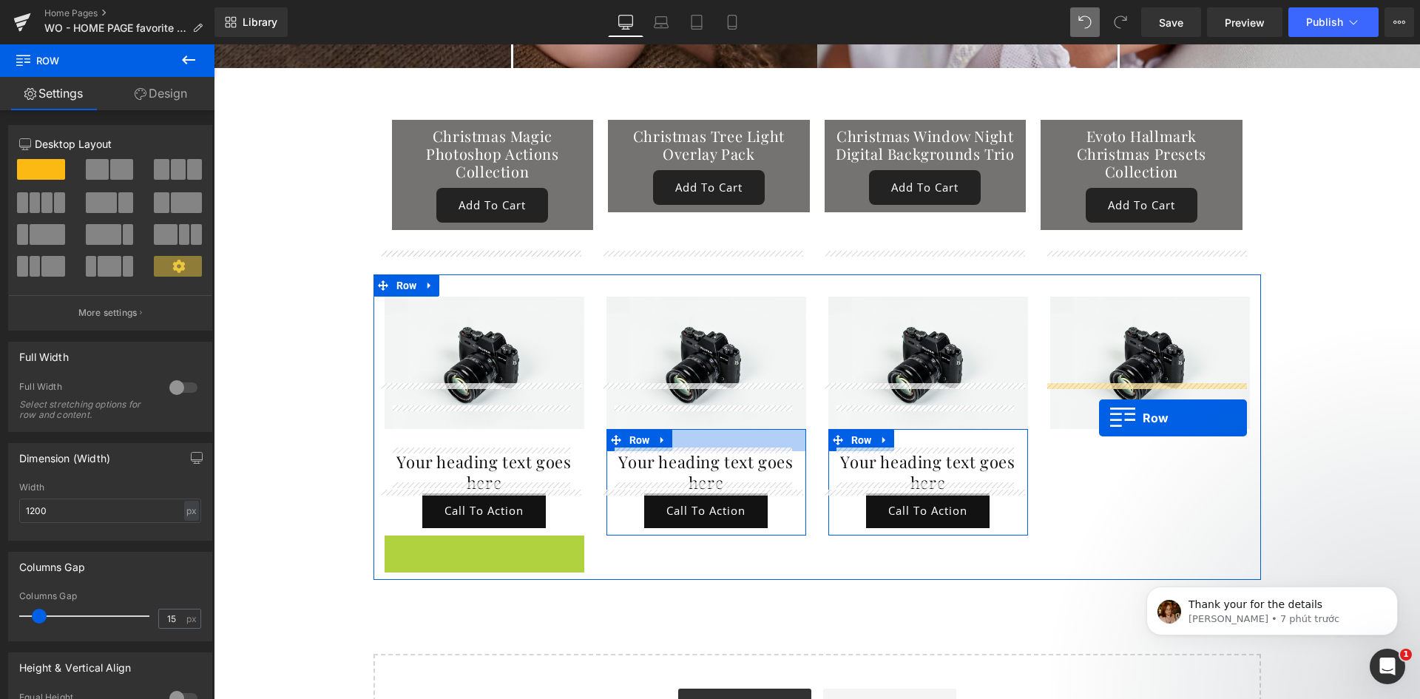
drag, startPoint x: 416, startPoint y: 503, endPoint x: 1100, endPoint y: 418, distance: 689.5
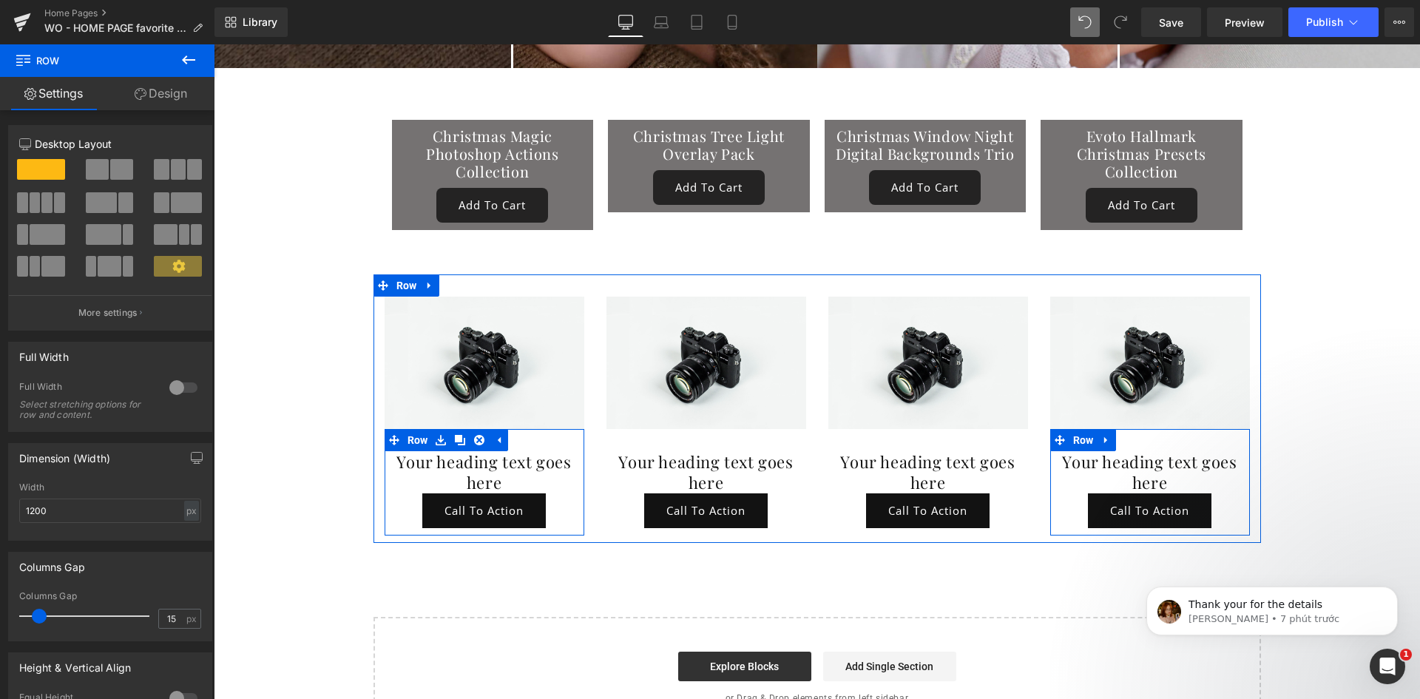
click at [570, 451] on div "Your heading text goes here Heading Call To Action Button" at bounding box center [485, 489] width 200 height 77
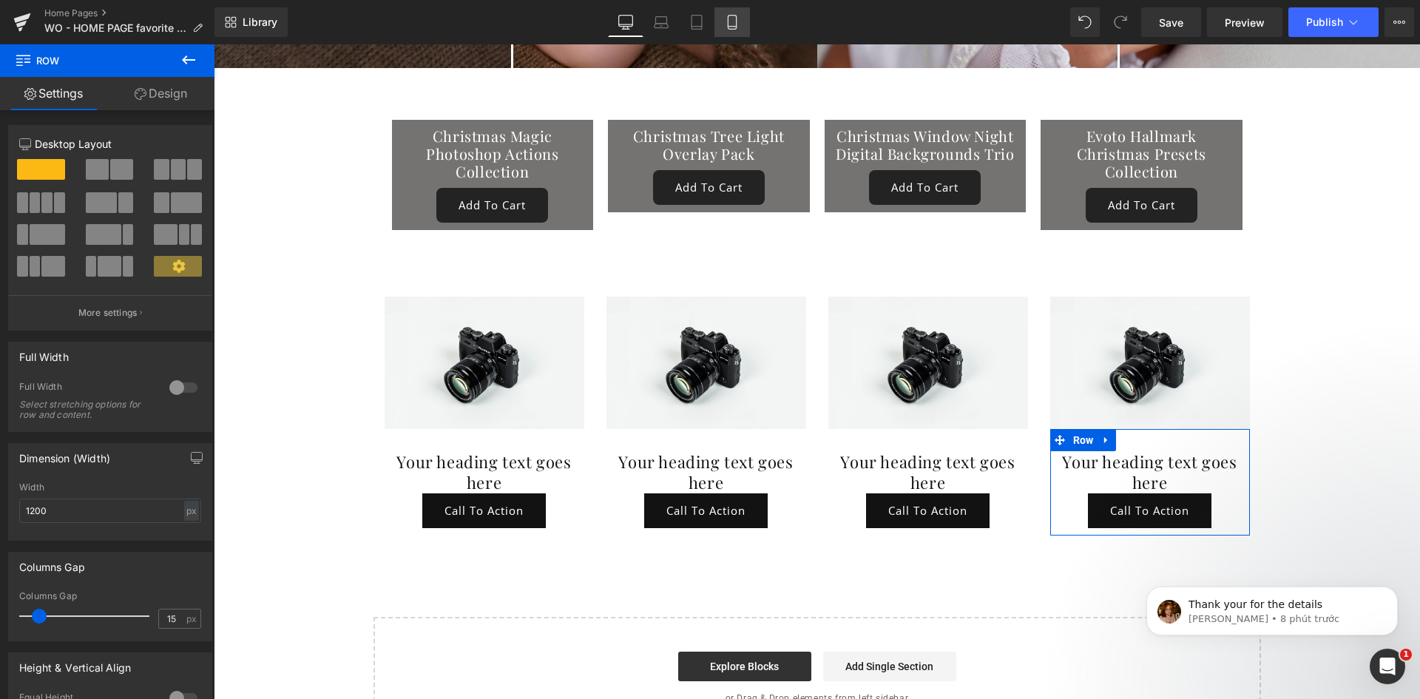
scroll to position [8357, 0]
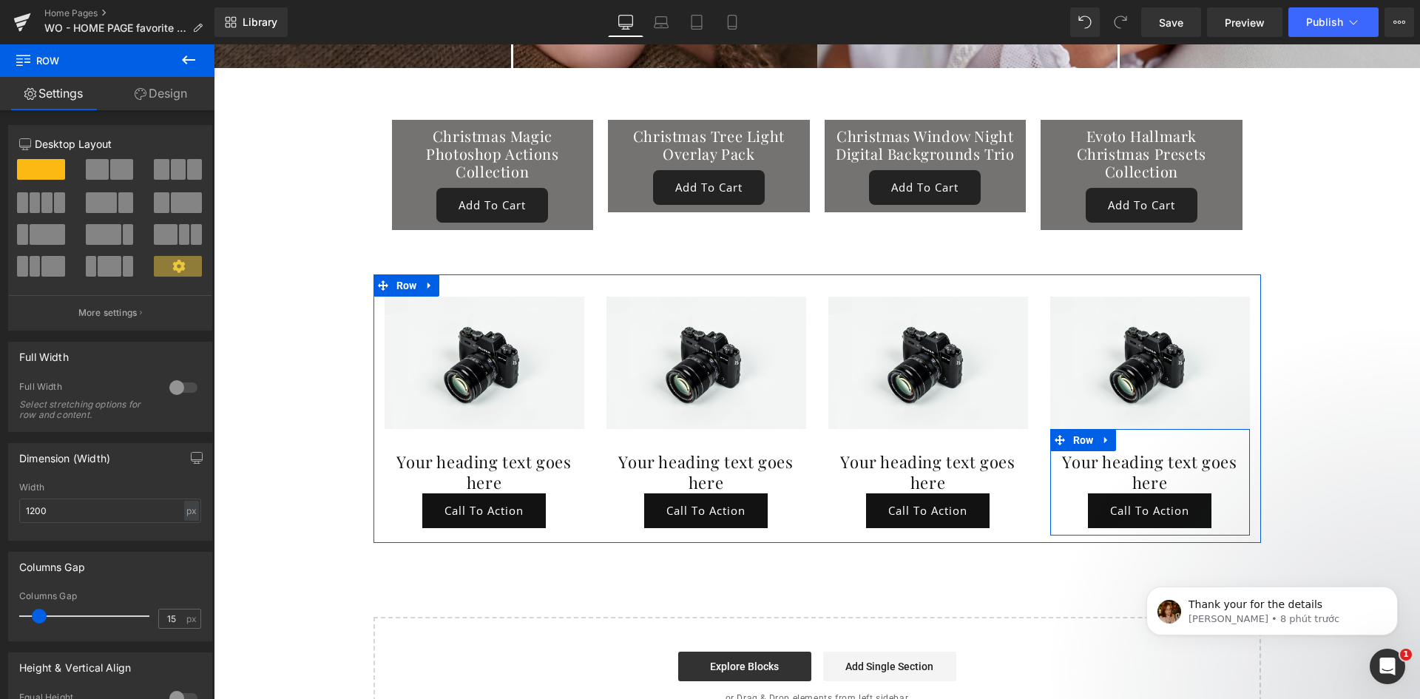
click at [1249, 337] on div "Image Your heading text goes here Heading Call To Action Button Row" at bounding box center [1150, 416] width 222 height 239
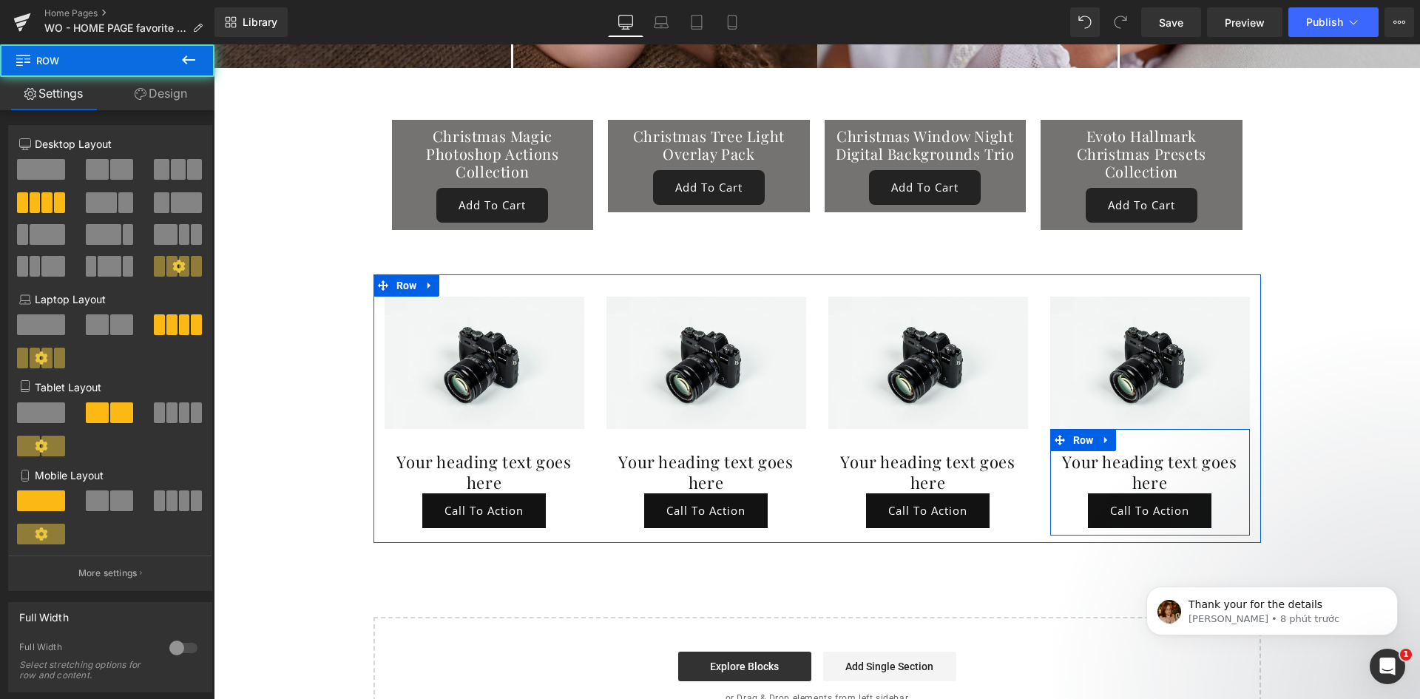
click at [428, 282] on icon at bounding box center [429, 285] width 3 height 7
click at [463, 280] on icon at bounding box center [468, 285] width 10 height 10
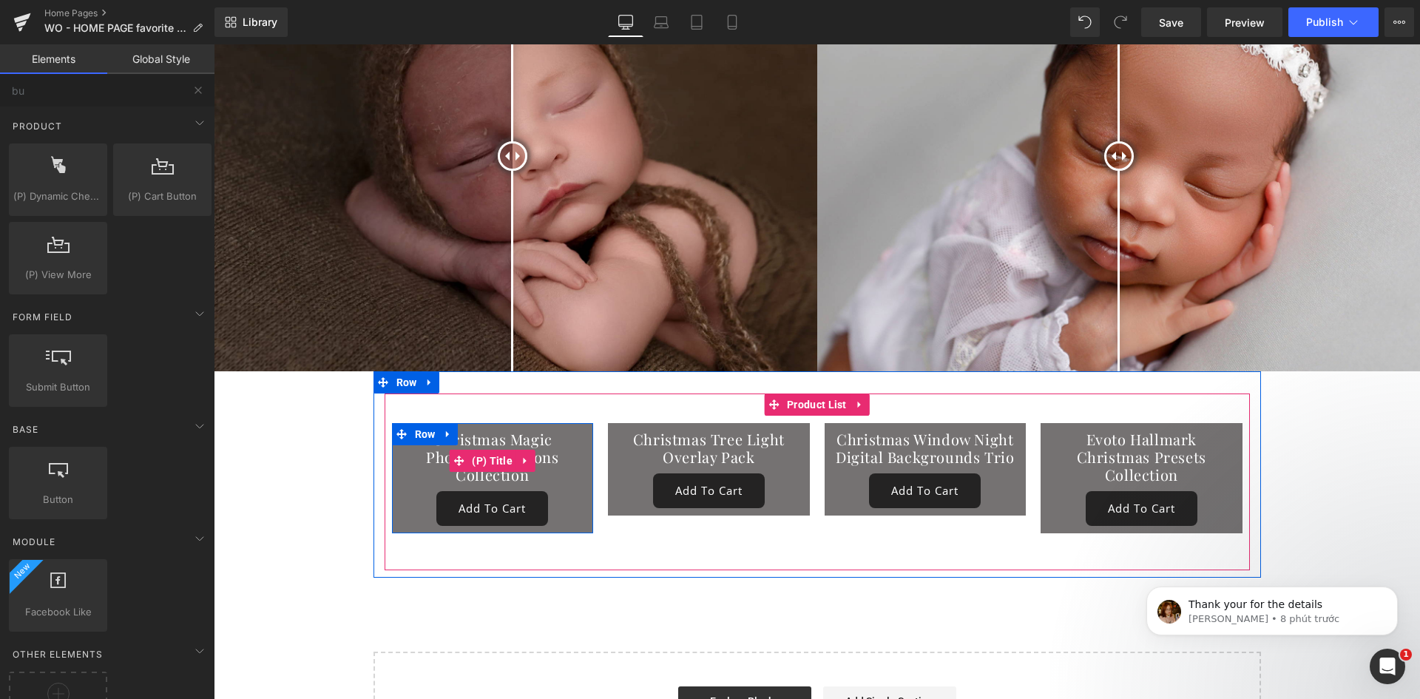
scroll to position [7987, 0]
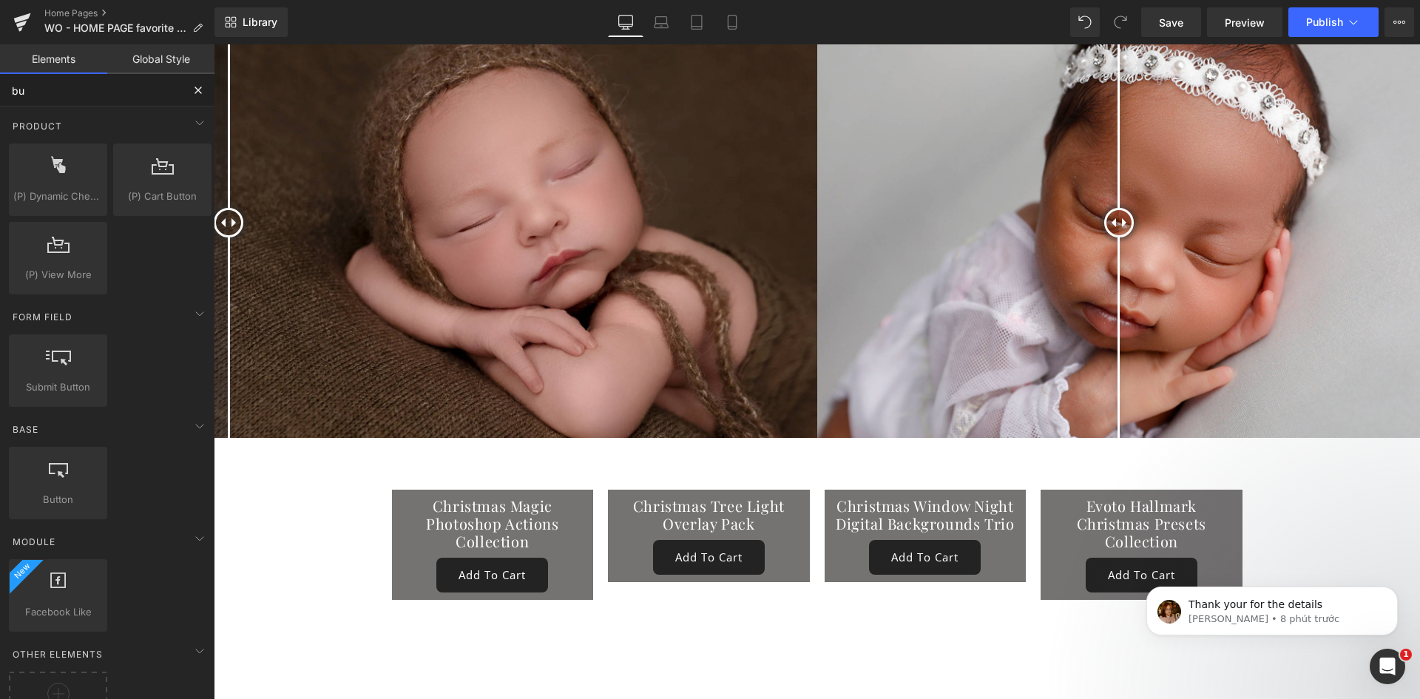
click at [118, 100] on input "bu" at bounding box center [91, 90] width 182 height 33
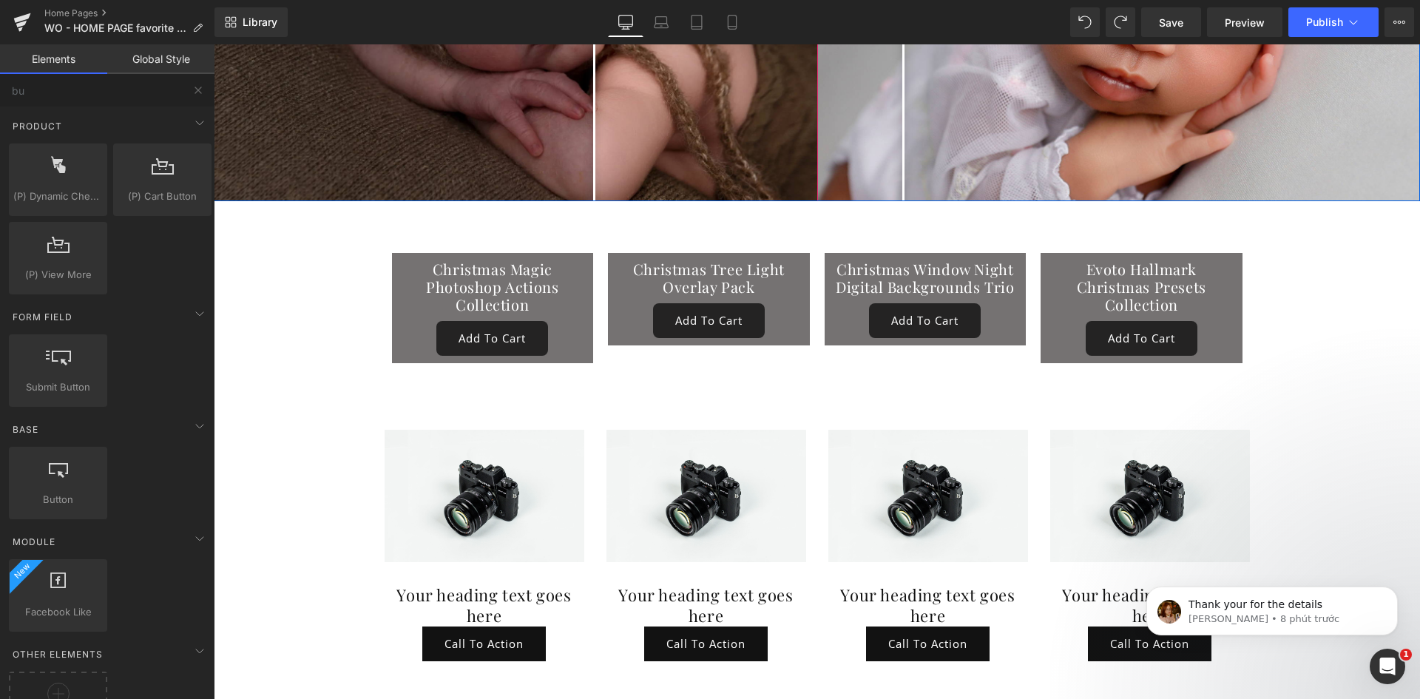
scroll to position [8234, 0]
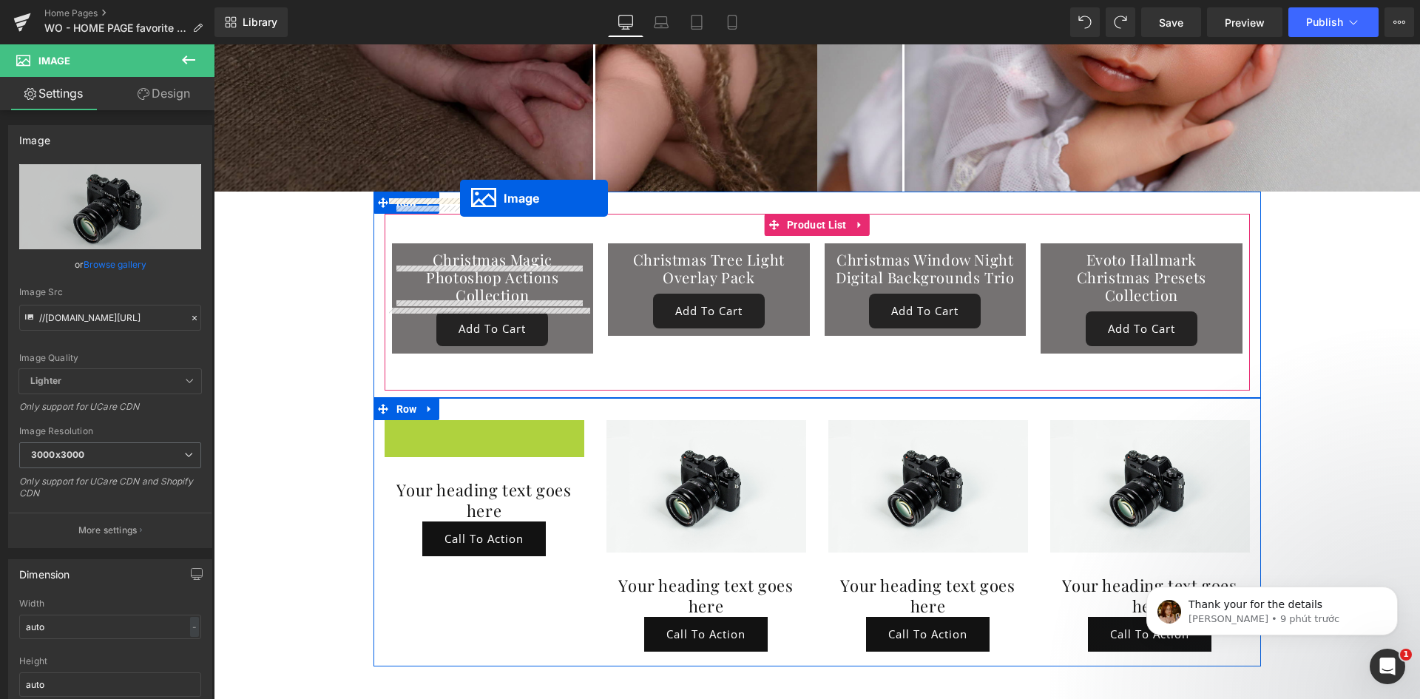
drag, startPoint x: 468, startPoint y: 439, endPoint x: 460, endPoint y: 198, distance: 241.3
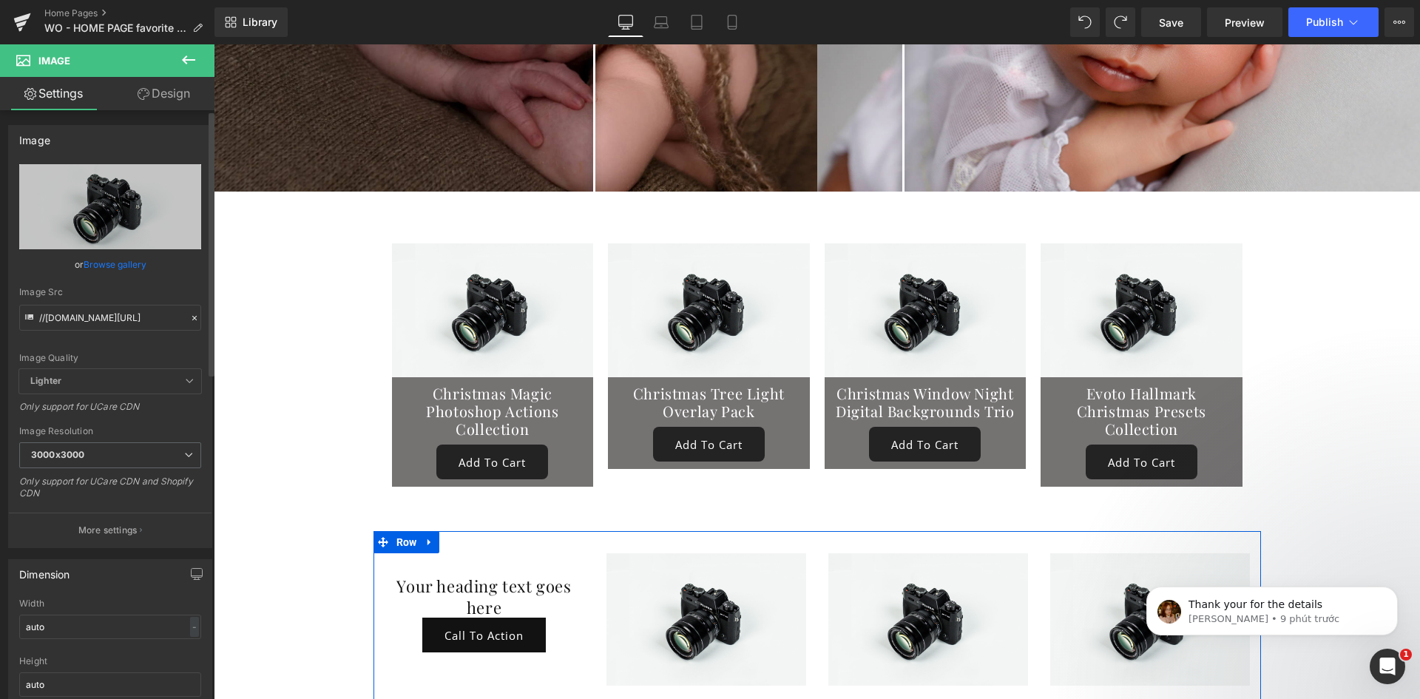
click at [119, 269] on link "Browse gallery" at bounding box center [115, 264] width 63 height 26
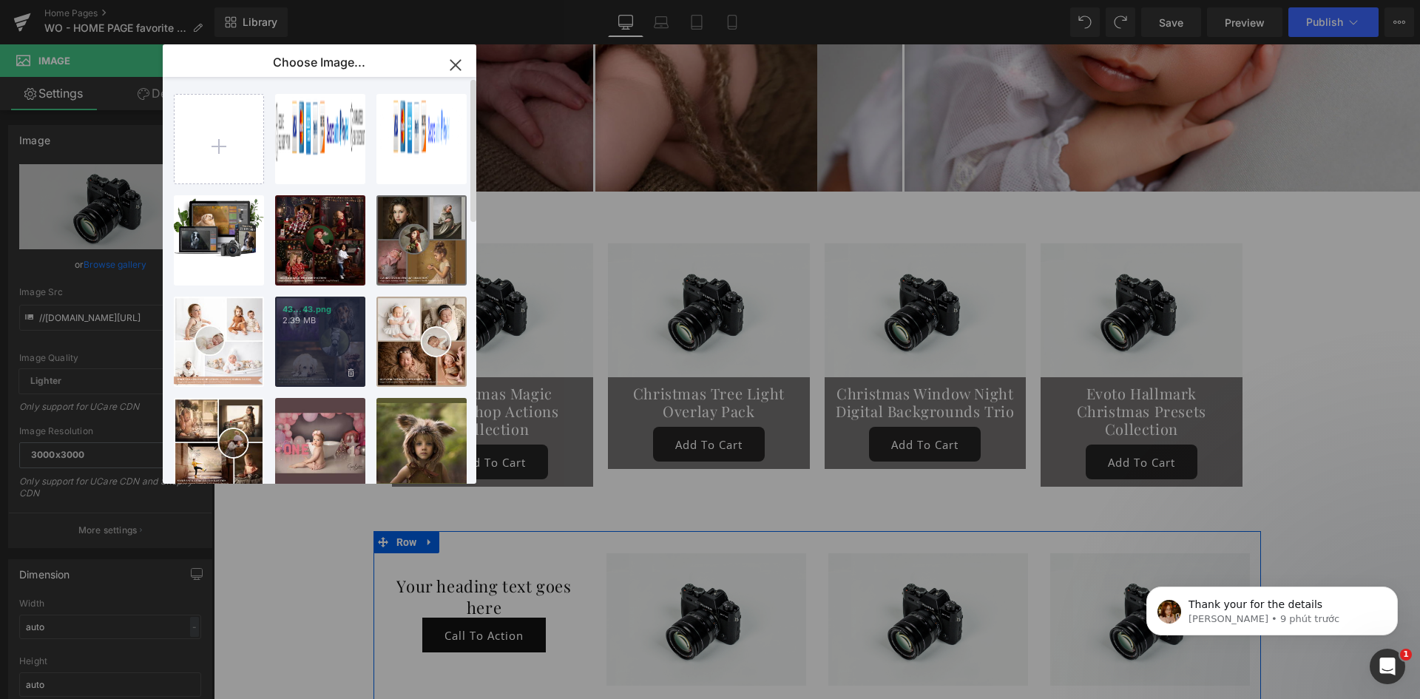
click at [320, 344] on div "43...43.png 2.39 MB" at bounding box center [320, 342] width 90 height 90
type input "https://ucarecdn.com/1c7b2020-0ded-4b97-b5d5-2a5978233523/-/format/auto/-/previ…"
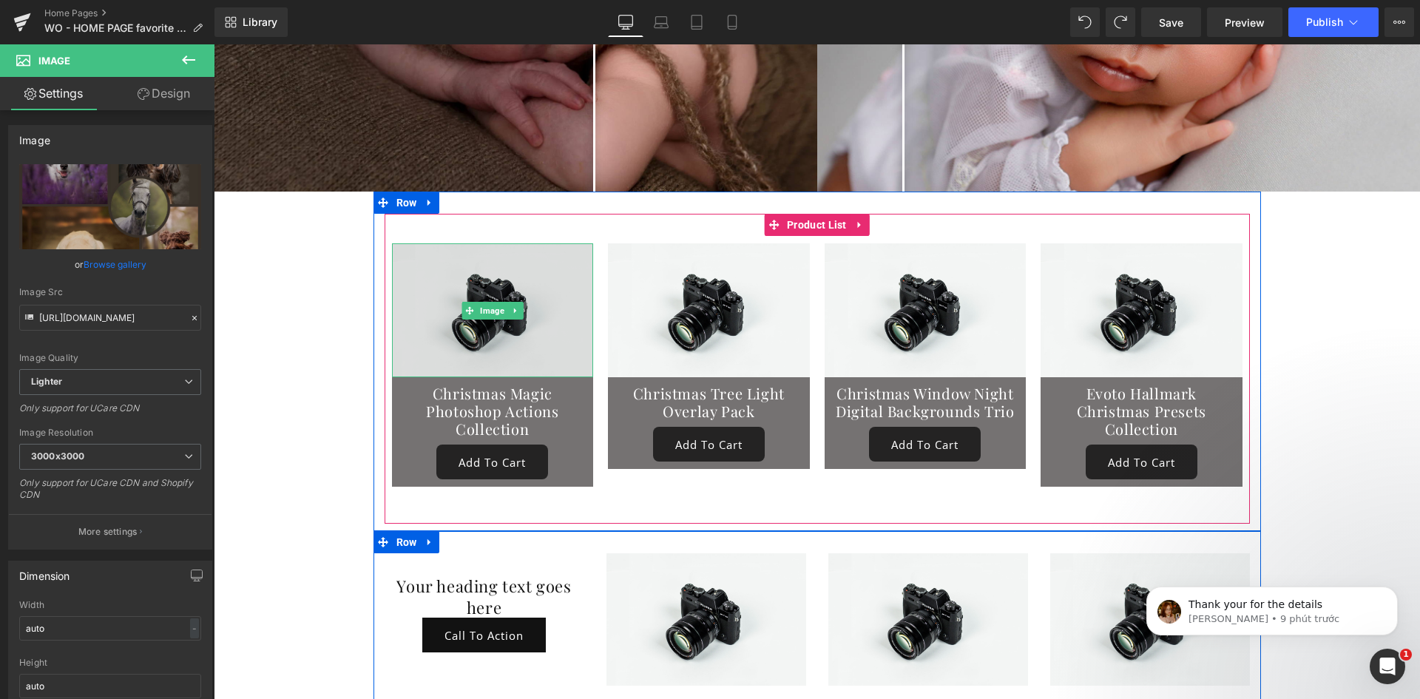
click at [475, 302] on img at bounding box center [493, 310] width 202 height 134
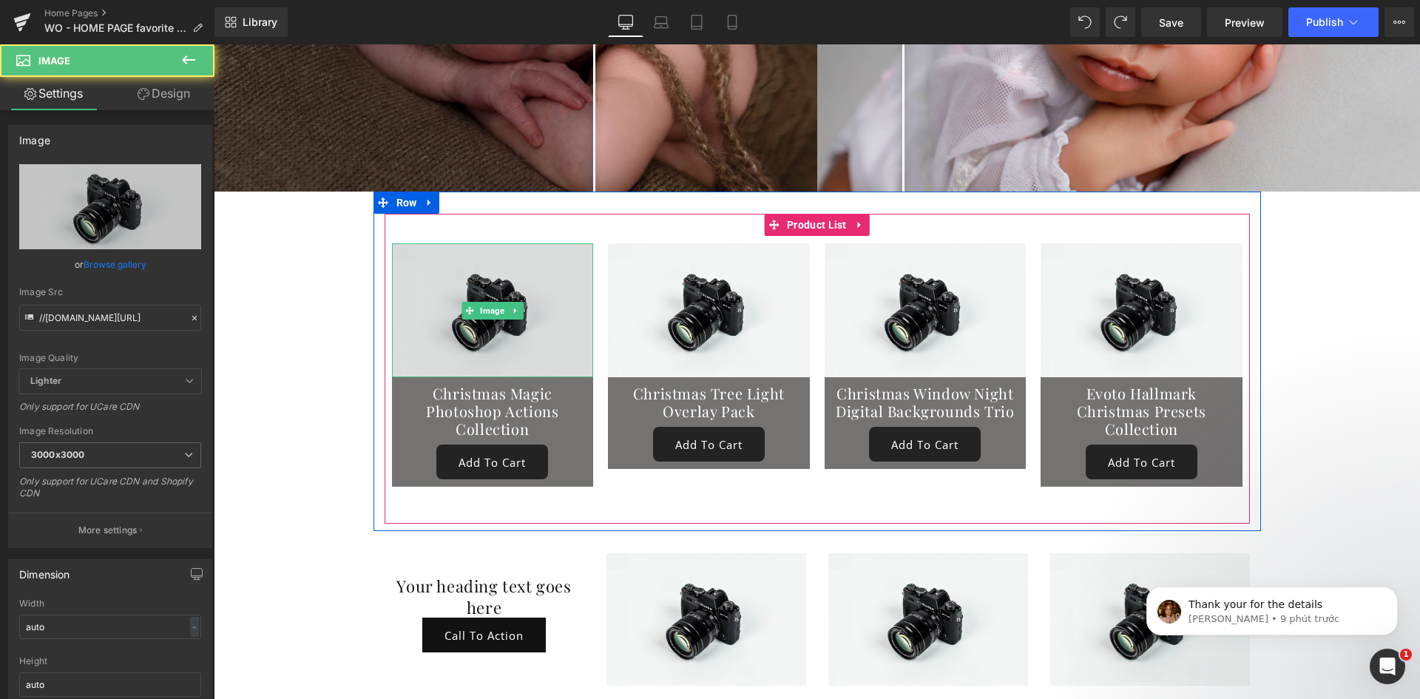
click at [519, 308] on img at bounding box center [493, 310] width 202 height 134
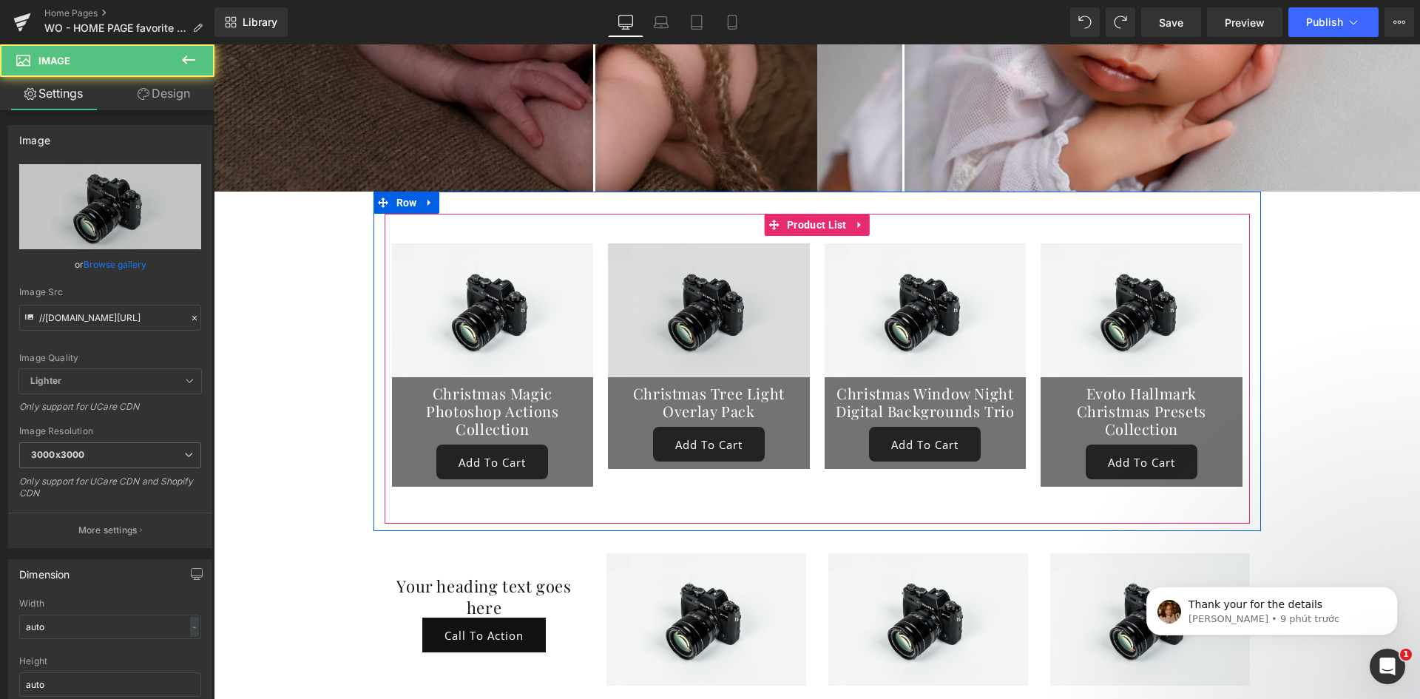
click at [705, 305] on img at bounding box center [709, 310] width 202 height 134
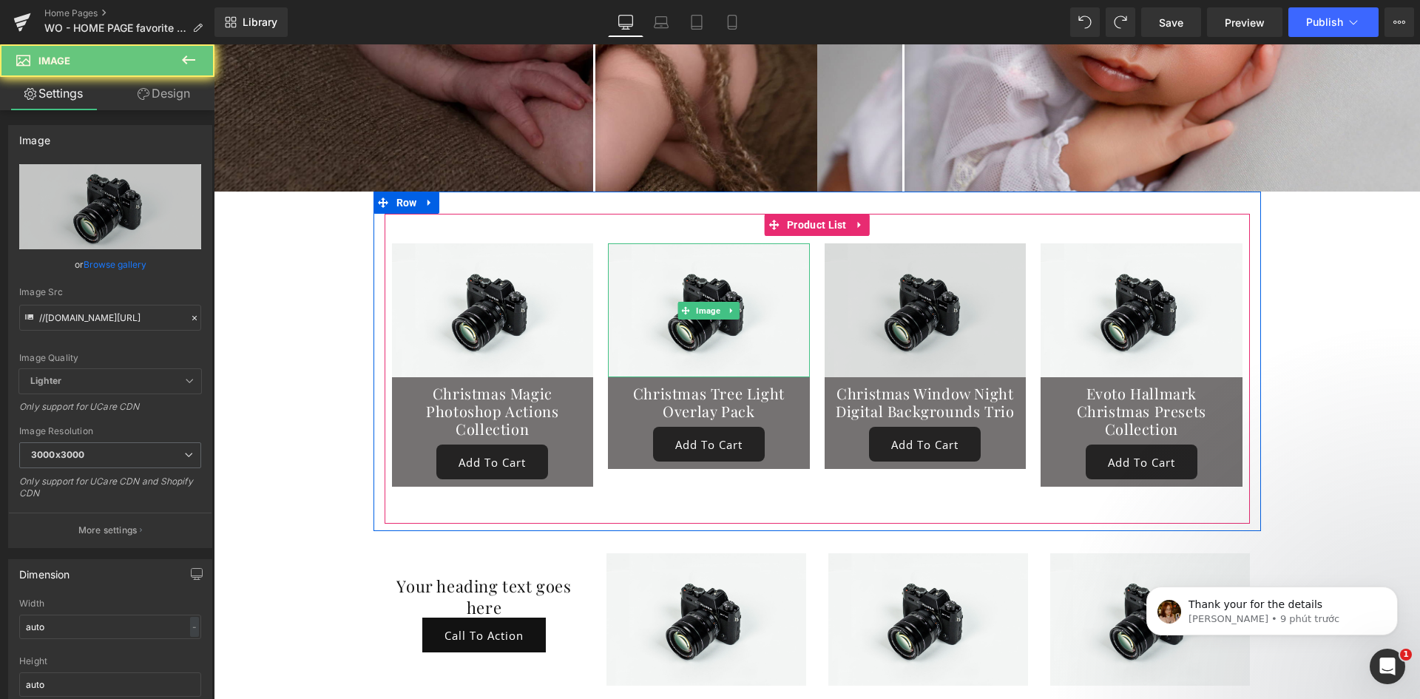
click at [925, 303] on img at bounding box center [926, 310] width 202 height 134
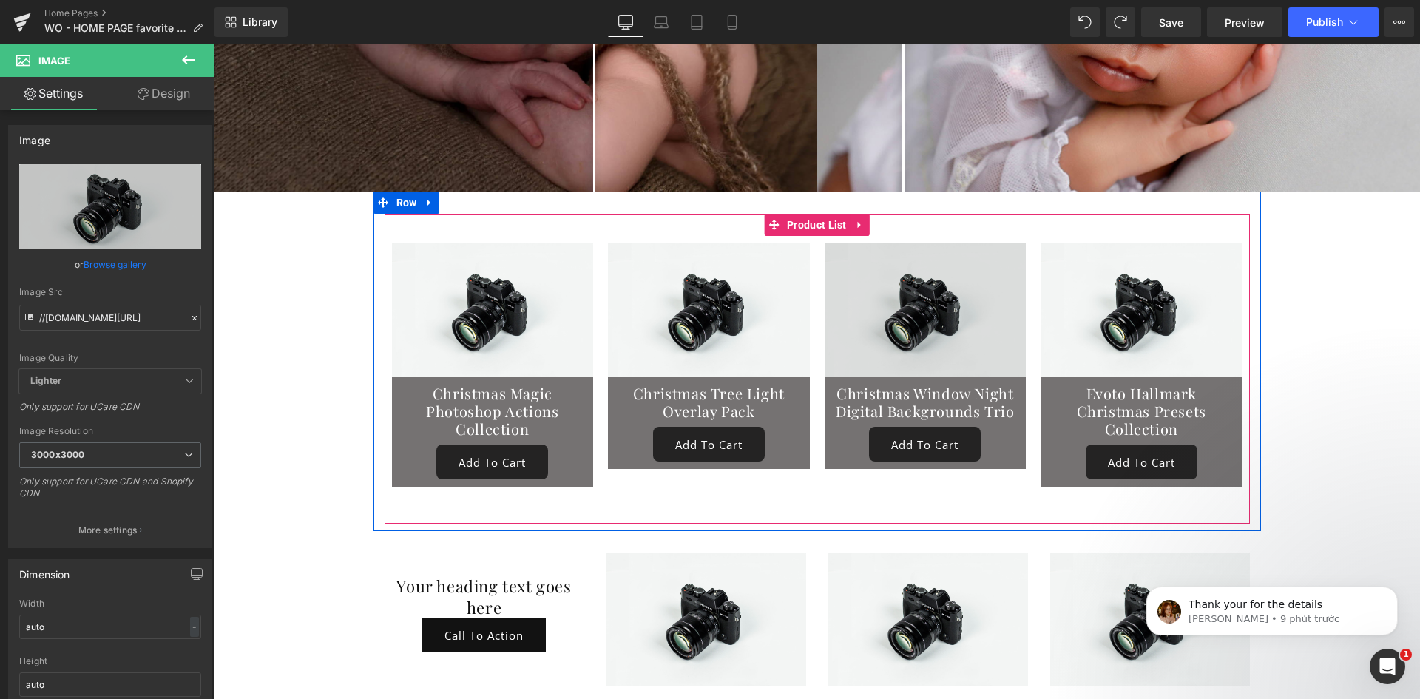
click at [1099, 303] on img at bounding box center [1142, 310] width 202 height 134
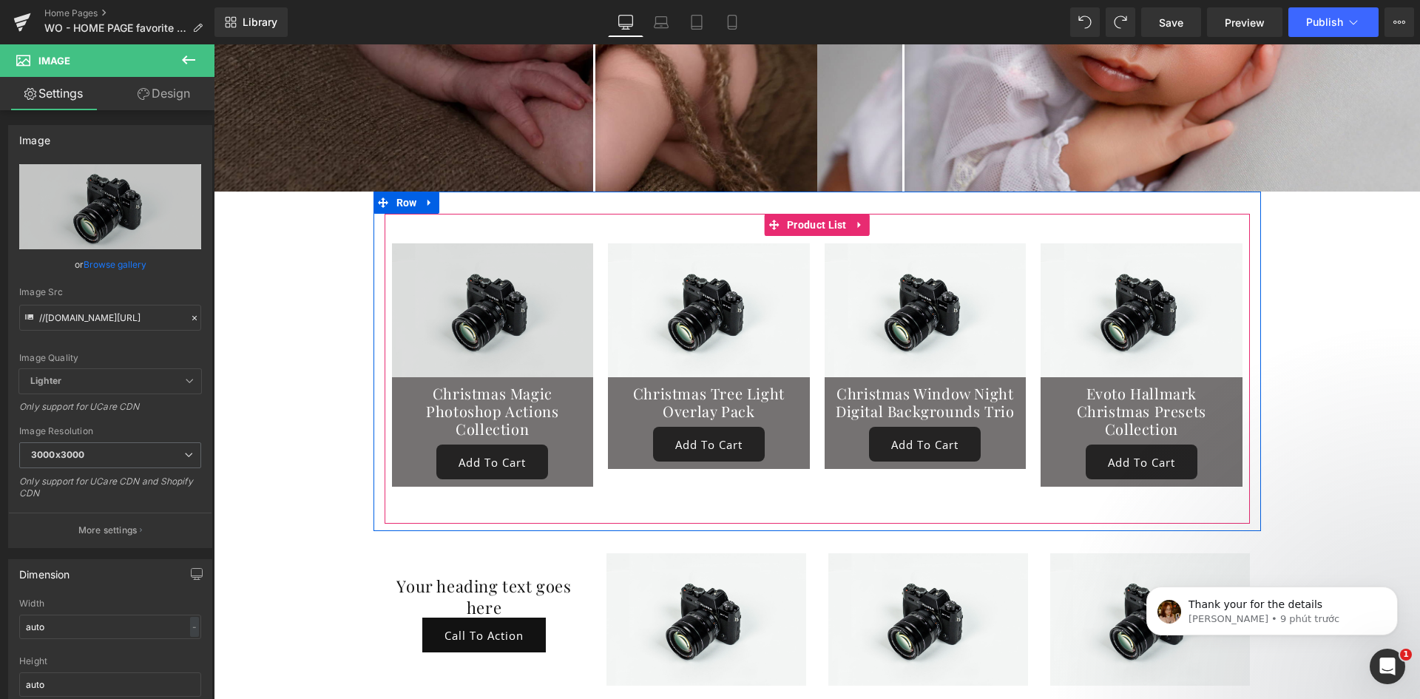
click at [510, 297] on img at bounding box center [493, 310] width 202 height 134
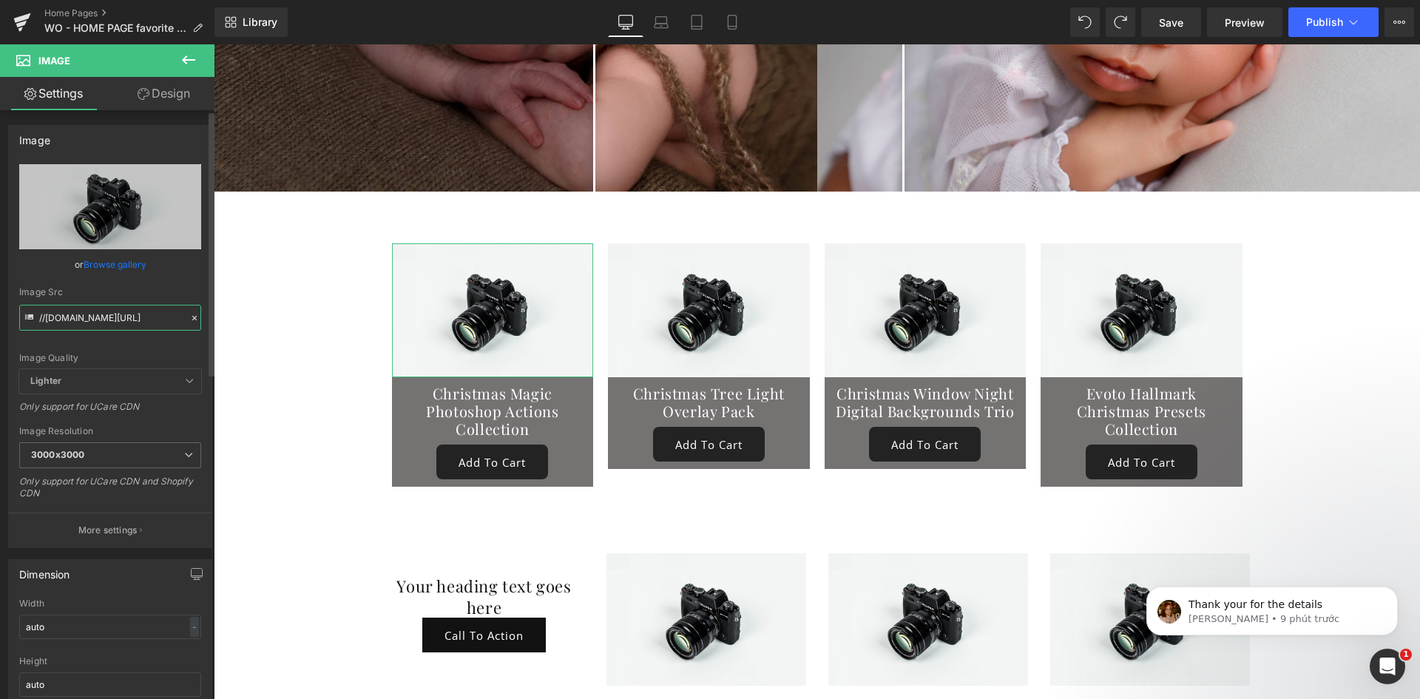
click at [122, 320] on input "//[DOMAIN_NAME][URL]" at bounding box center [110, 318] width 182 height 26
click at [189, 320] on icon at bounding box center [194, 318] width 10 height 10
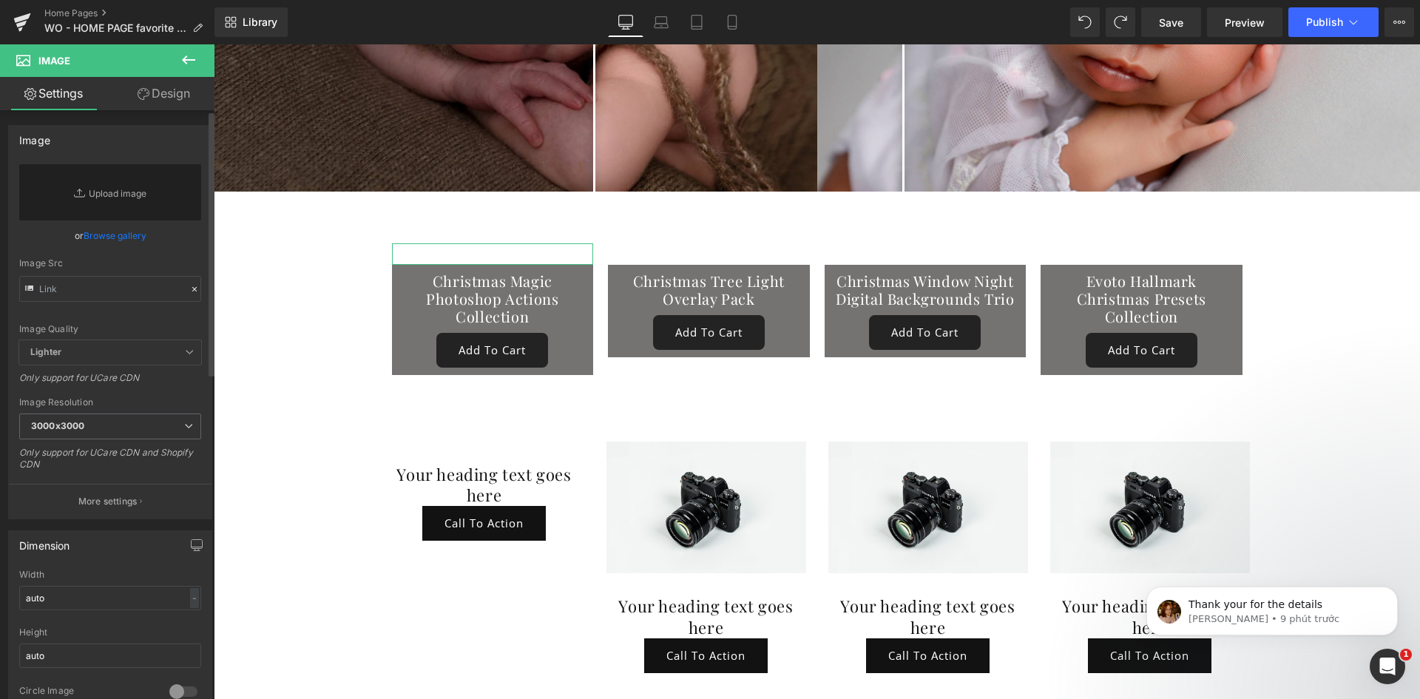
click at [121, 241] on link "Browse gallery" at bounding box center [115, 236] width 63 height 26
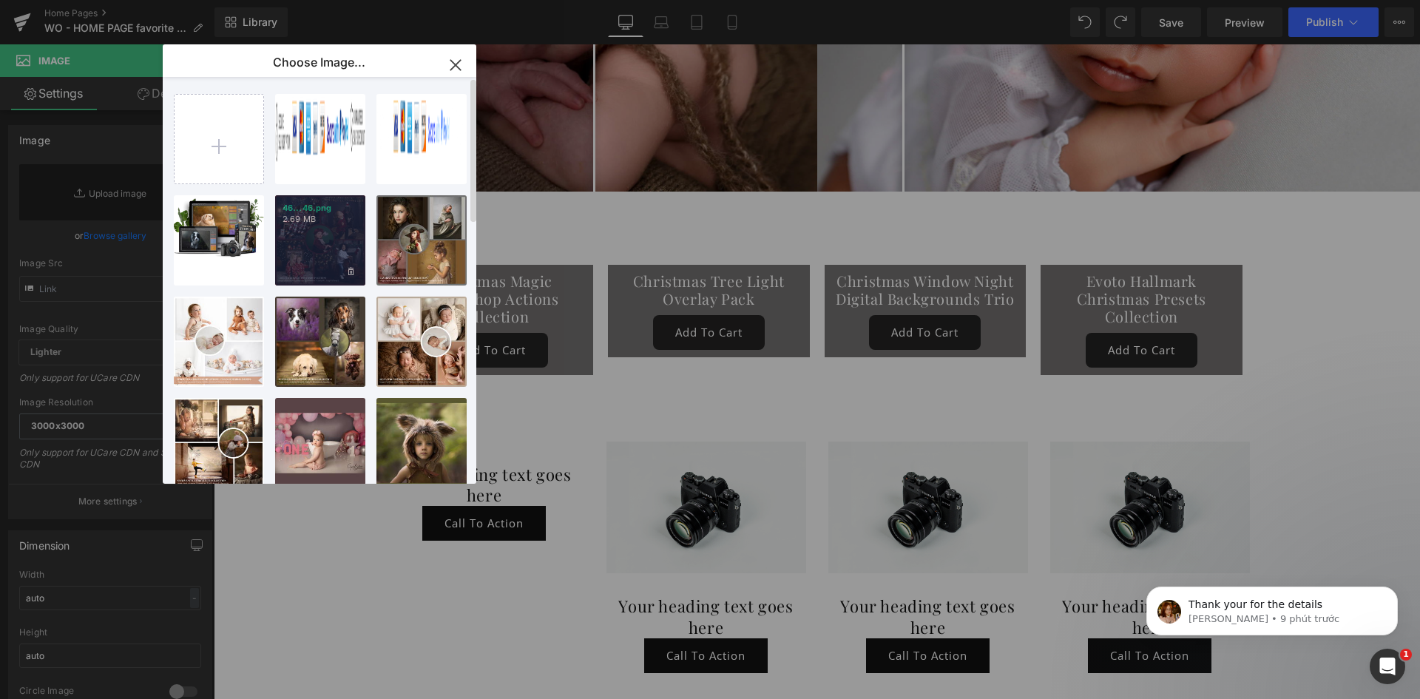
click at [317, 257] on div "46...46.png 2.69 MB" at bounding box center [320, 240] width 90 height 90
type input "https://ucarecdn.com/6b861386-958f-418e-9ed4-8f2e4edaeeb6/-/format/auto/-/previ…"
